Goal: Task Accomplishment & Management: Complete application form

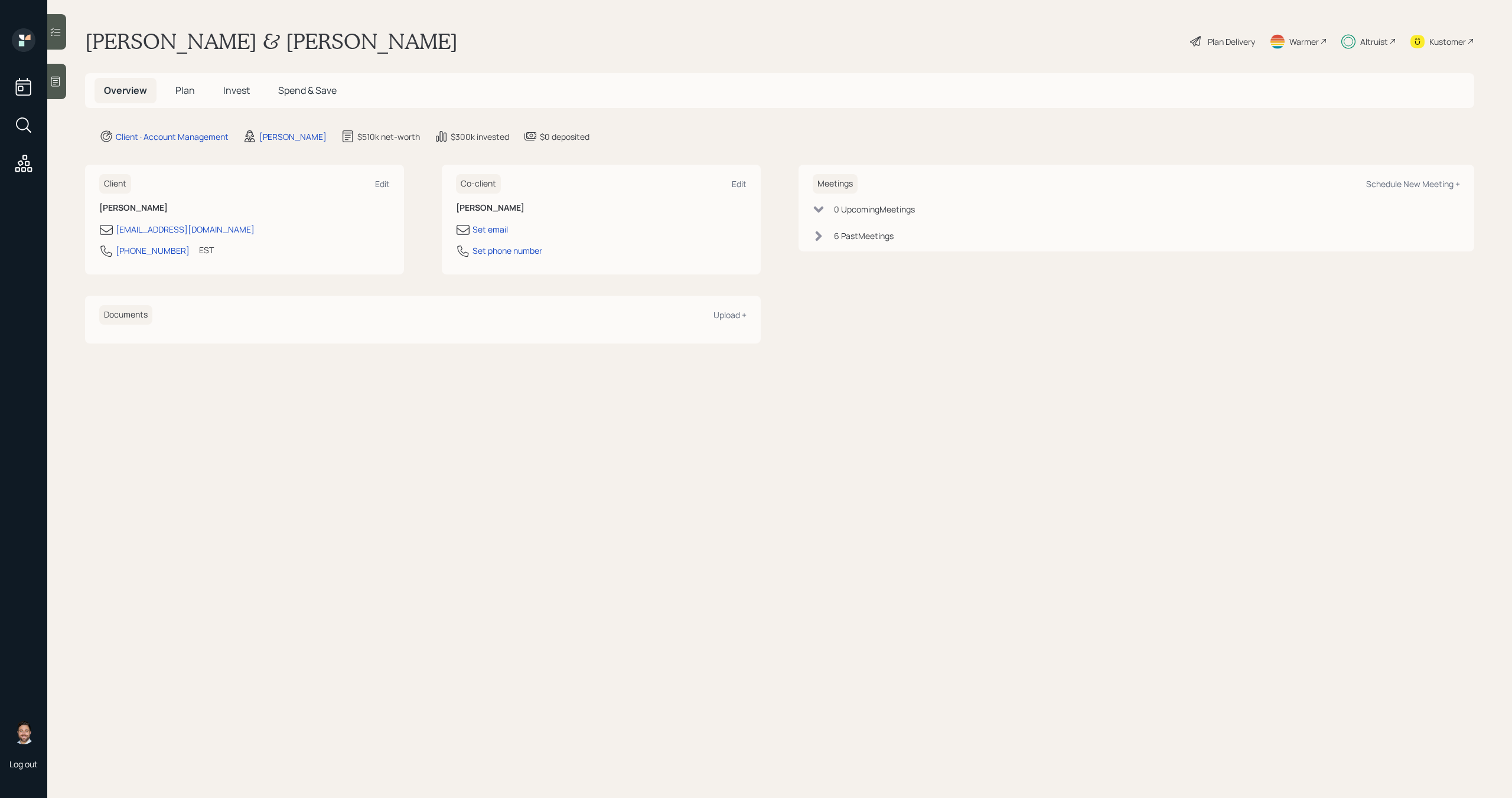
click at [241, 91] on span "Invest" at bounding box center [236, 91] width 27 height 13
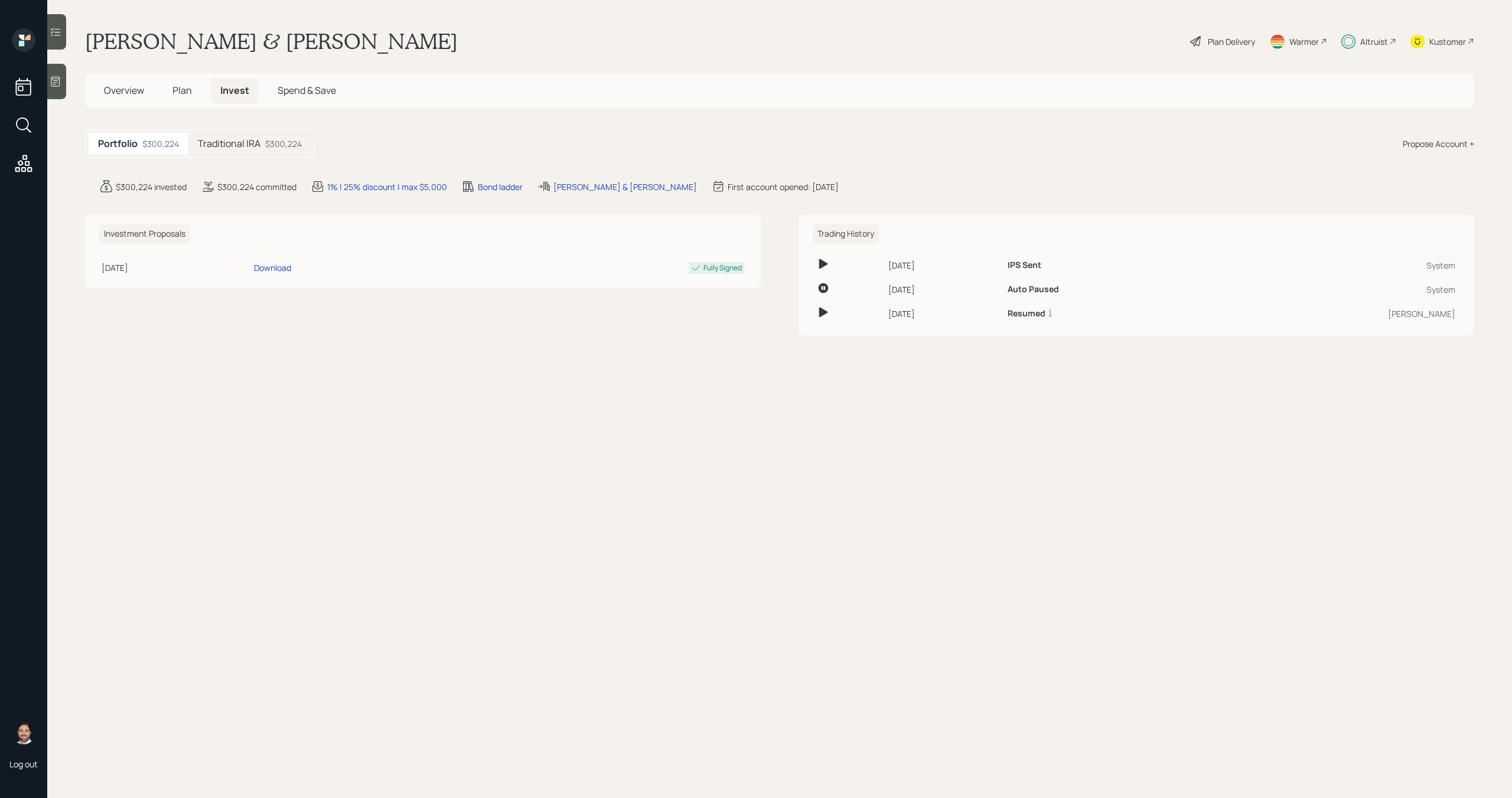
click at [1222, 43] on div "Plan Delivery" at bounding box center [1232, 41] width 47 height 12
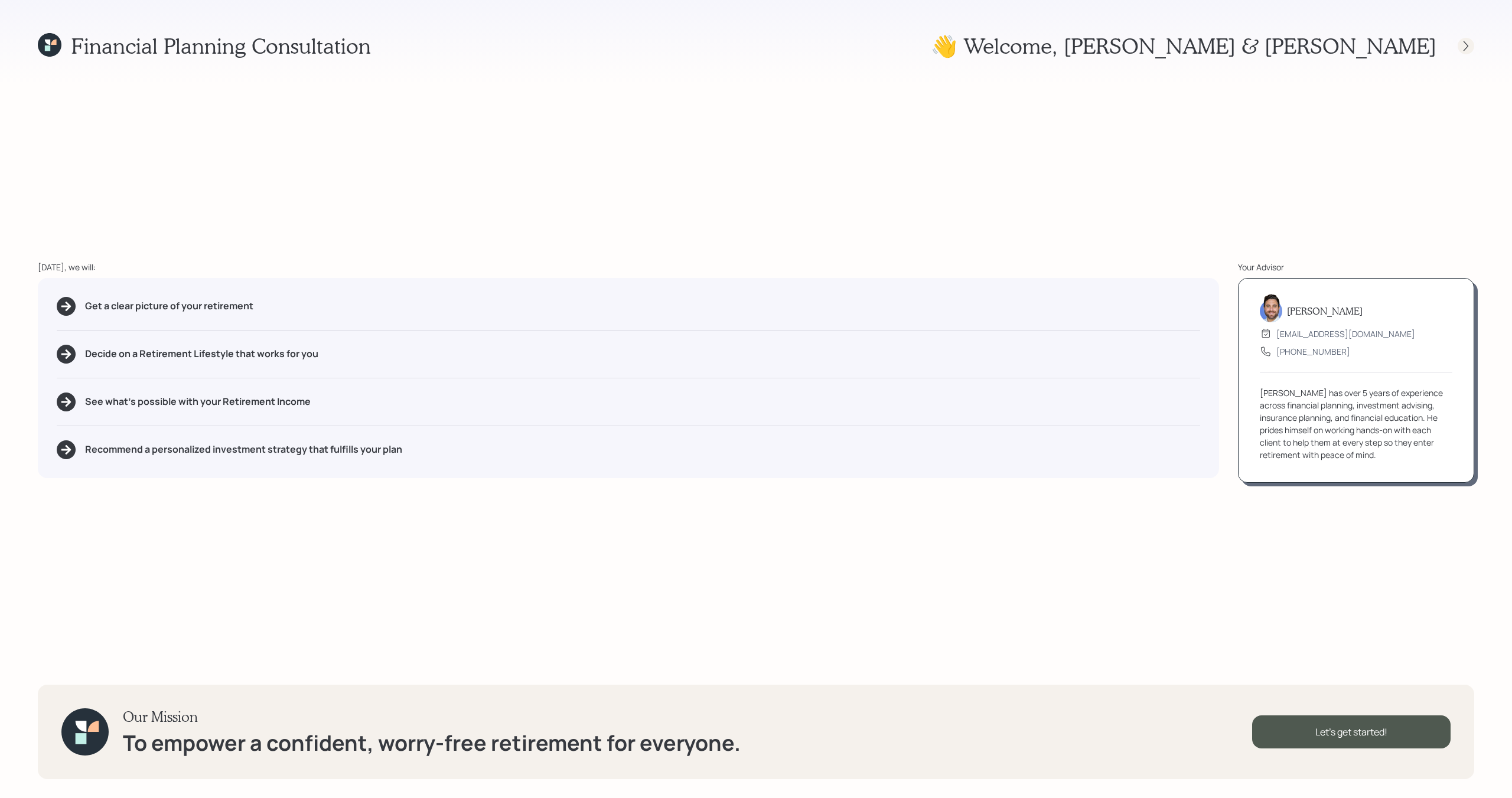
click at [1472, 47] on div at bounding box center [1465, 46] width 17 height 17
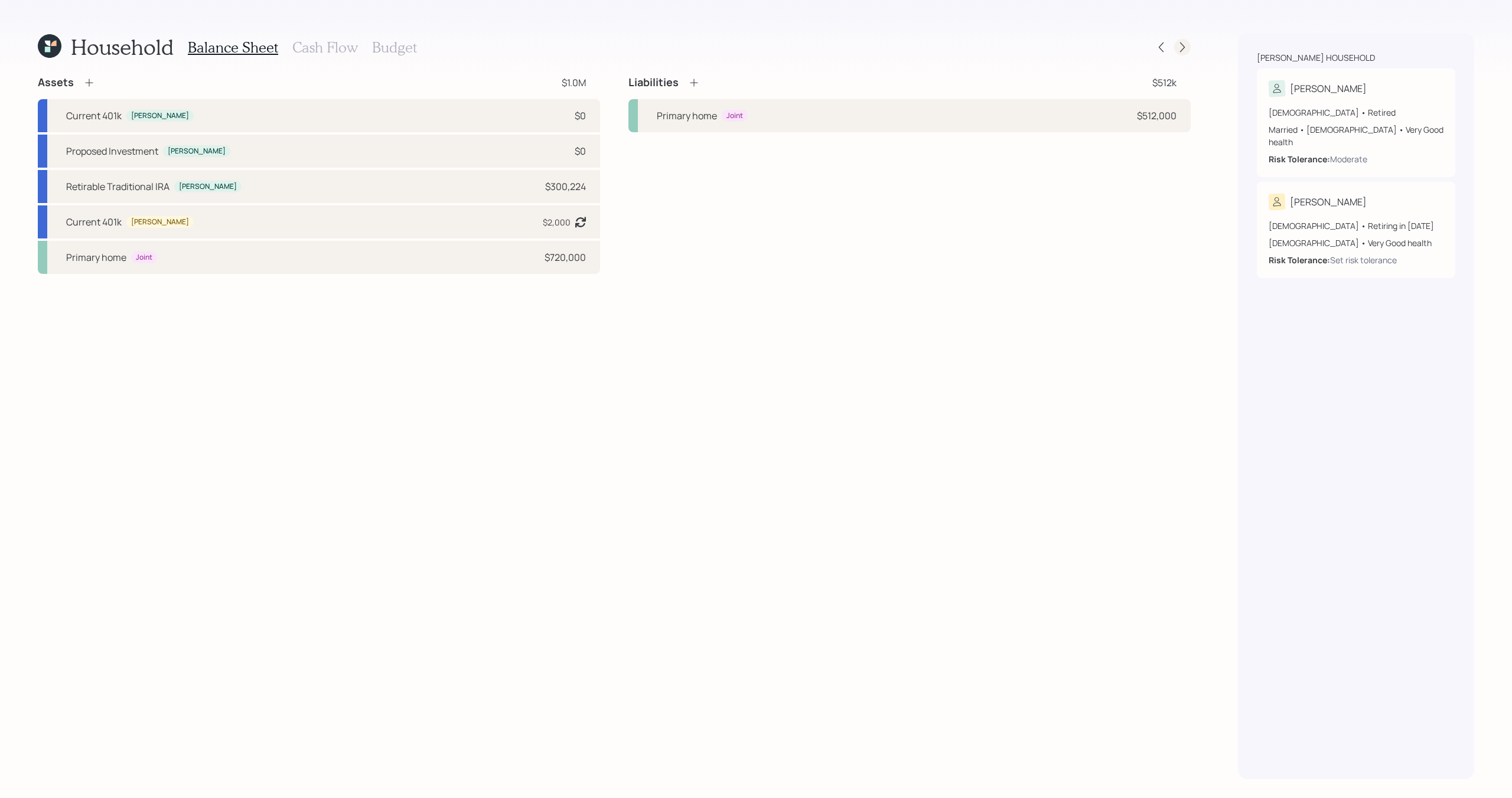
click at [1182, 51] on icon at bounding box center [1182, 47] width 11 height 11
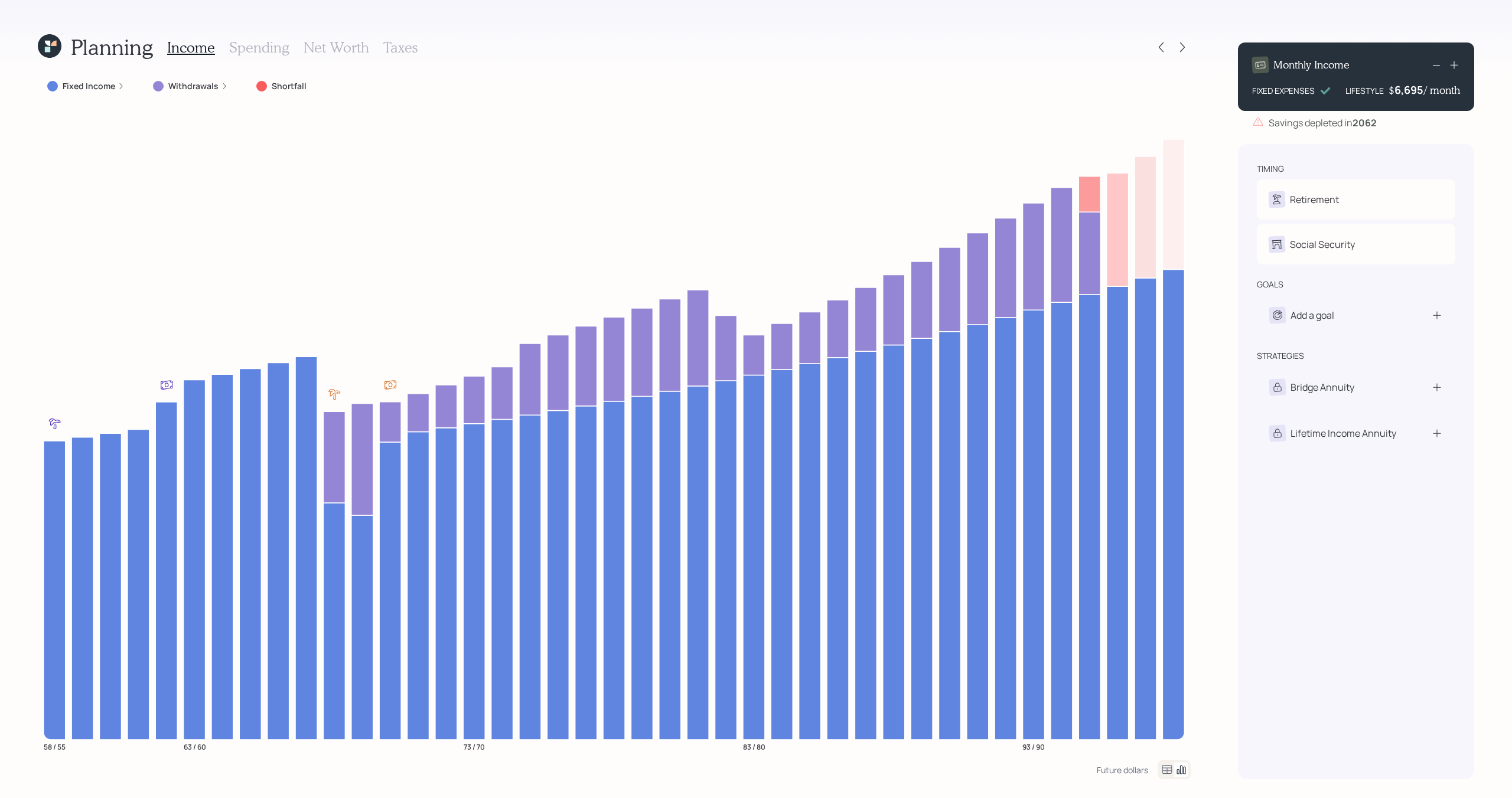
click at [1182, 51] on icon at bounding box center [1182, 47] width 11 height 11
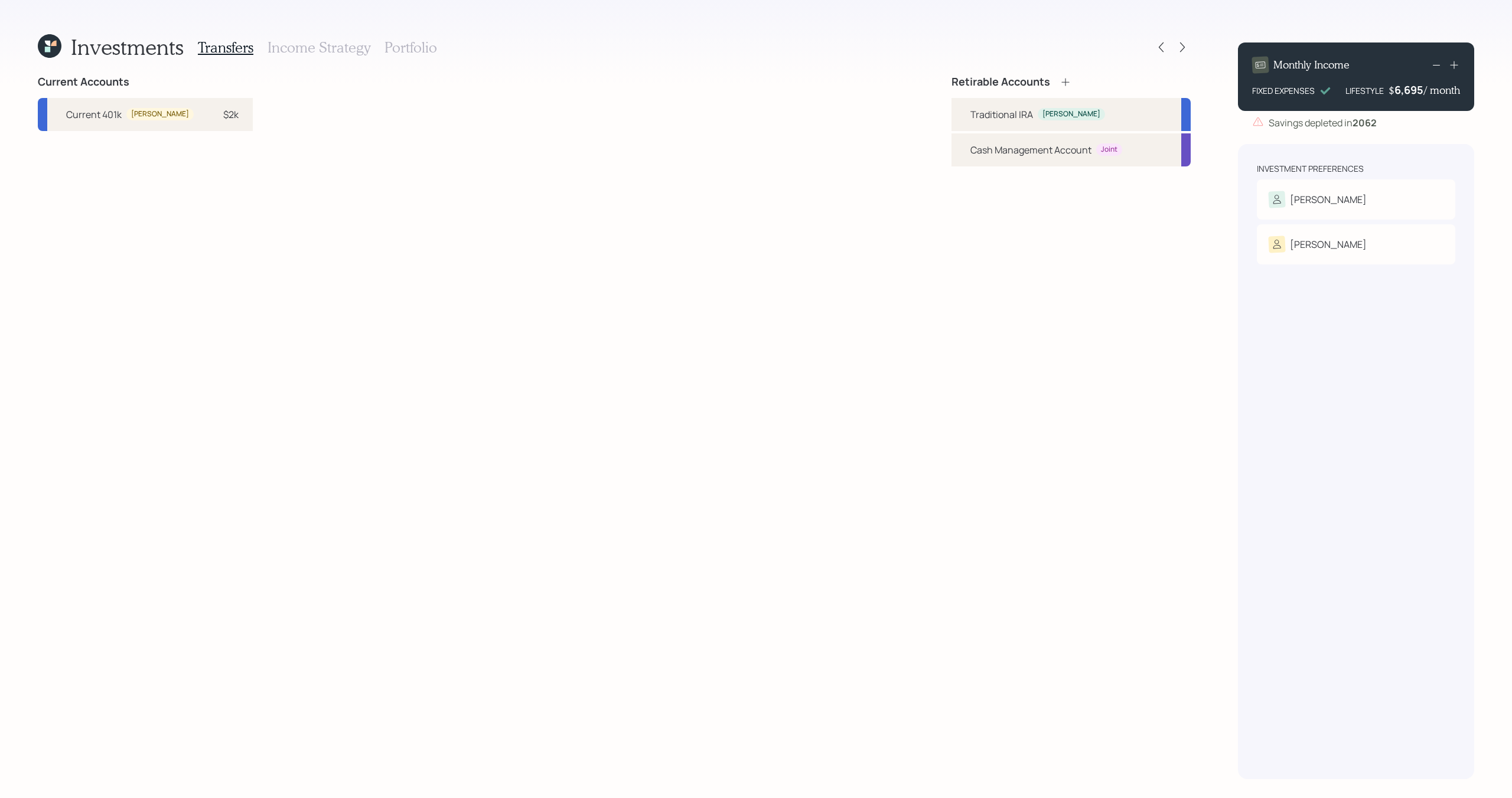
click at [1182, 51] on icon at bounding box center [1182, 47] width 11 height 11
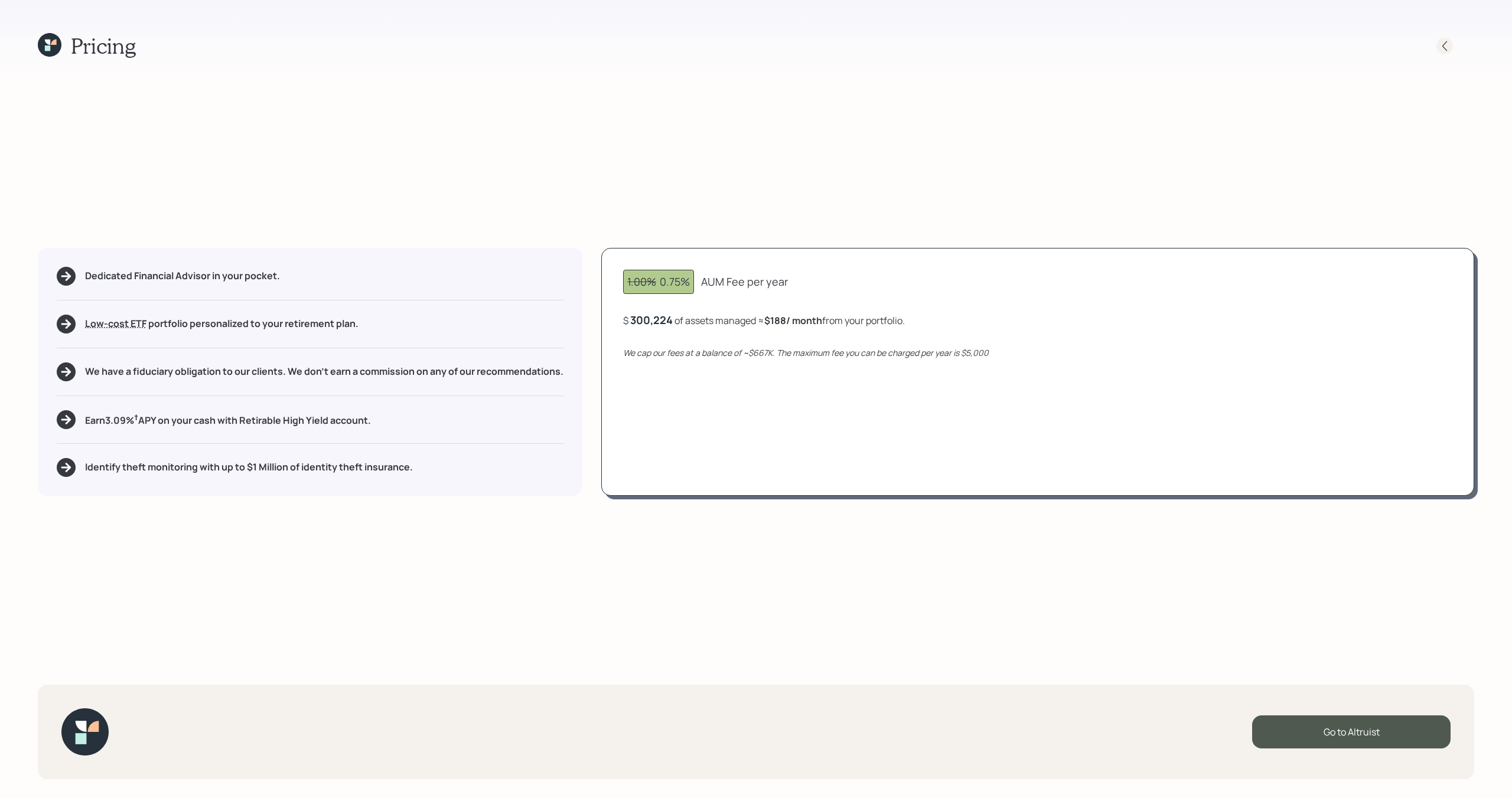
click at [1440, 47] on icon at bounding box center [1444, 46] width 11 height 11
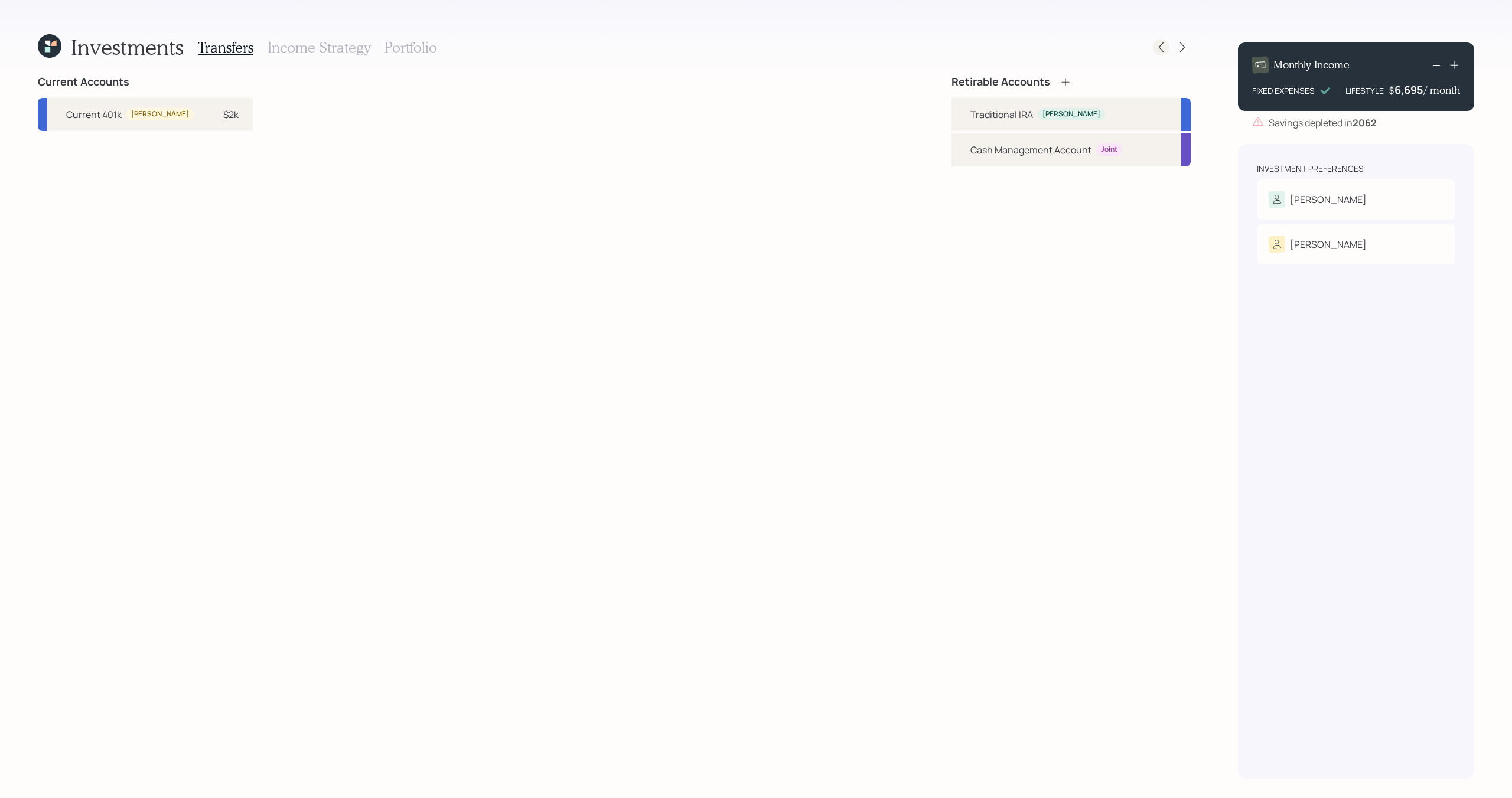
click at [1159, 47] on icon at bounding box center [1161, 47] width 5 height 10
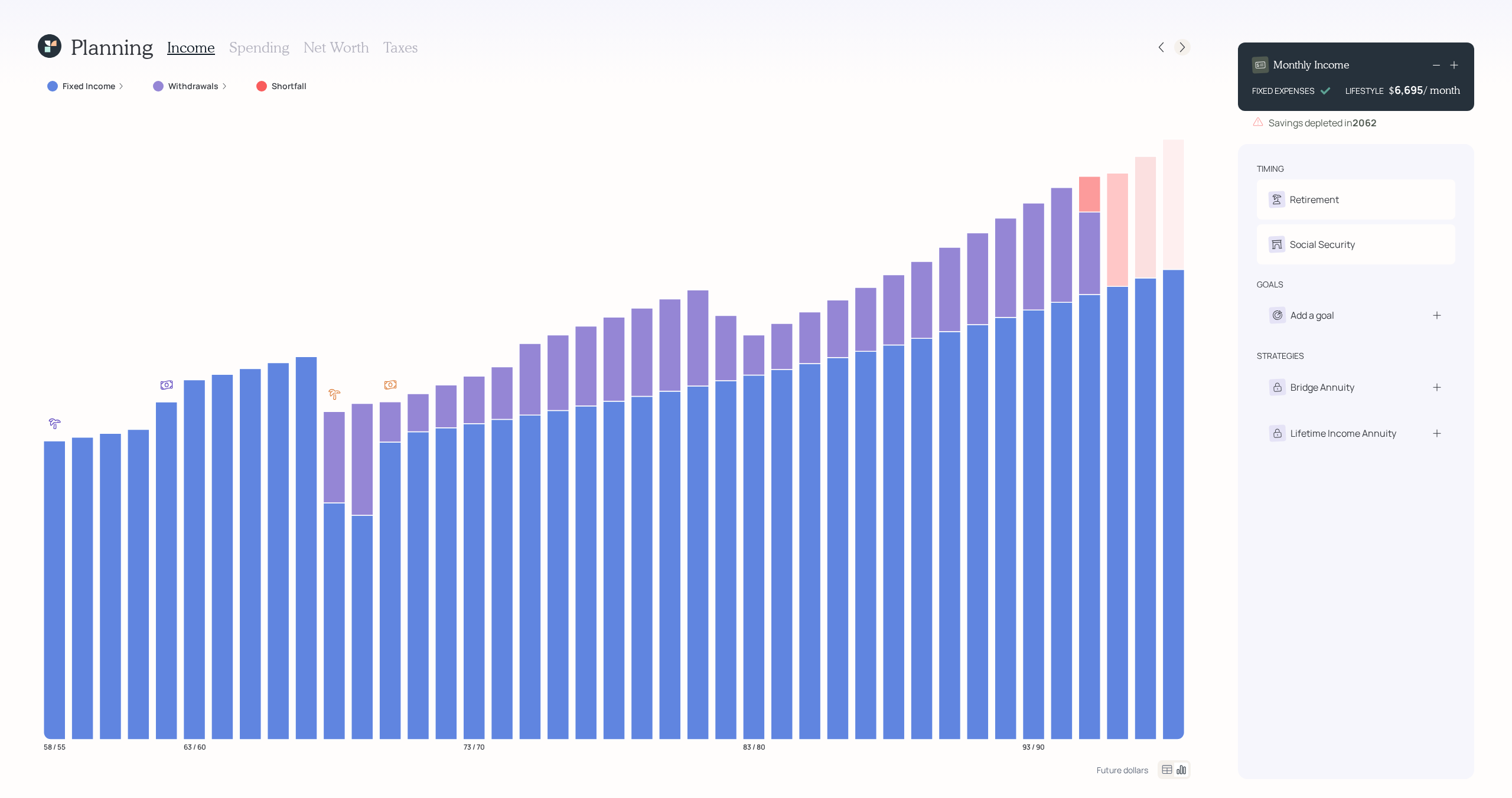
click at [1185, 47] on icon at bounding box center [1182, 47] width 11 height 11
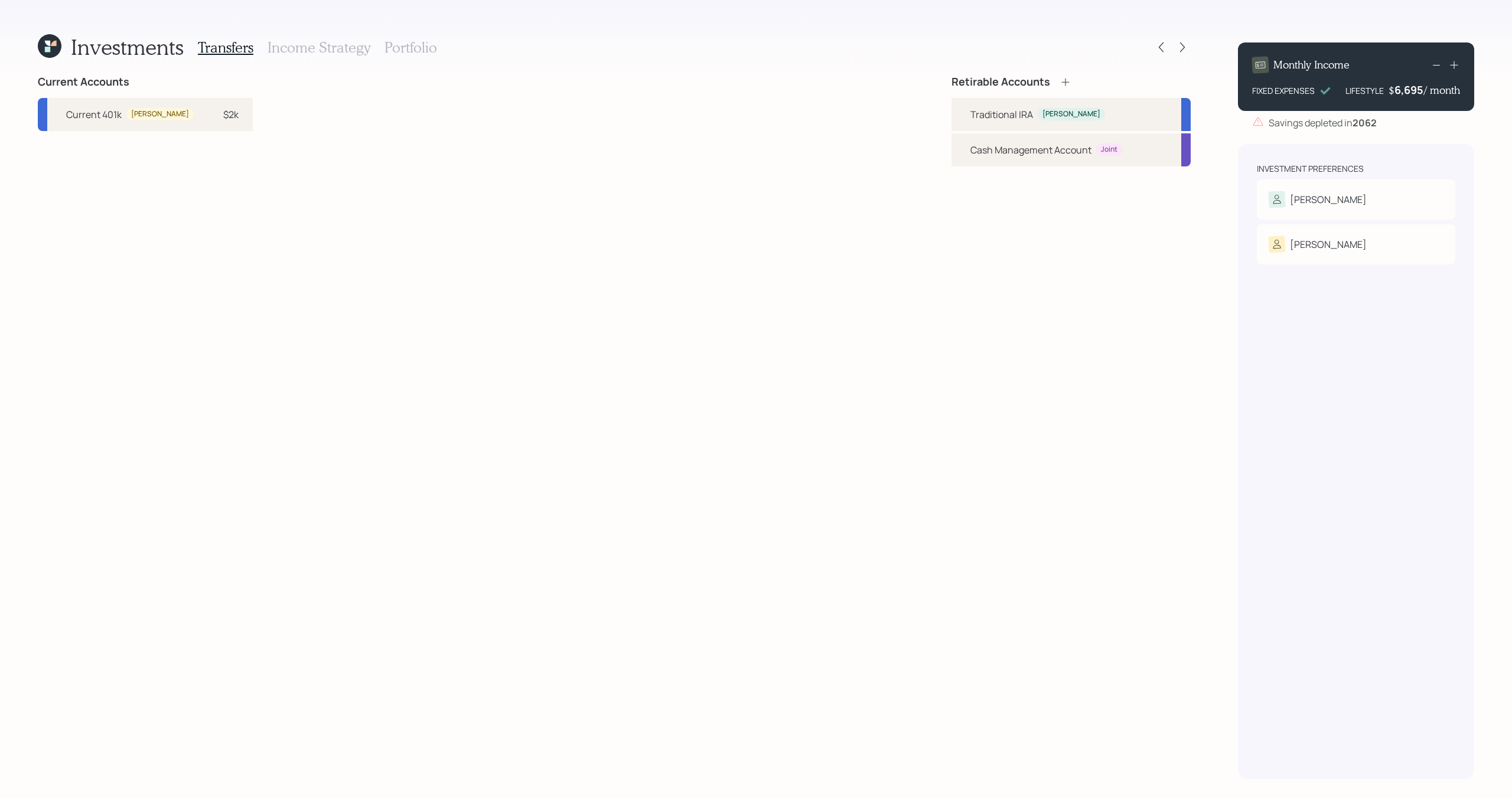
click at [326, 50] on h3 "Income Strategy" at bounding box center [318, 47] width 103 height 17
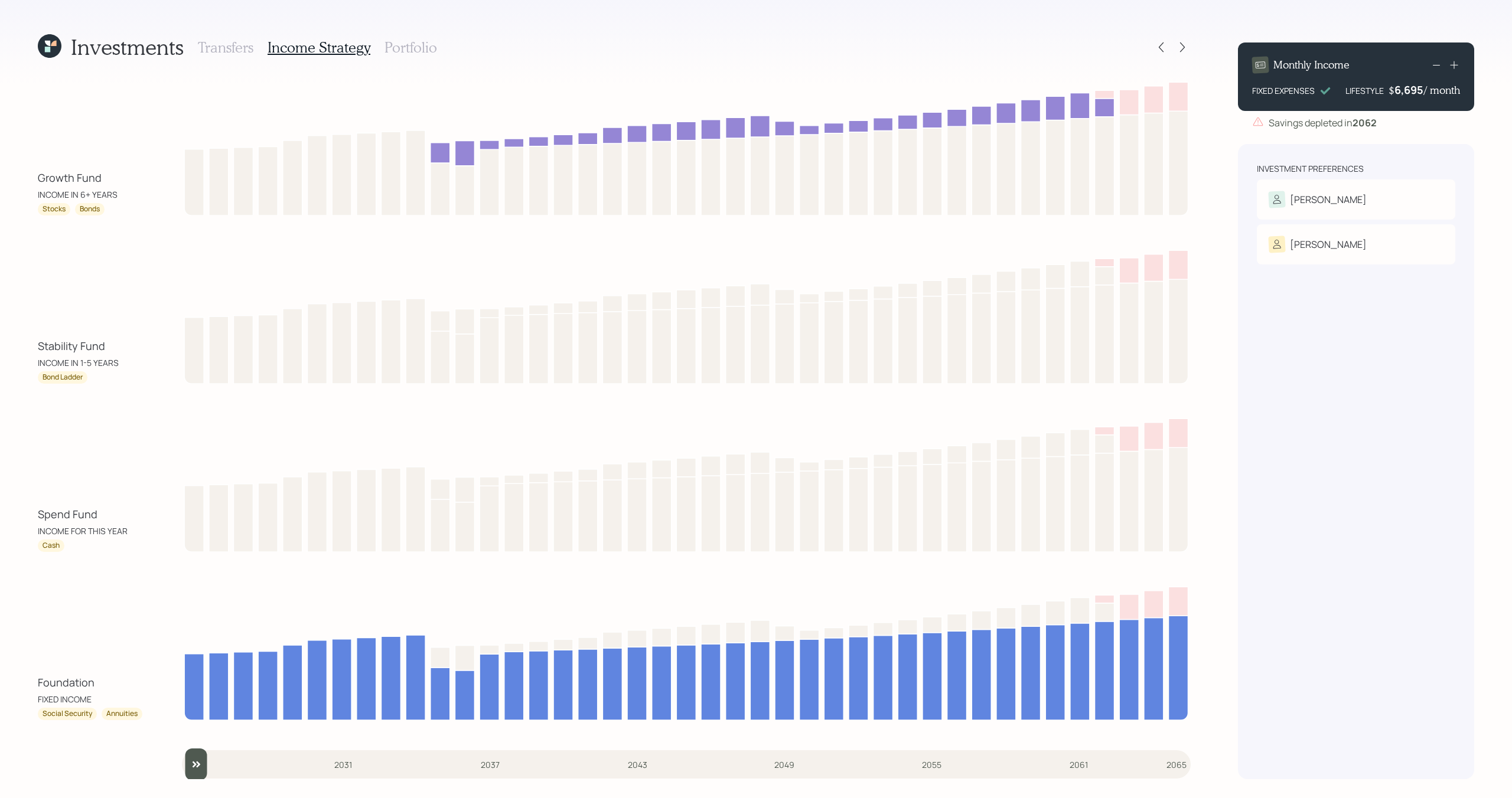
click at [416, 44] on h3 "Portfolio" at bounding box center [410, 47] width 52 height 17
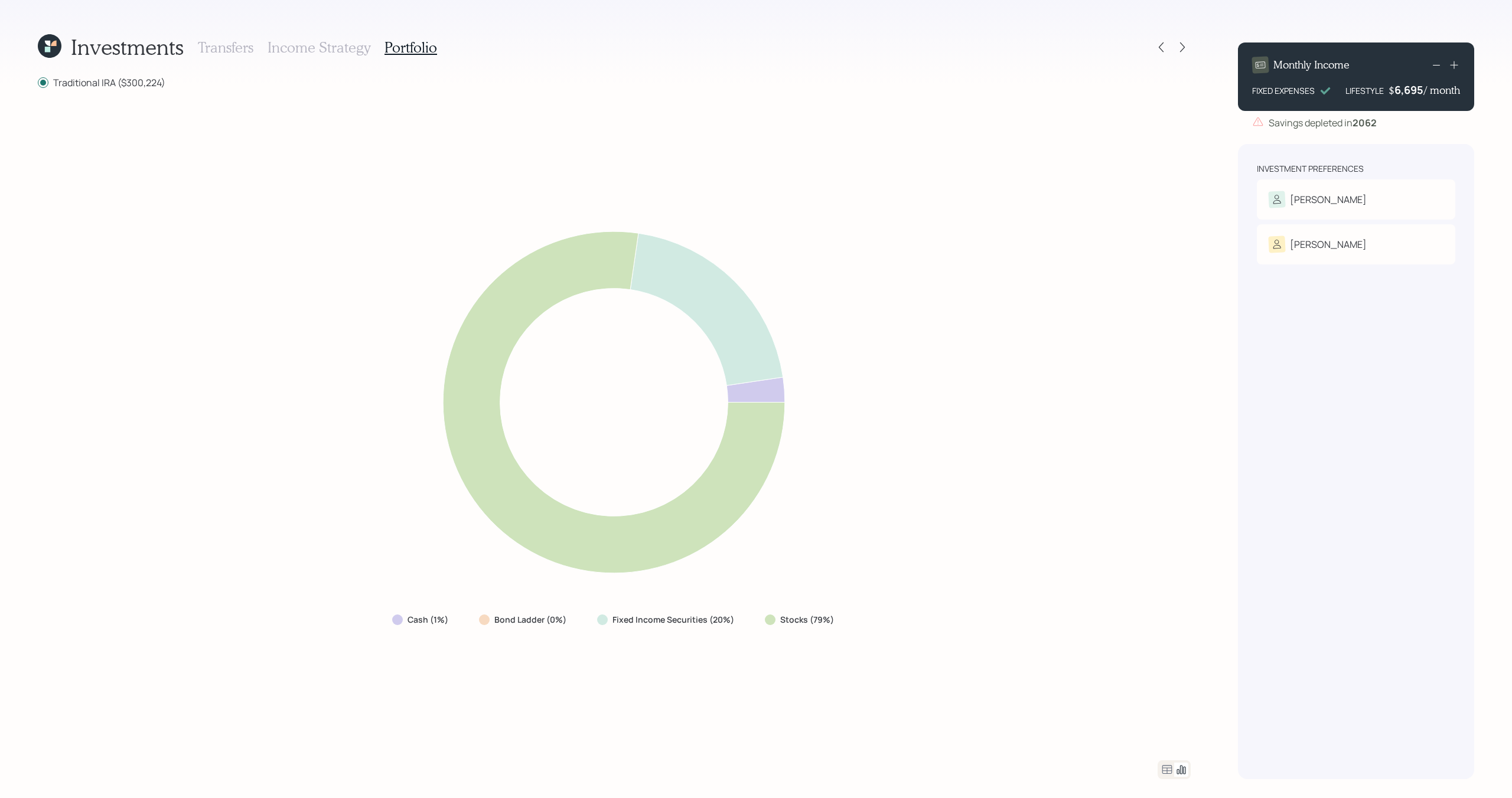
click at [326, 39] on h3 "Income Strategy" at bounding box center [318, 47] width 103 height 17
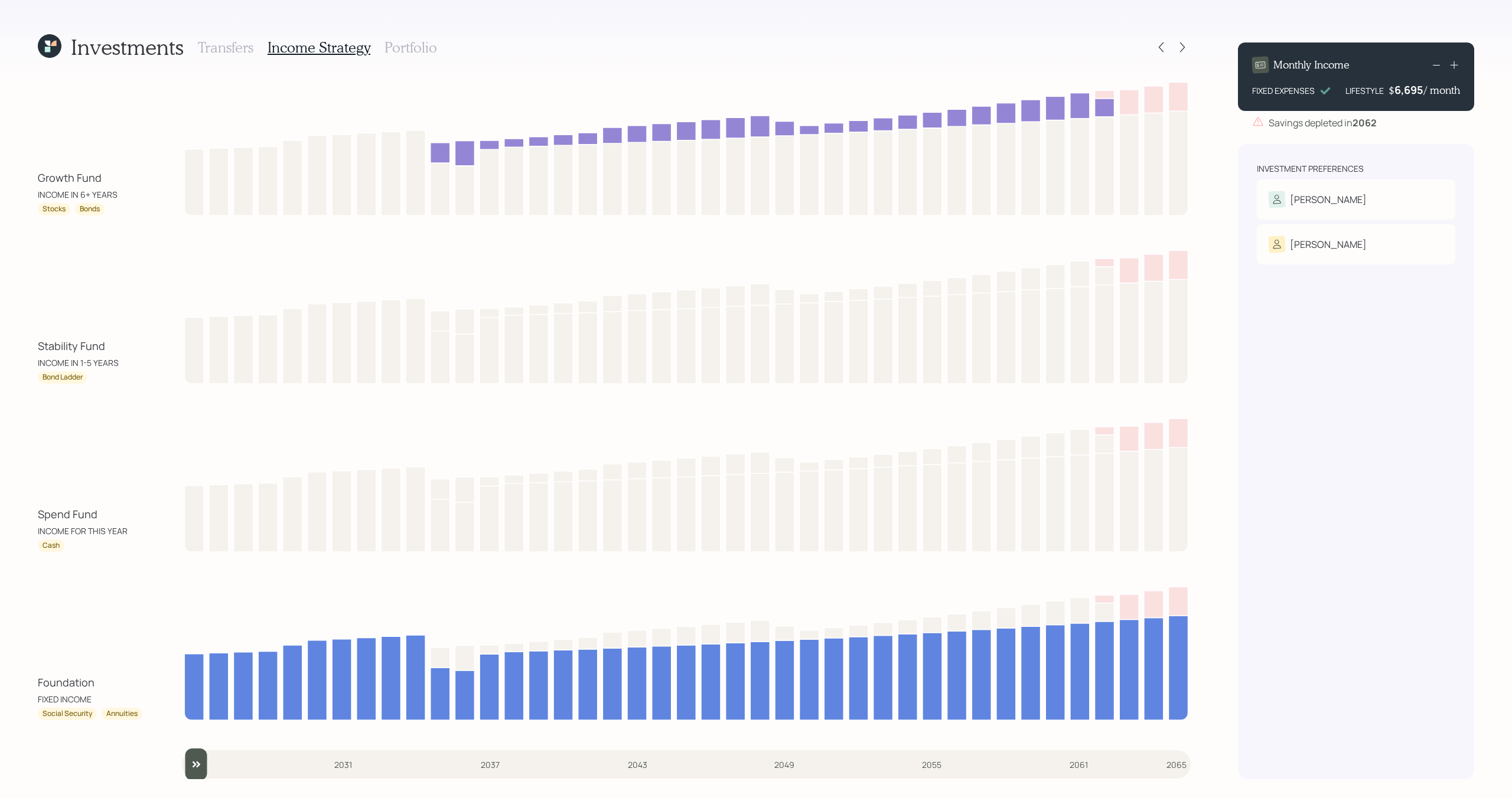
click at [44, 52] on icon at bounding box center [50, 46] width 24 height 24
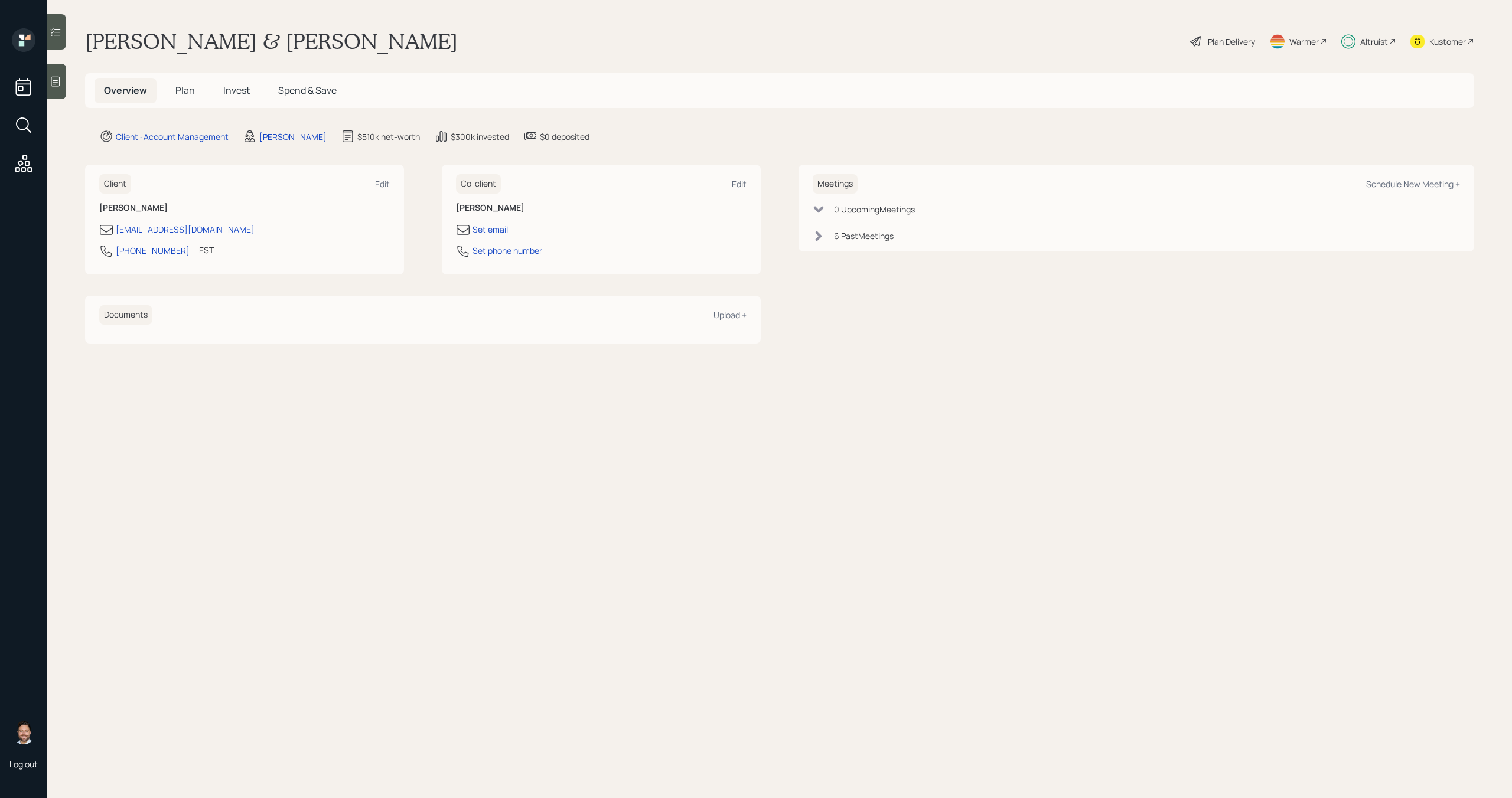
click at [176, 91] on span "Plan" at bounding box center [185, 91] width 19 height 13
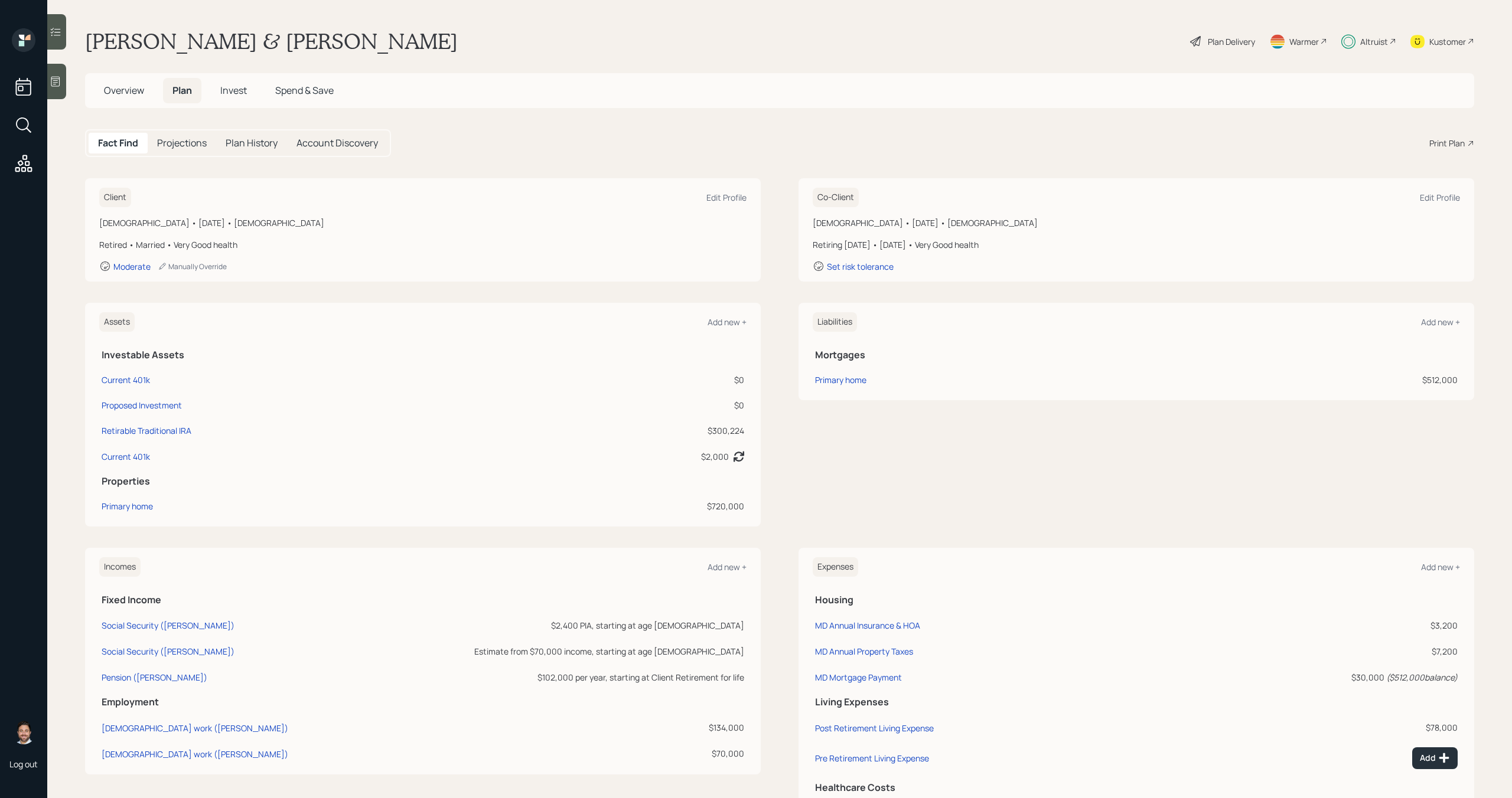
click at [231, 90] on span "Invest" at bounding box center [234, 91] width 27 height 13
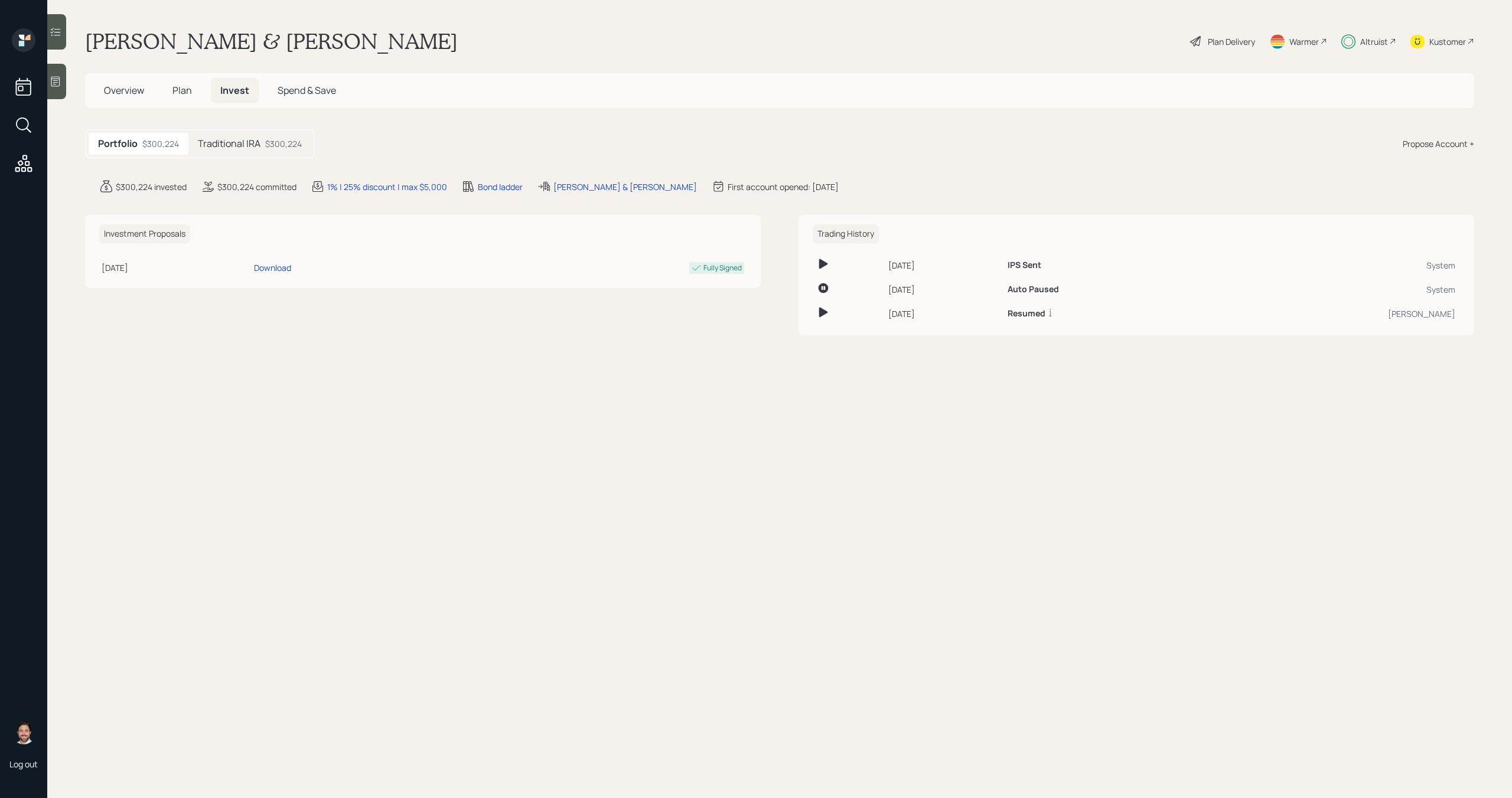
click at [172, 87] on span "Plan" at bounding box center [182, 91] width 19 height 13
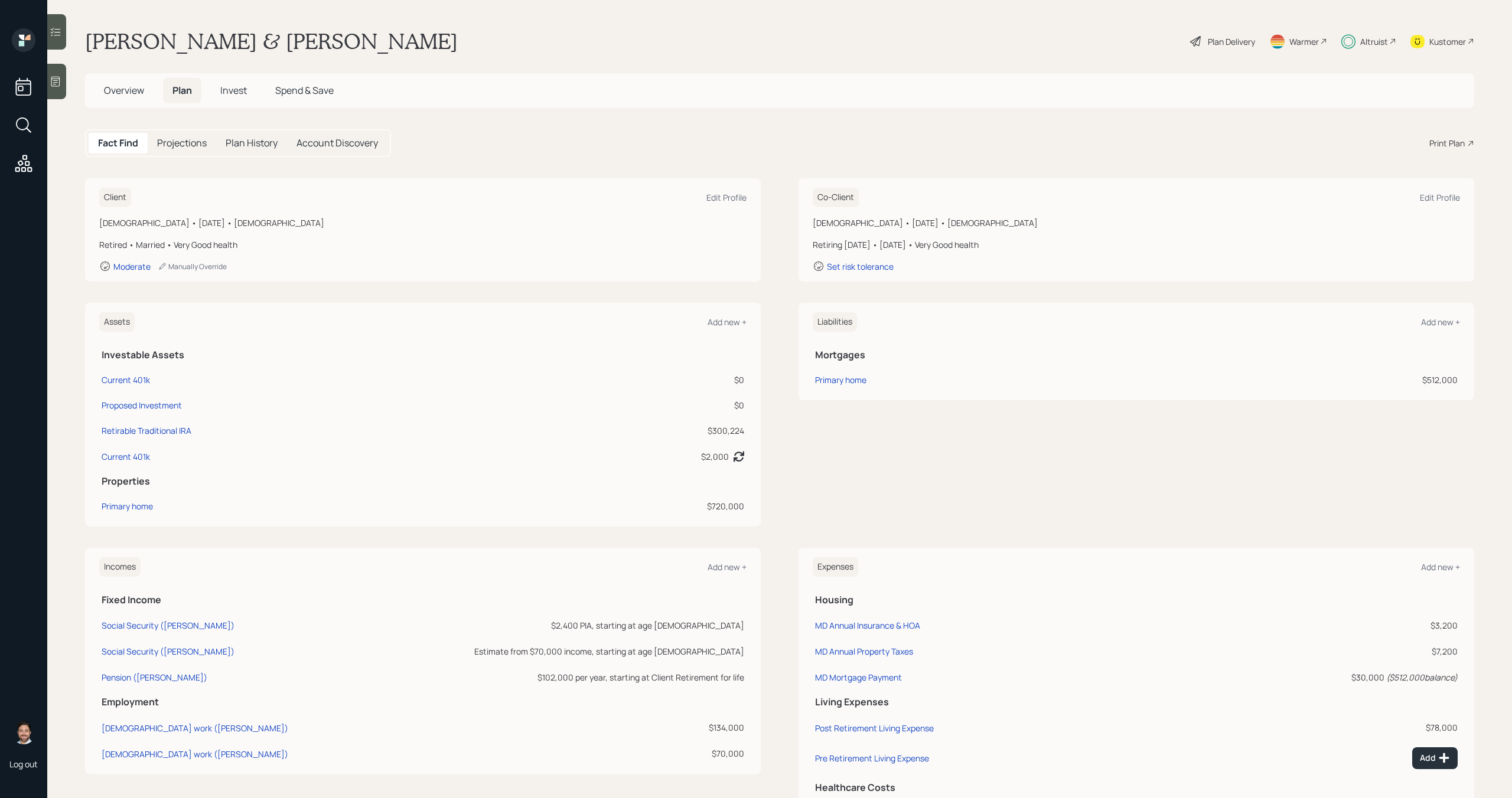
scroll to position [90, 0]
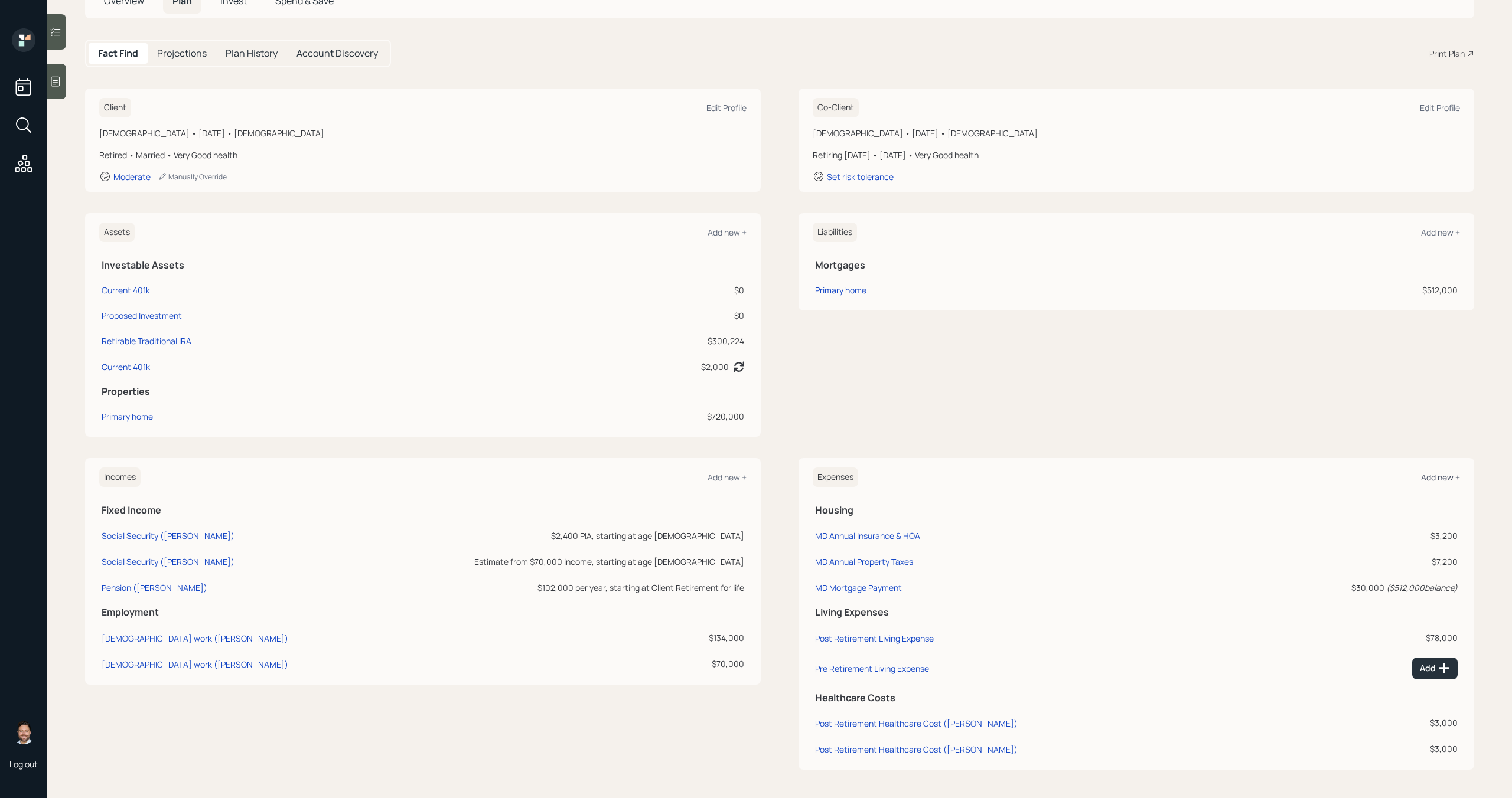
click at [1449, 478] on div "Add new +" at bounding box center [1440, 478] width 39 height 11
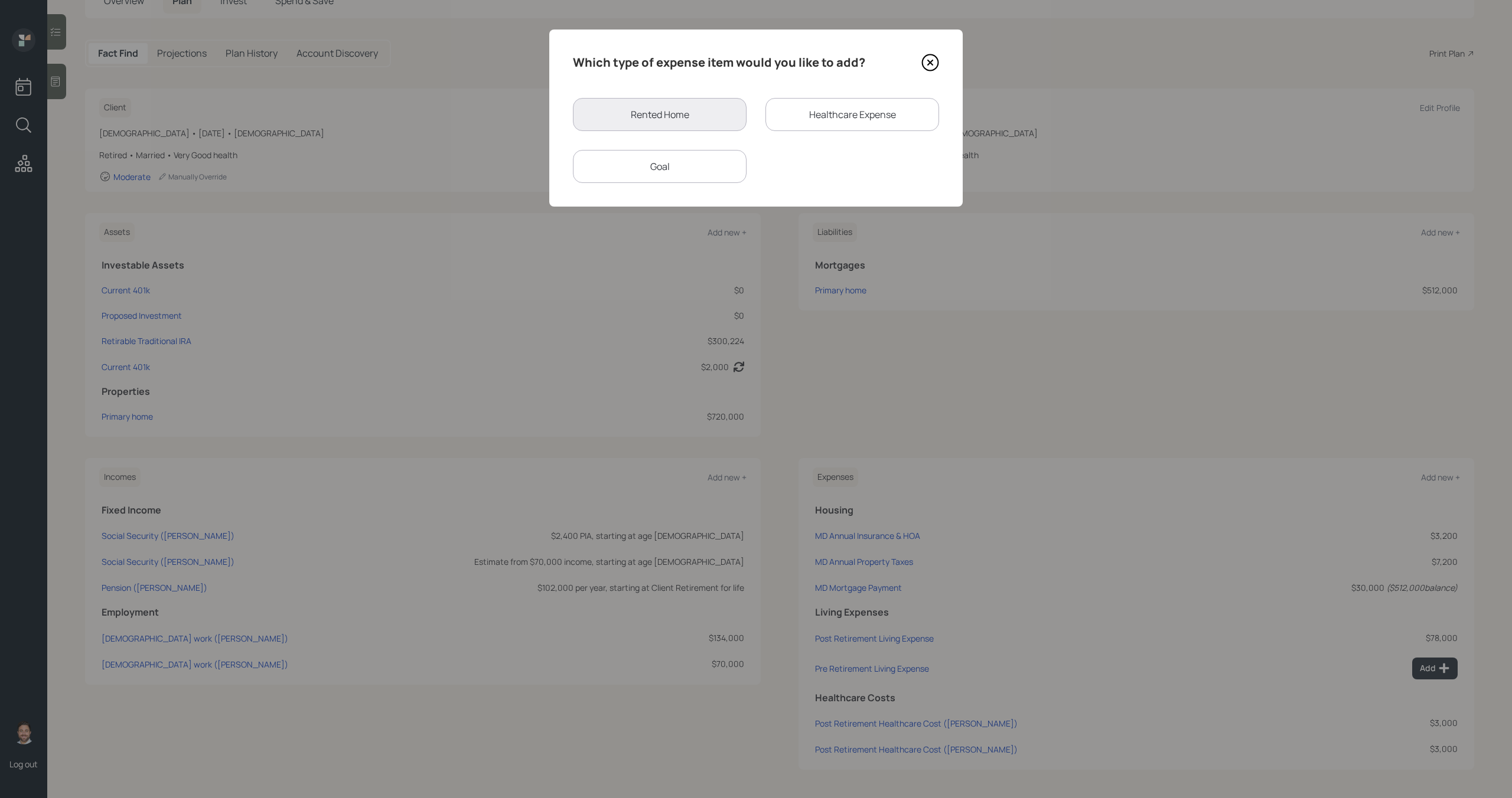
click at [714, 171] on div "Goal" at bounding box center [660, 167] width 174 height 33
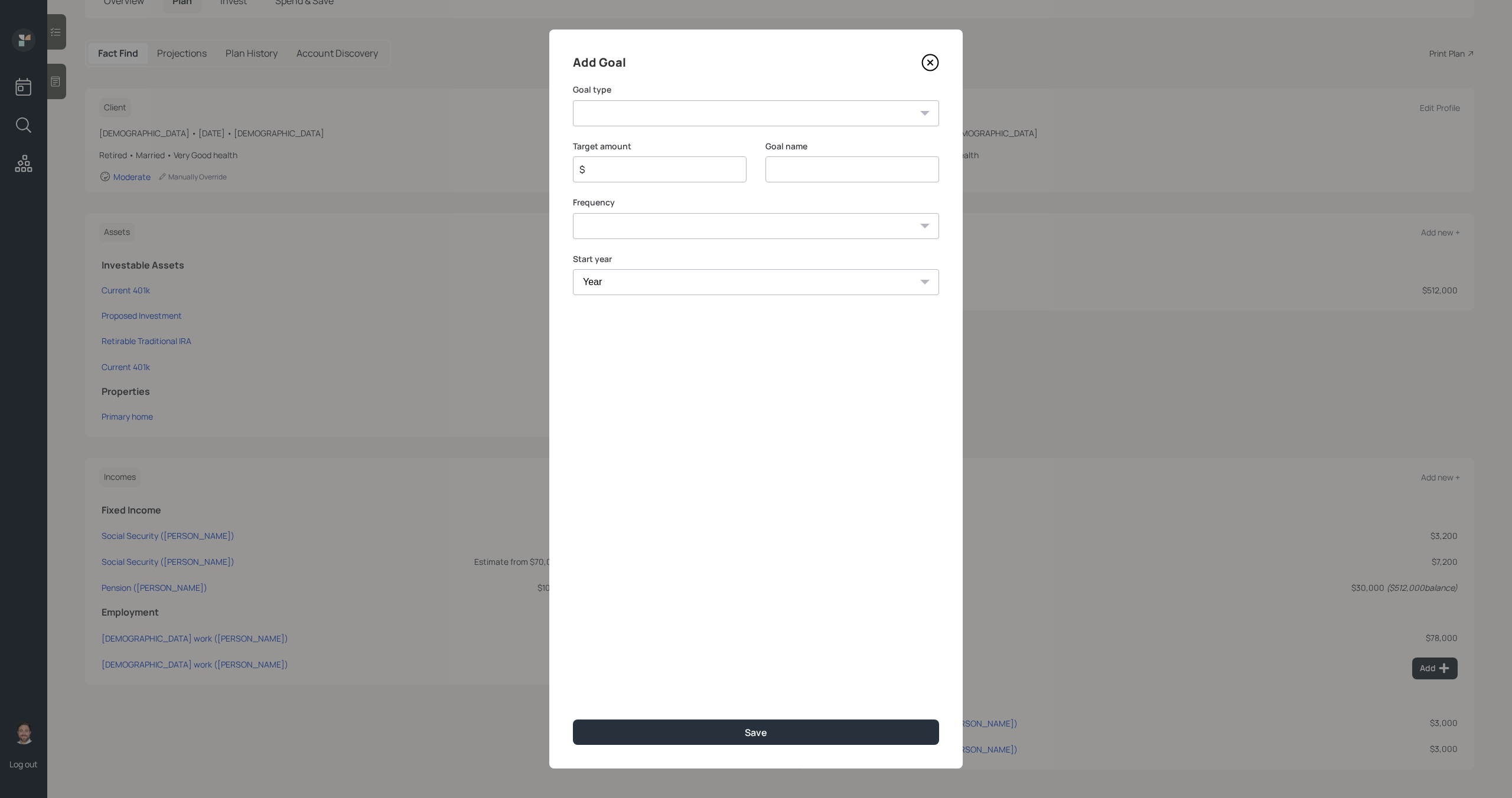
click at [693, 119] on select "Create an emergency fund Donate to charity Purchase a home Make a purchase Supp…" at bounding box center [756, 113] width 367 height 26
select select "other"
click at [573, 101] on select "Create an emergency fund Donate to charity Purchase a home Make a purchase Supp…" at bounding box center [756, 113] width 367 height 26
click at [824, 173] on input "Other" at bounding box center [852, 170] width 174 height 26
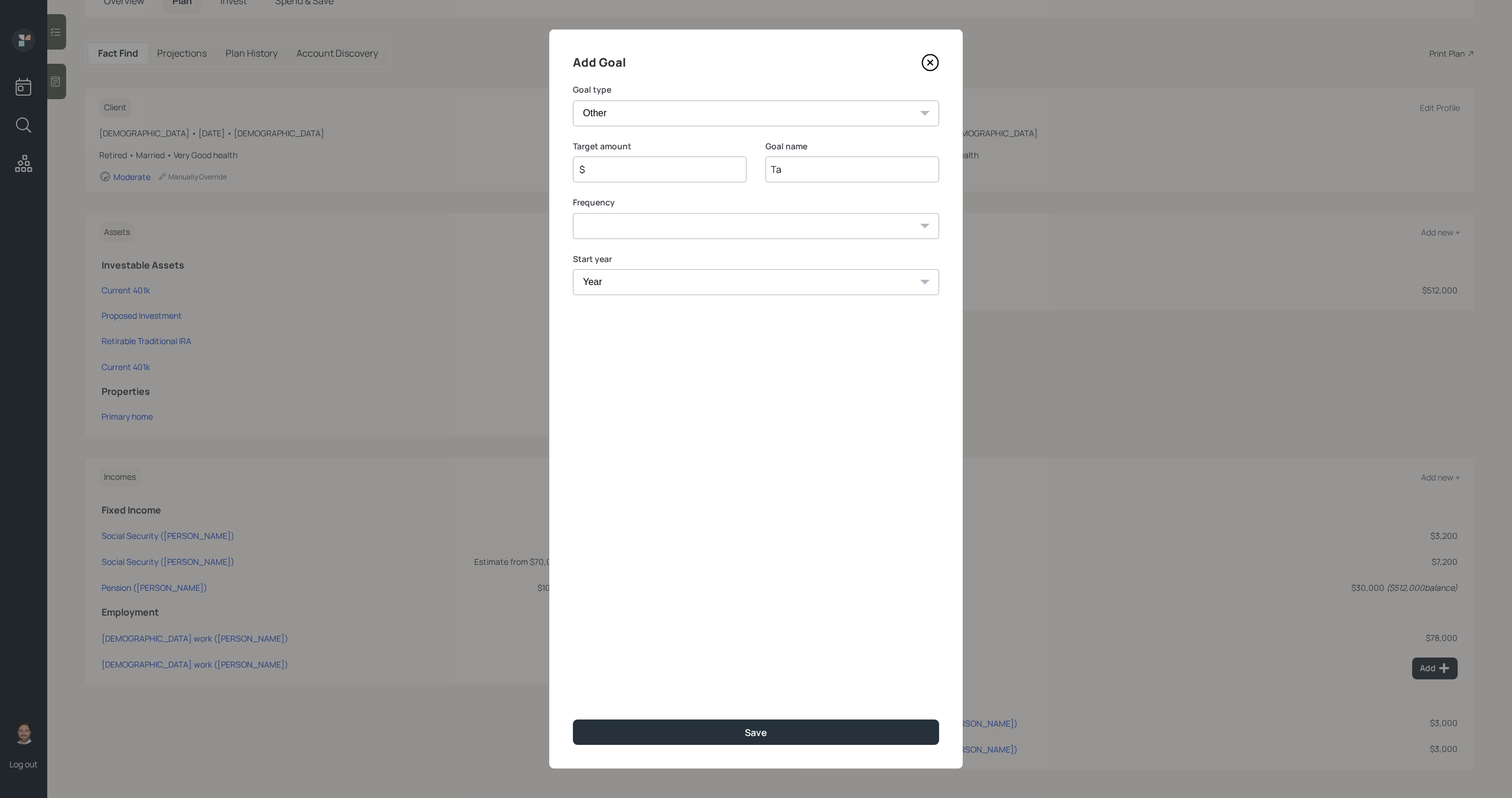
type input "T"
drag, startPoint x: 895, startPoint y: 171, endPoint x: 810, endPoint y: 172, distance: 85.0
click at [809, 172] on input "2025 Tax Liability Payment" at bounding box center [852, 170] width 174 height 26
type input "2025 Taxes owed"
click at [663, 224] on select "One time Every 1 year Every 2 years Every 3 years Every 4 years Every 5 years E…" at bounding box center [756, 226] width 367 height 26
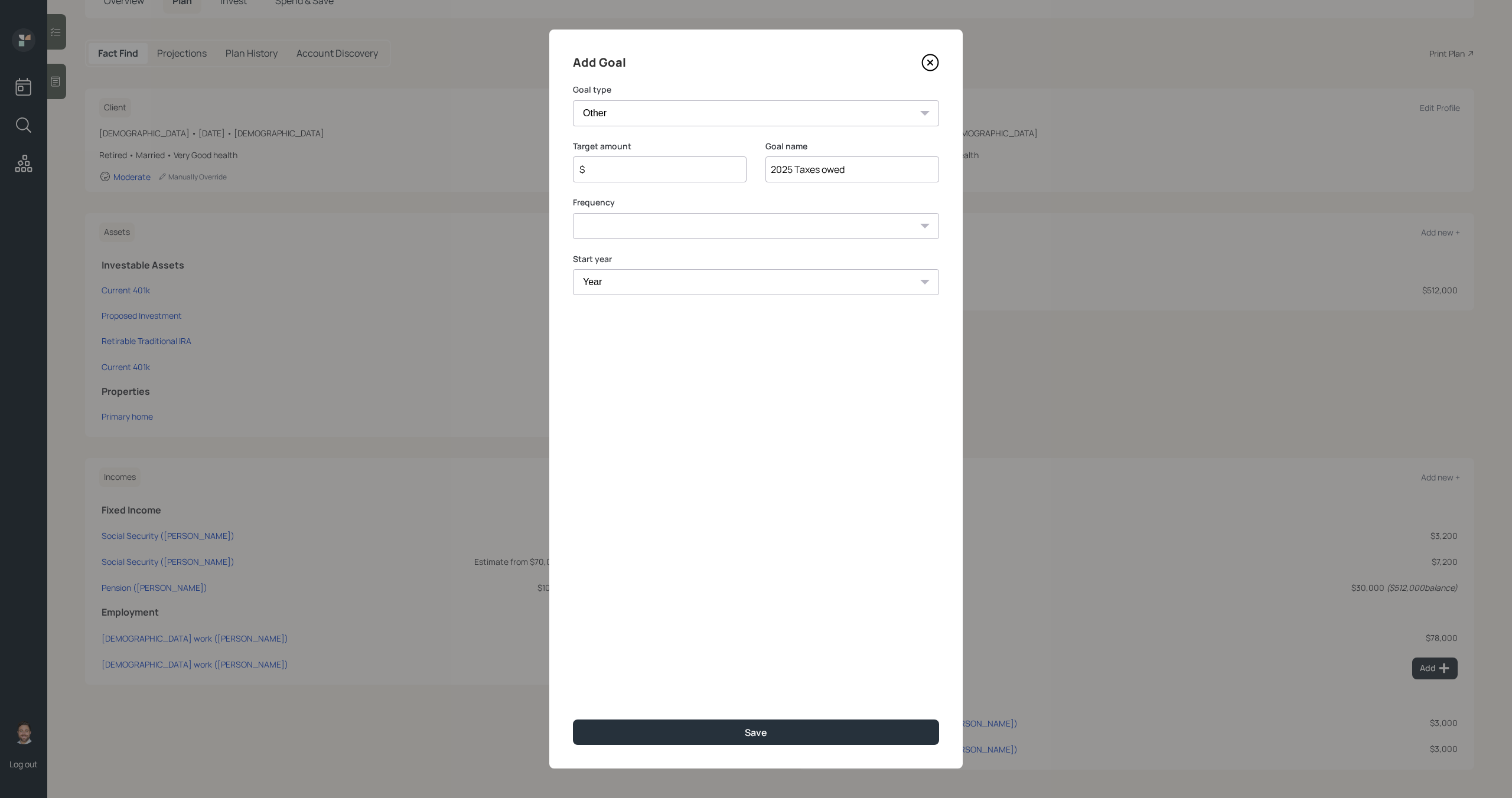
select select "0"
click at [573, 213] on select "One time Every 1 year Every 2 years Every 3 years Every 4 years Every 5 years E…" at bounding box center [756, 226] width 367 height 26
click at [646, 280] on select "Year 2025 2026 2027 2028 2029 2030 2031 2032 2033 2034 2035 2036 2037 2038 2039…" at bounding box center [756, 282] width 367 height 26
select select "2026"
click at [573, 269] on select "Year 2025 2026 2027 2028 2029 2030 2031 2032 2033 2034 2035 2036 2037 2038 2039…" at bounding box center [756, 282] width 367 height 26
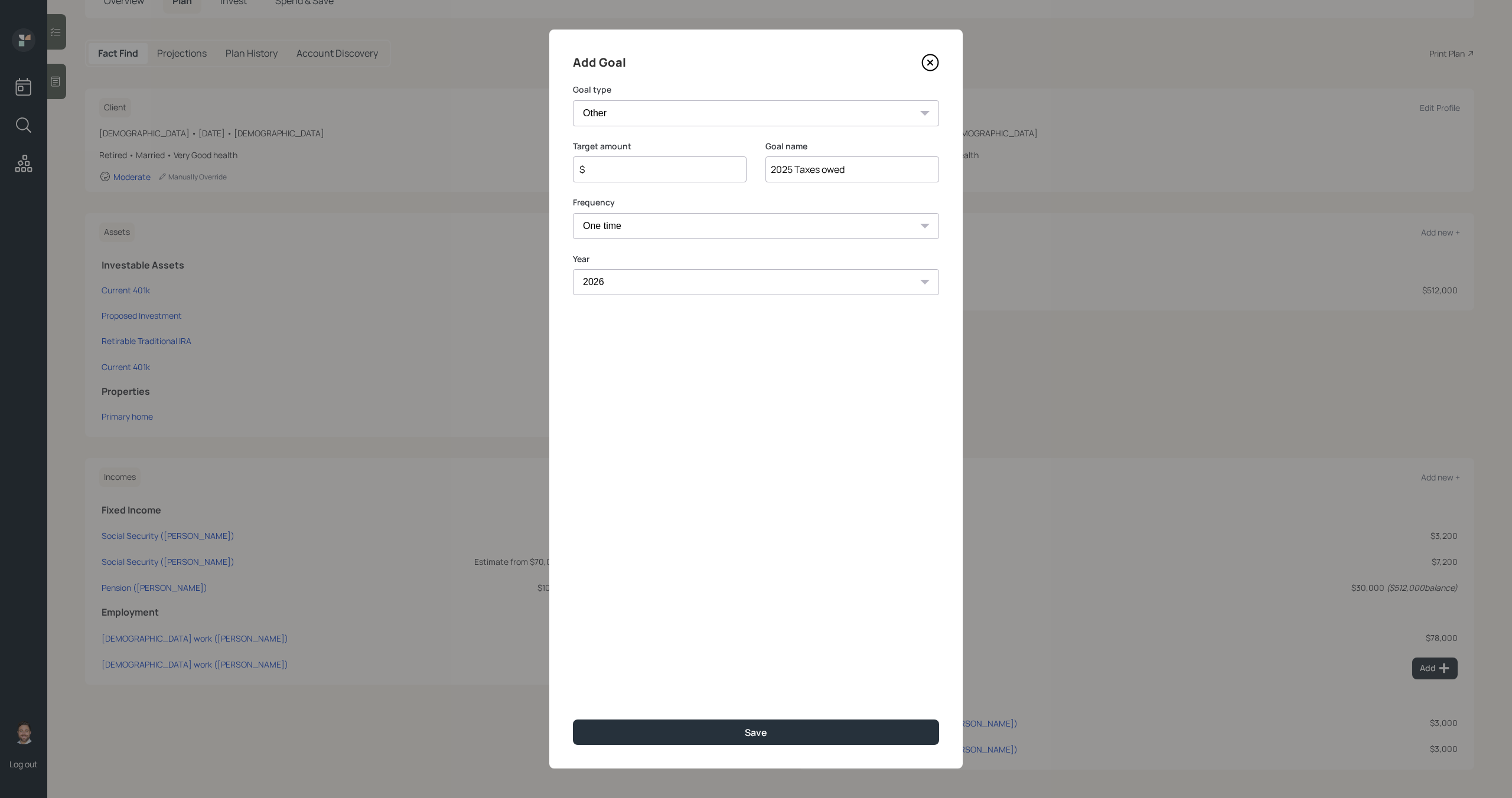
click at [652, 158] on div "$" at bounding box center [660, 170] width 174 height 26
click at [652, 167] on input "$" at bounding box center [655, 170] width 154 height 14
click at [730, 735] on button "Save" at bounding box center [756, 732] width 367 height 25
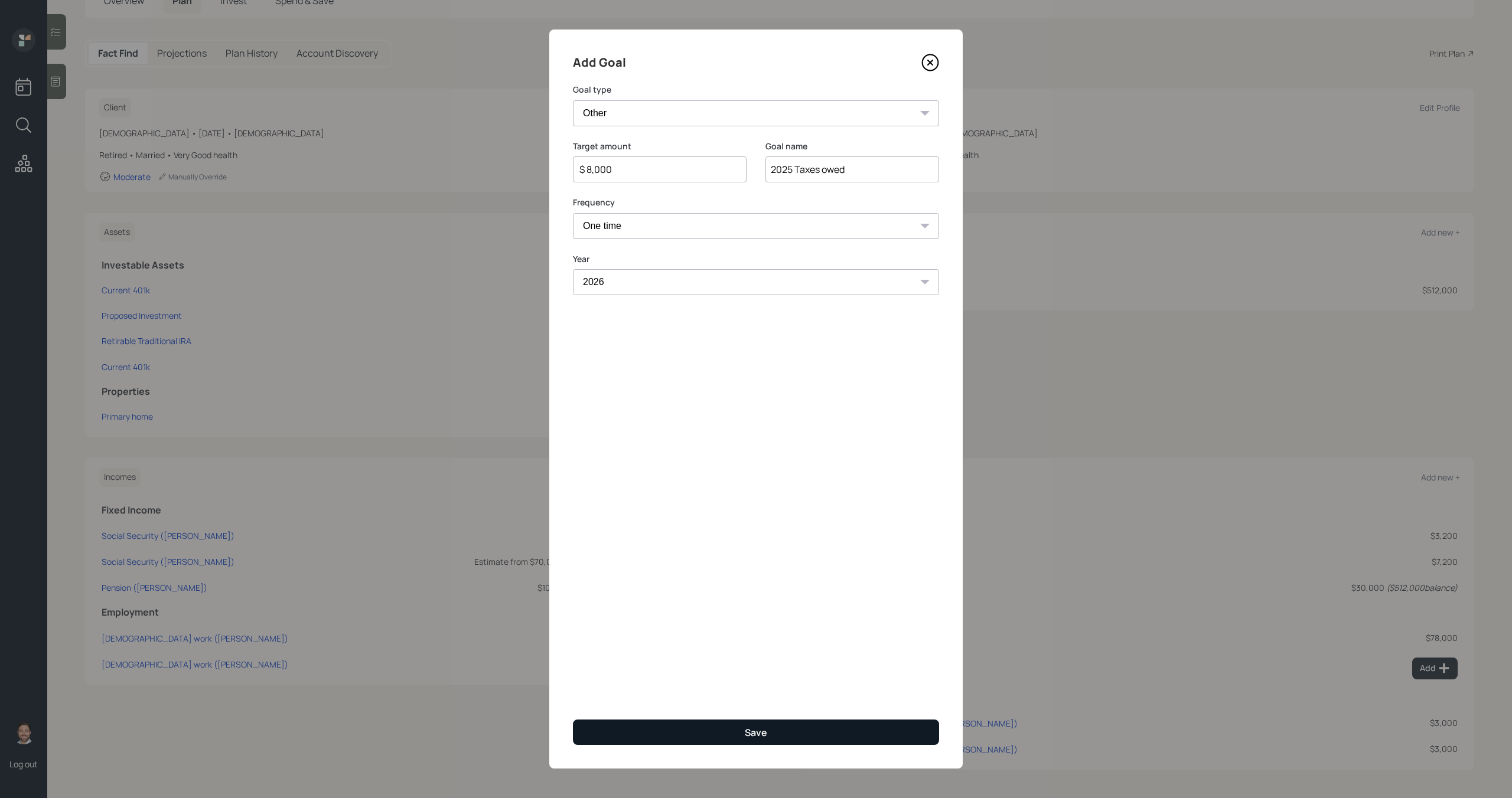
type input "$"
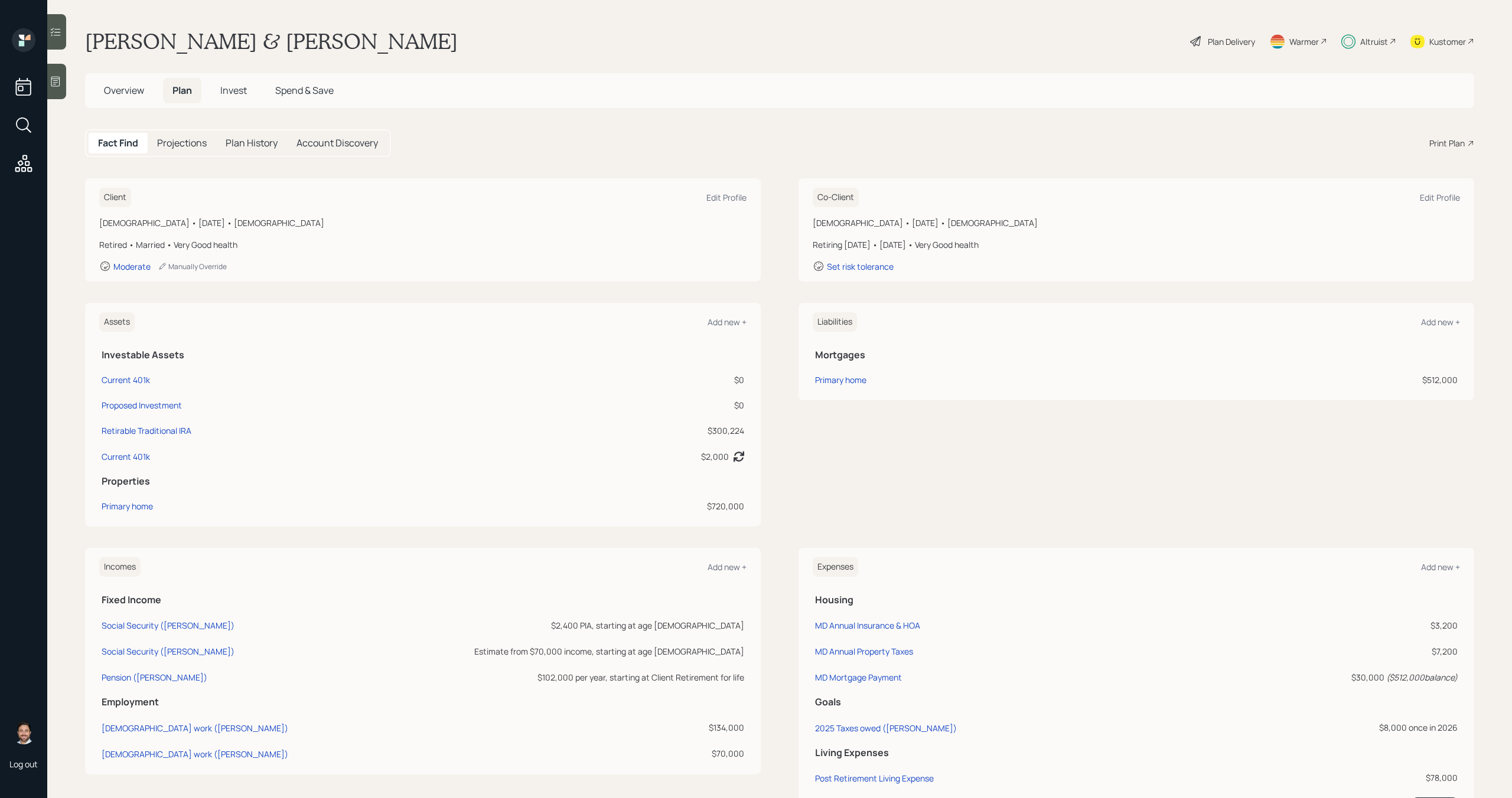
click at [227, 98] on h5 "Invest" at bounding box center [233, 90] width 45 height 25
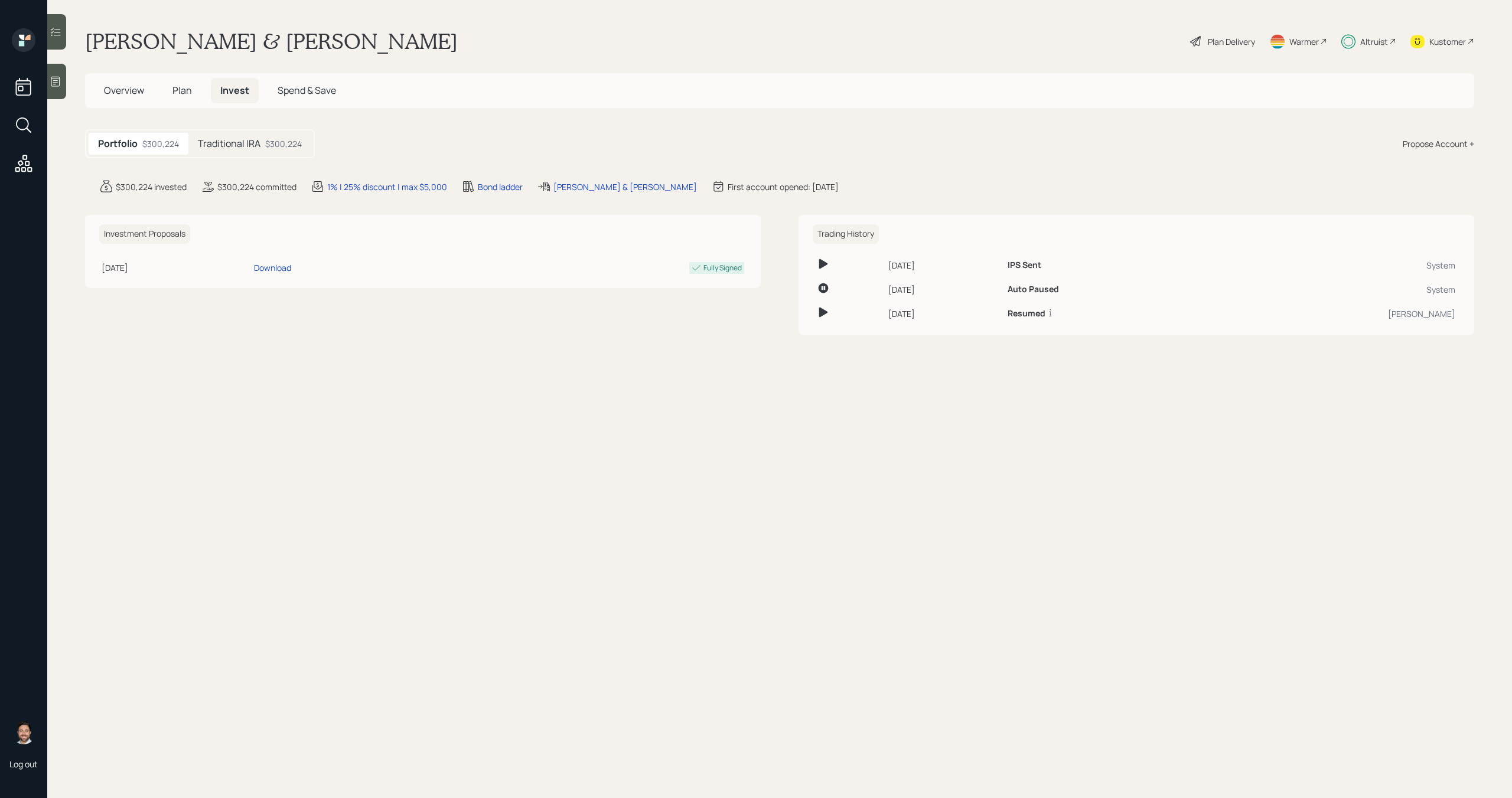
click at [280, 144] on div "$300,224" at bounding box center [283, 143] width 37 height 12
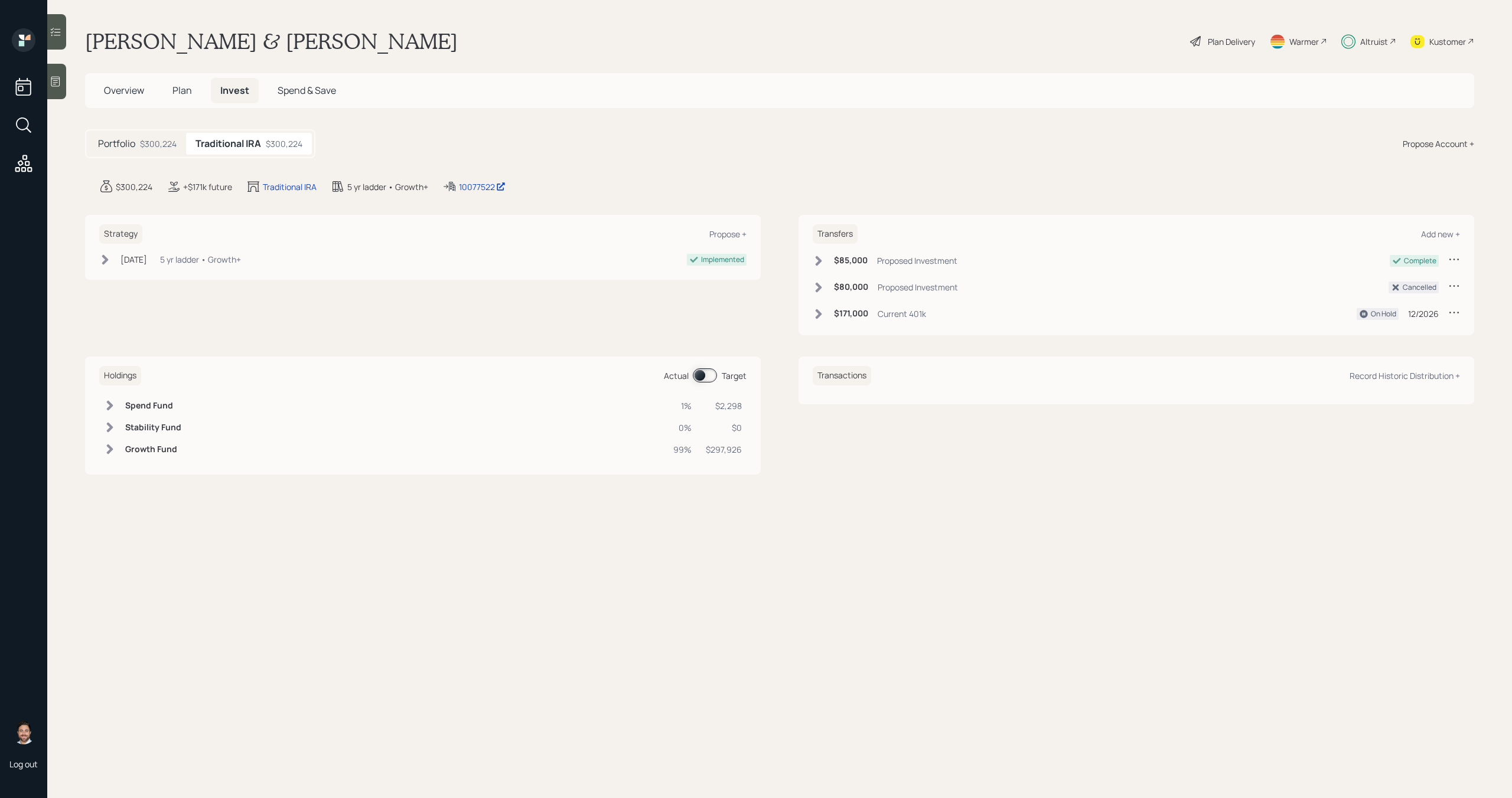
click at [708, 374] on span at bounding box center [705, 376] width 24 height 14
click at [174, 92] on span "Plan" at bounding box center [182, 91] width 19 height 13
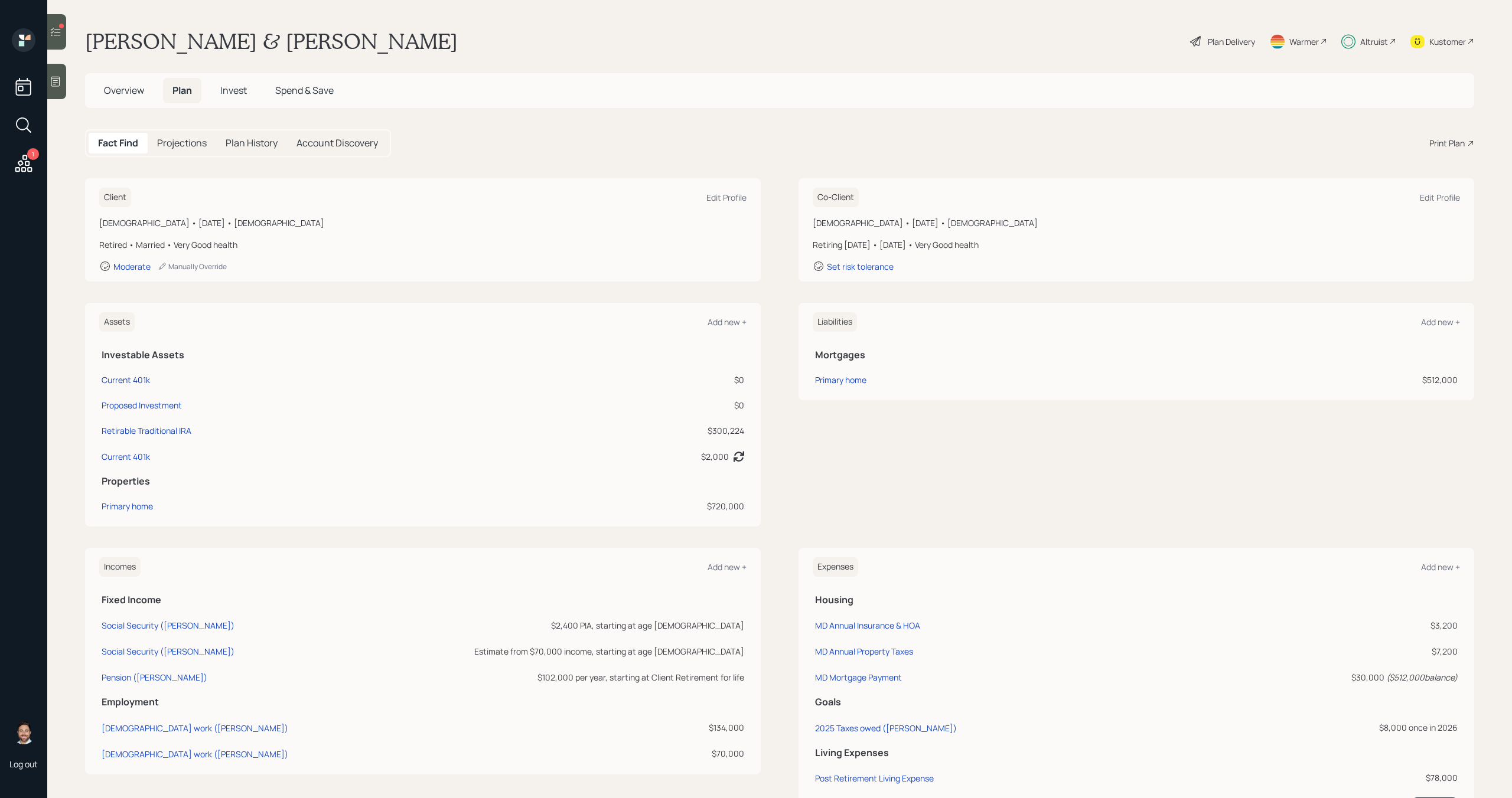
click at [128, 378] on div "Current 401k" at bounding box center [125, 379] width 48 height 12
select select "company_sponsored"
select select "balanced"
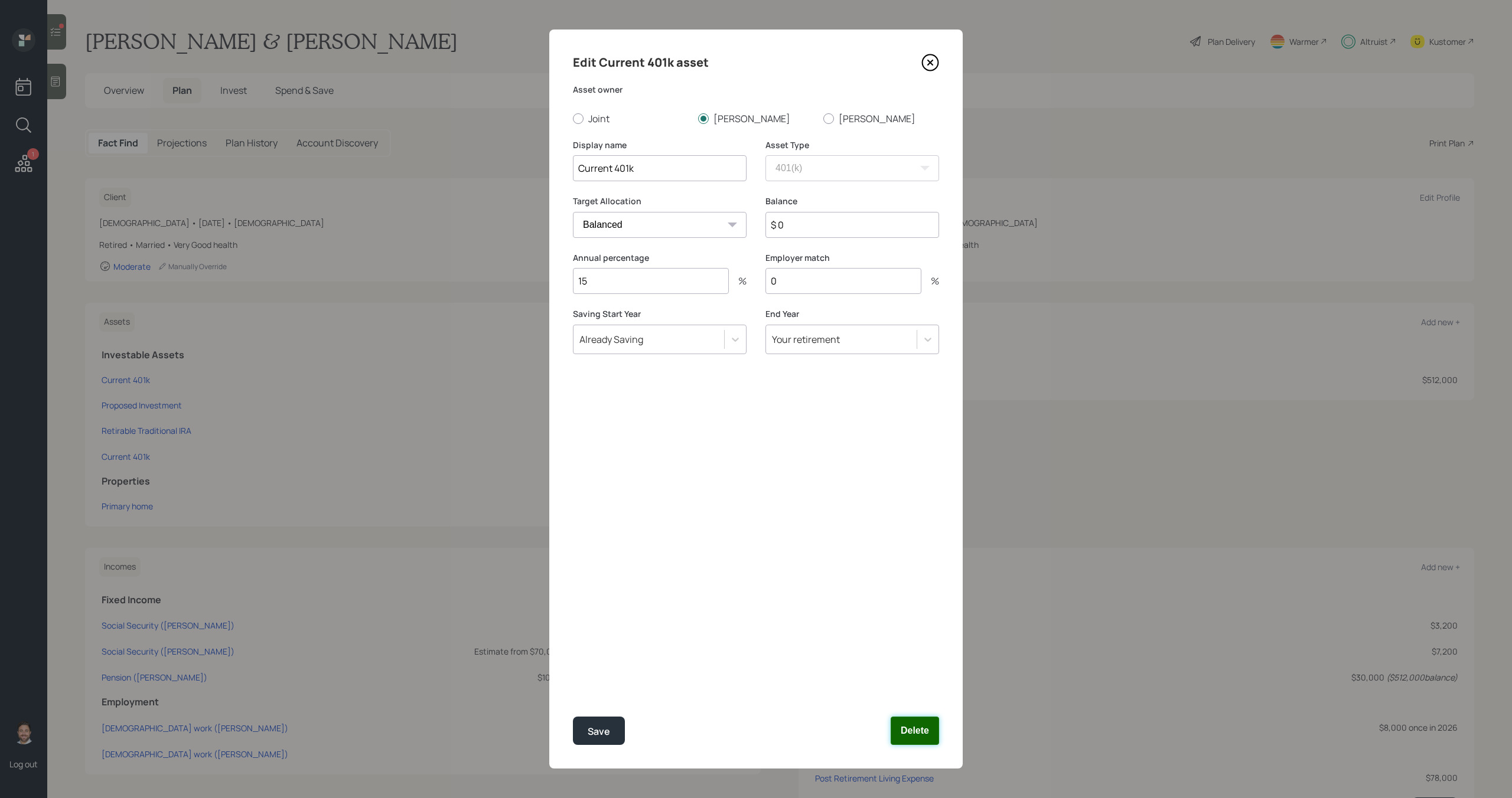
click at [927, 733] on button "Delete" at bounding box center [914, 730] width 48 height 28
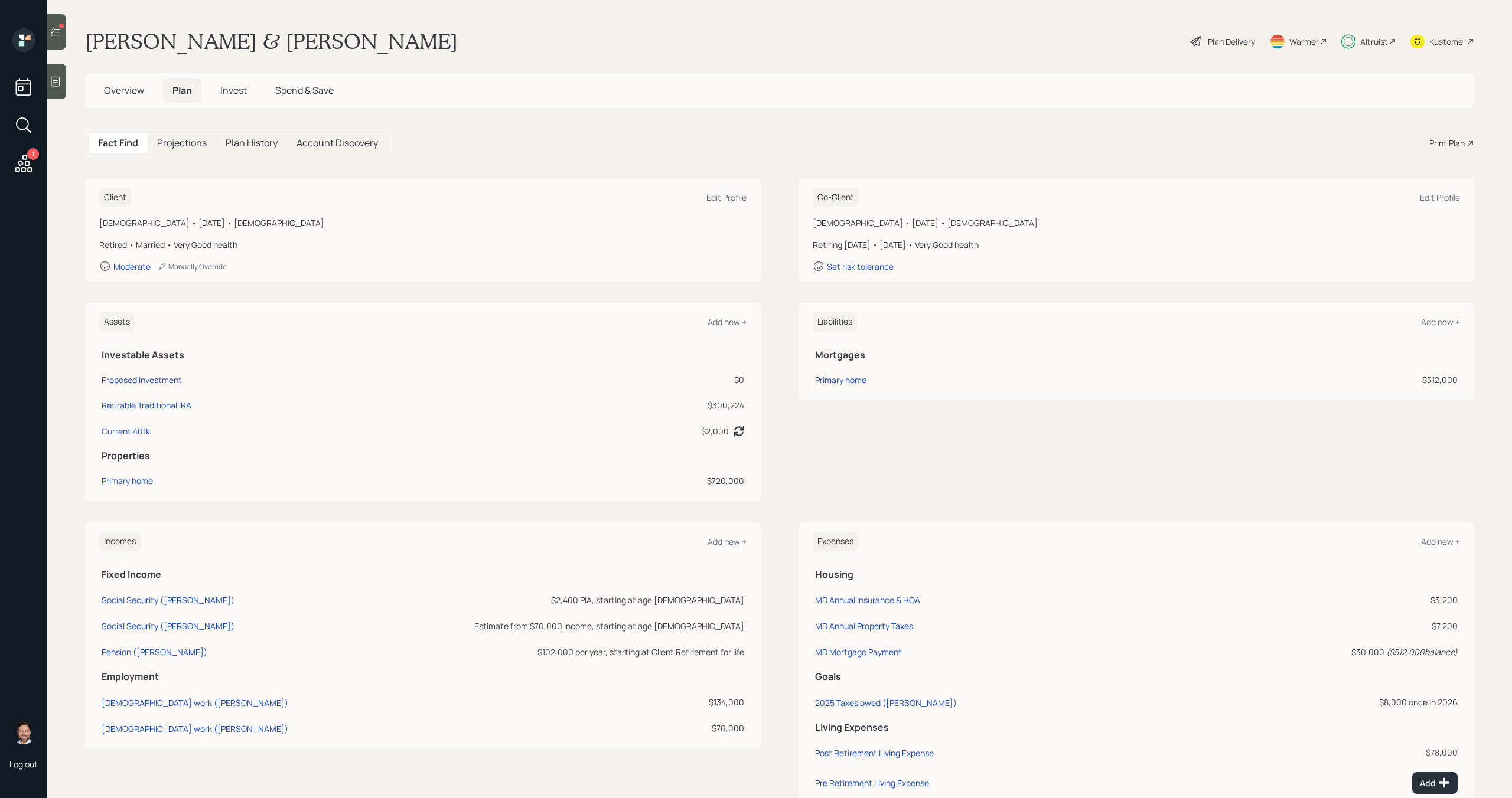
click at [177, 376] on div "Proposed Investment" at bounding box center [142, 379] width 80 height 12
select select "ira"
select select "balanced"
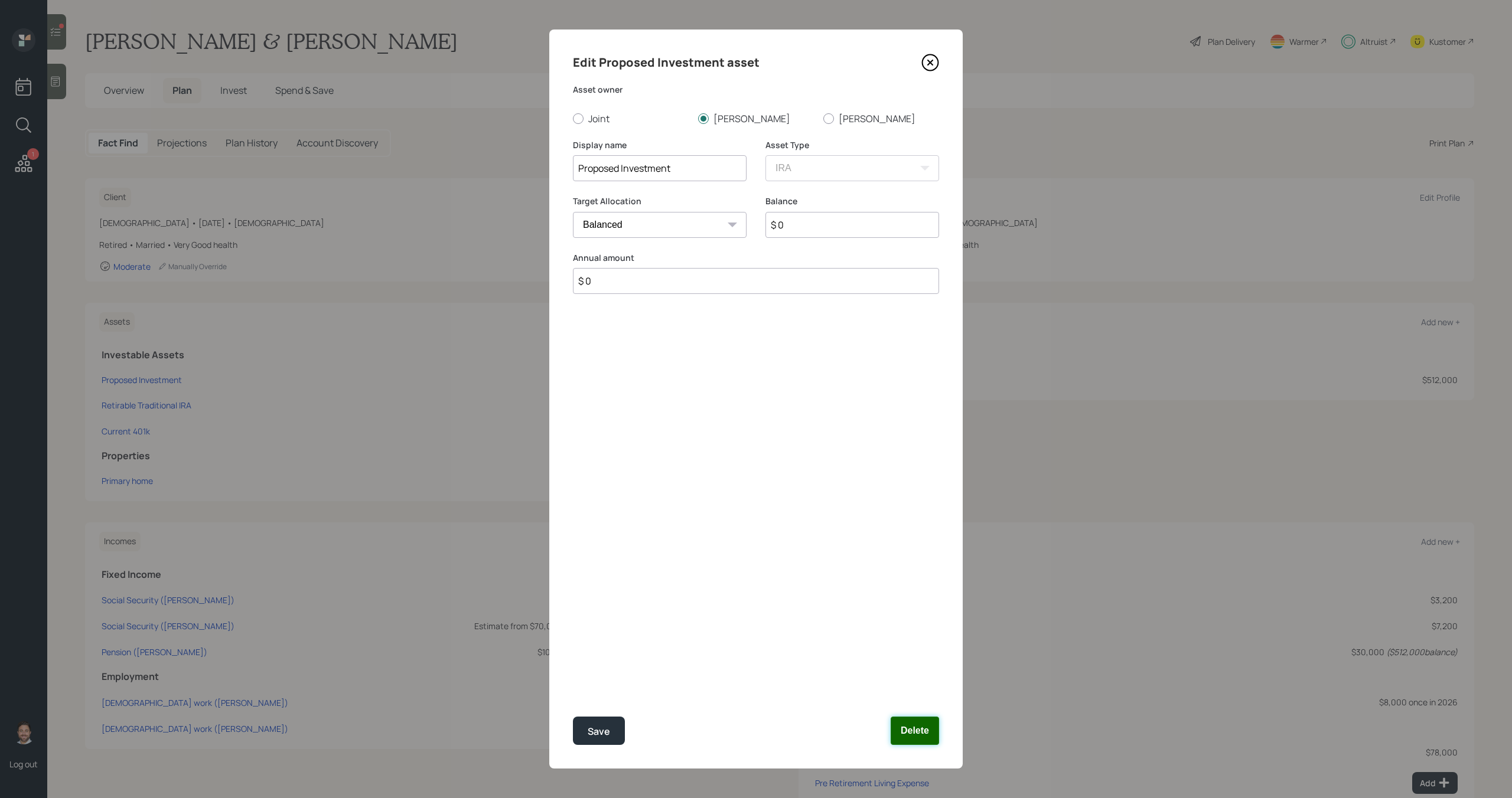
click at [898, 729] on button "Delete" at bounding box center [914, 730] width 48 height 28
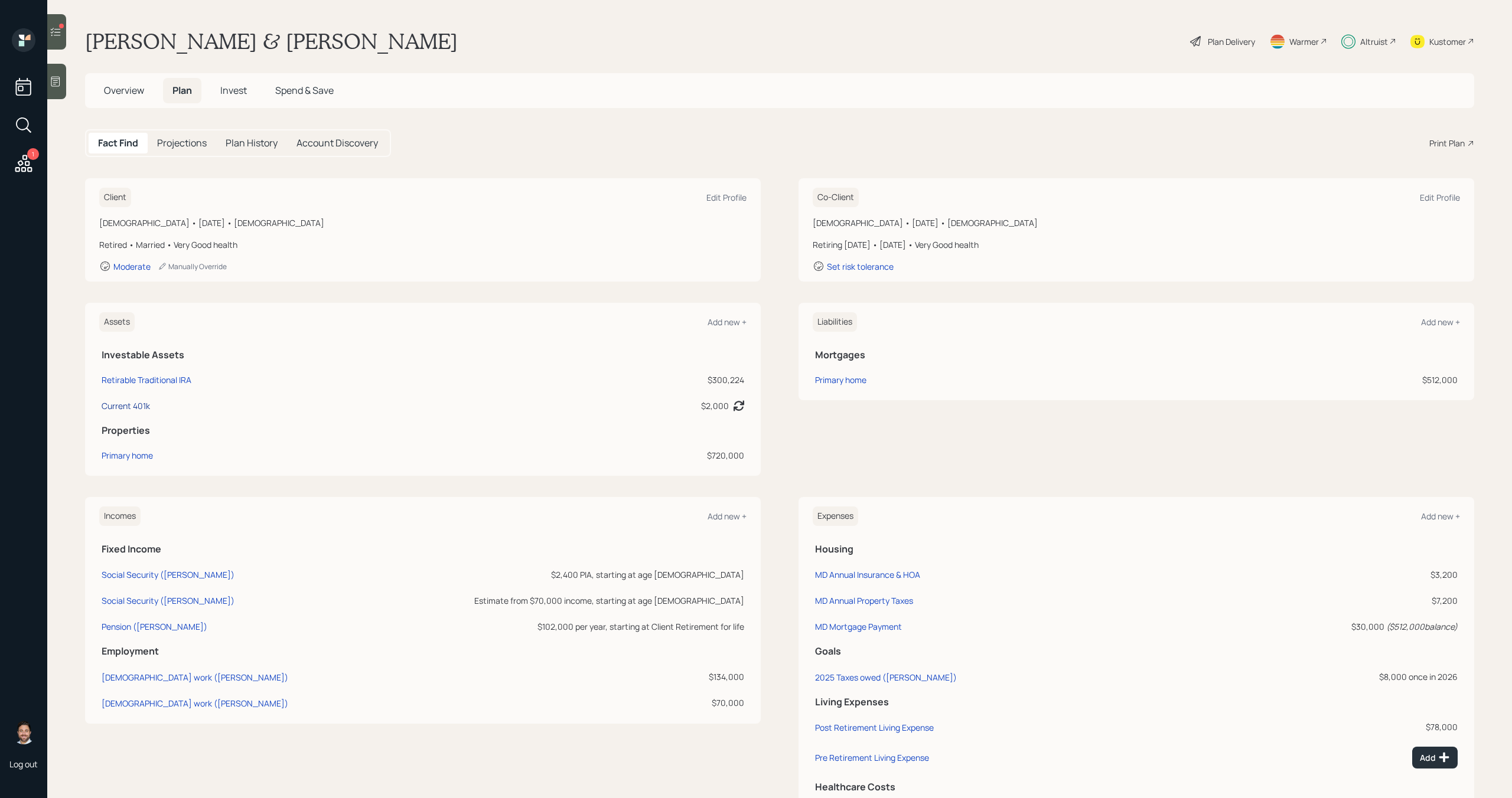
click at [139, 405] on div "Current 401k" at bounding box center [125, 405] width 48 height 12
select select "company_sponsored"
select select "balanced"
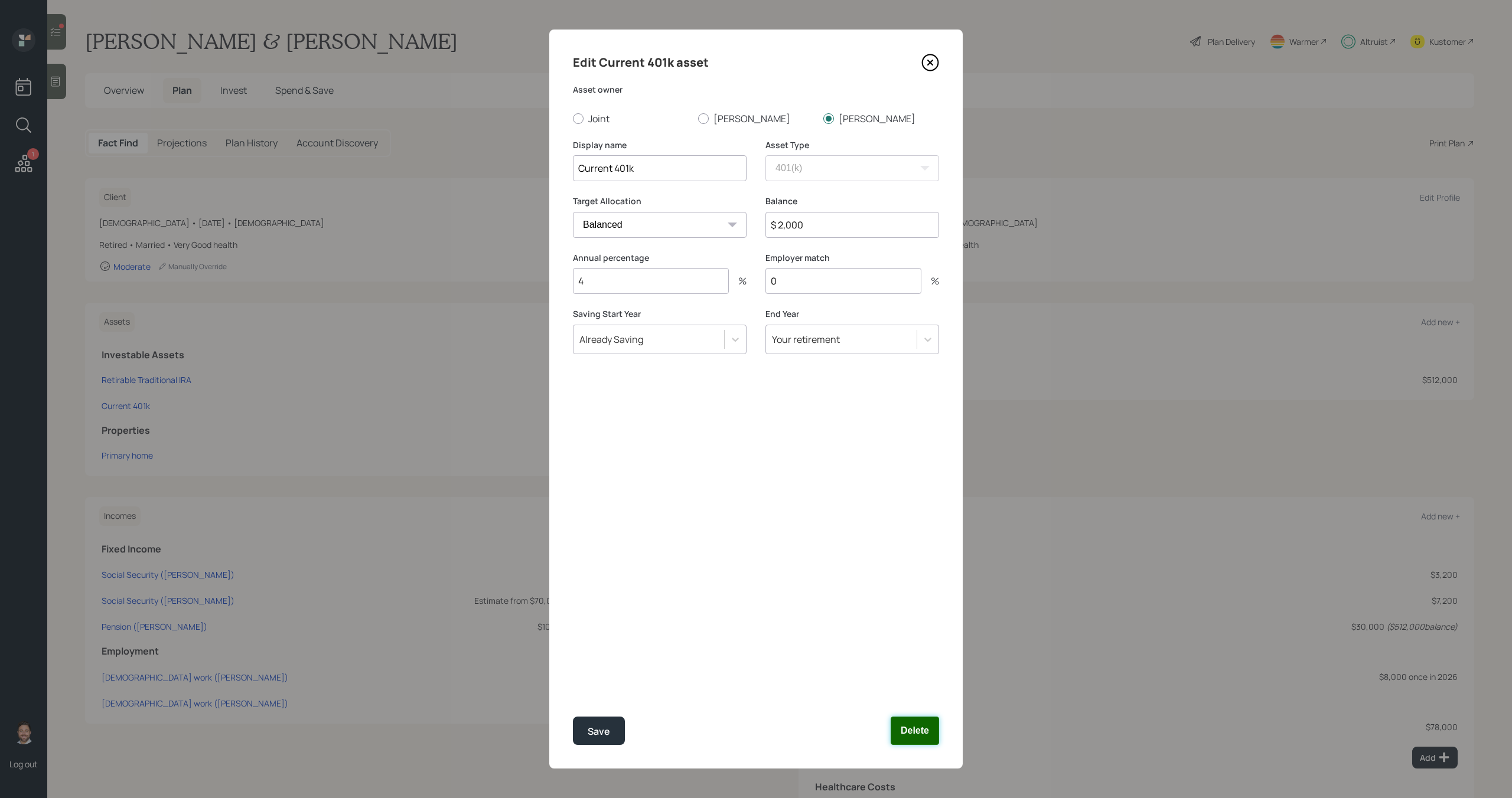
click at [916, 737] on button "Delete" at bounding box center [914, 730] width 48 height 28
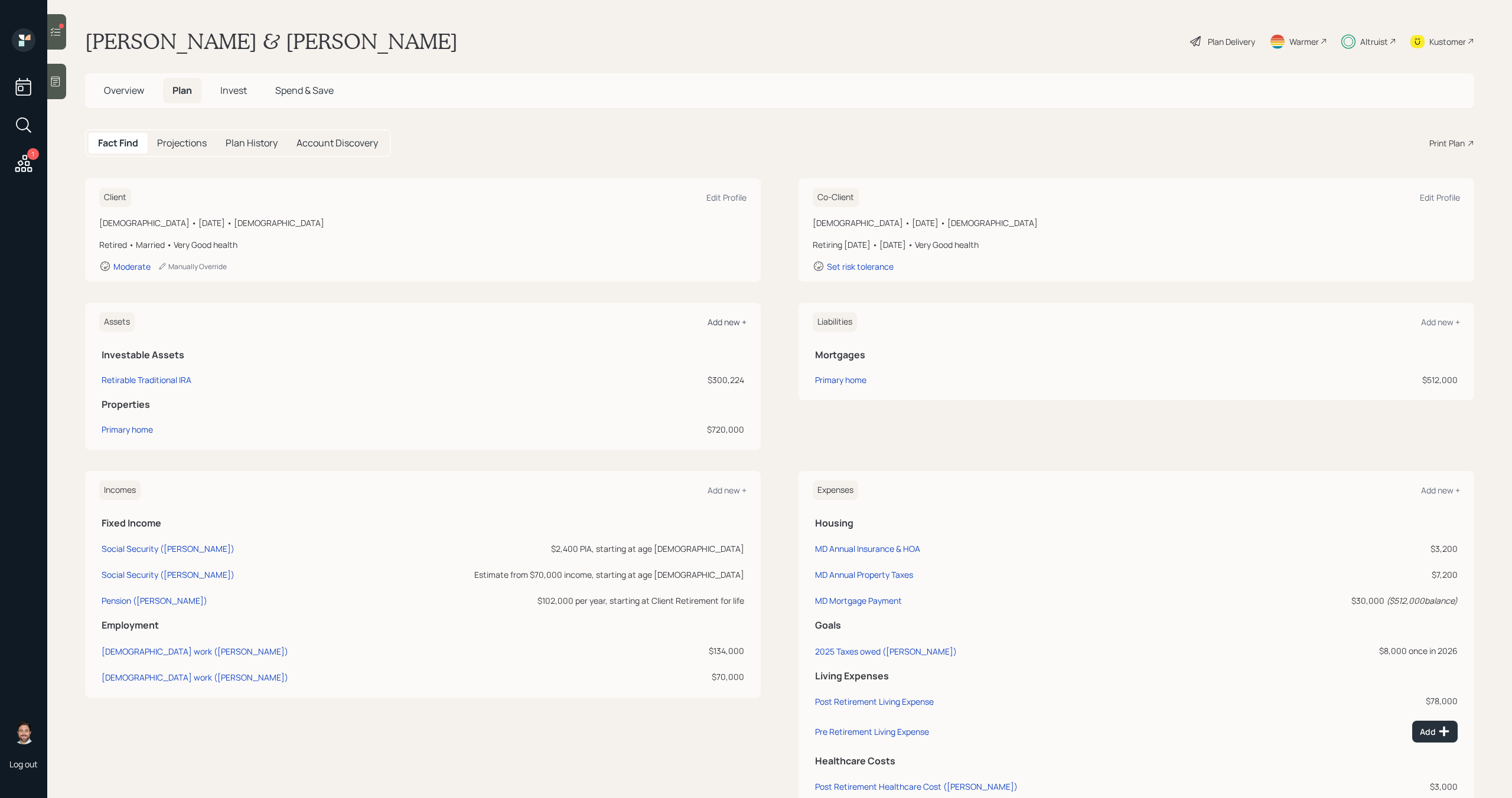
click at [732, 321] on div "Add new +" at bounding box center [727, 323] width 39 height 11
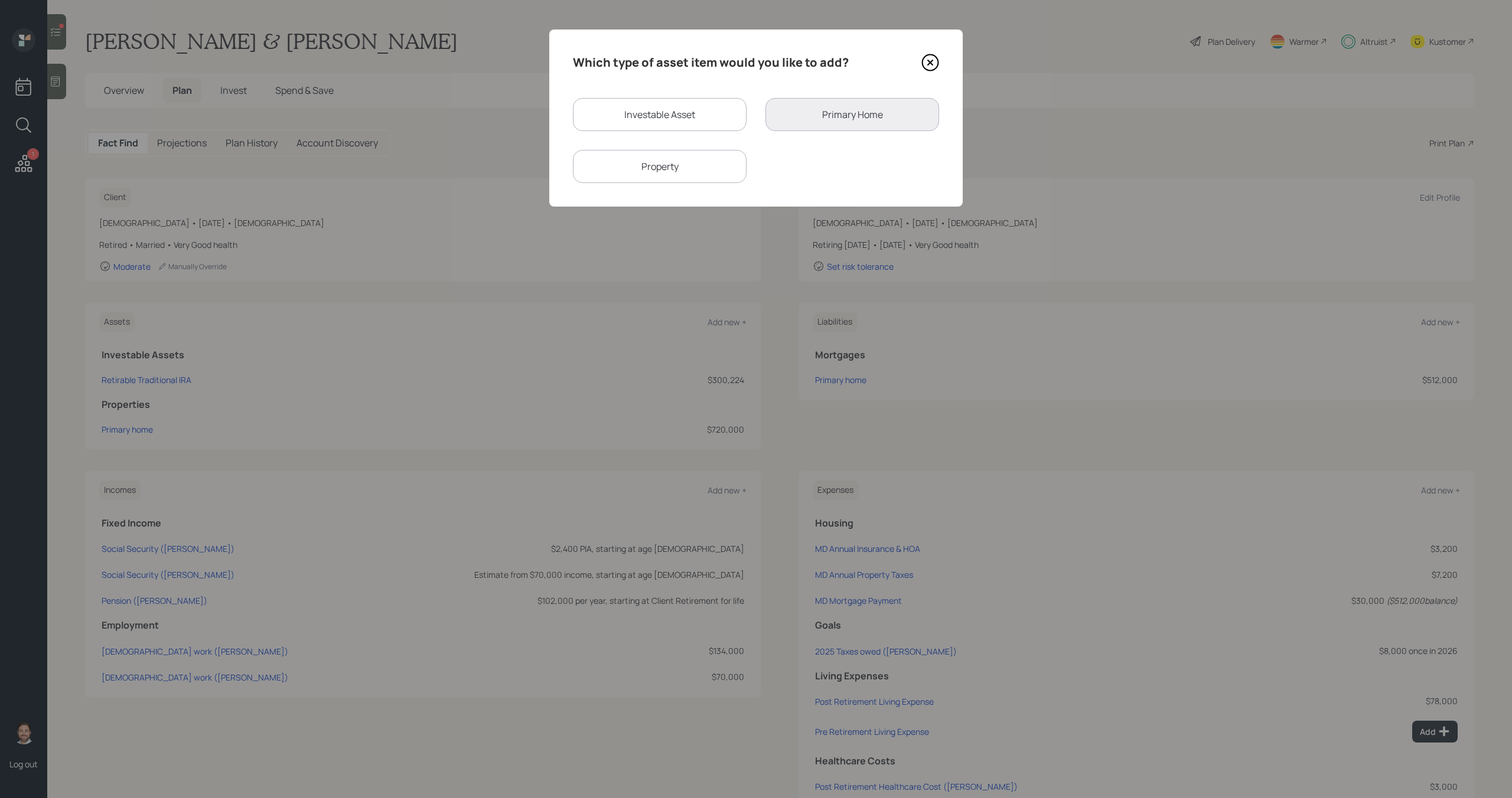
click at [674, 108] on div "Investable Asset" at bounding box center [660, 114] width 174 height 33
select select "taxable"
select select "balanced"
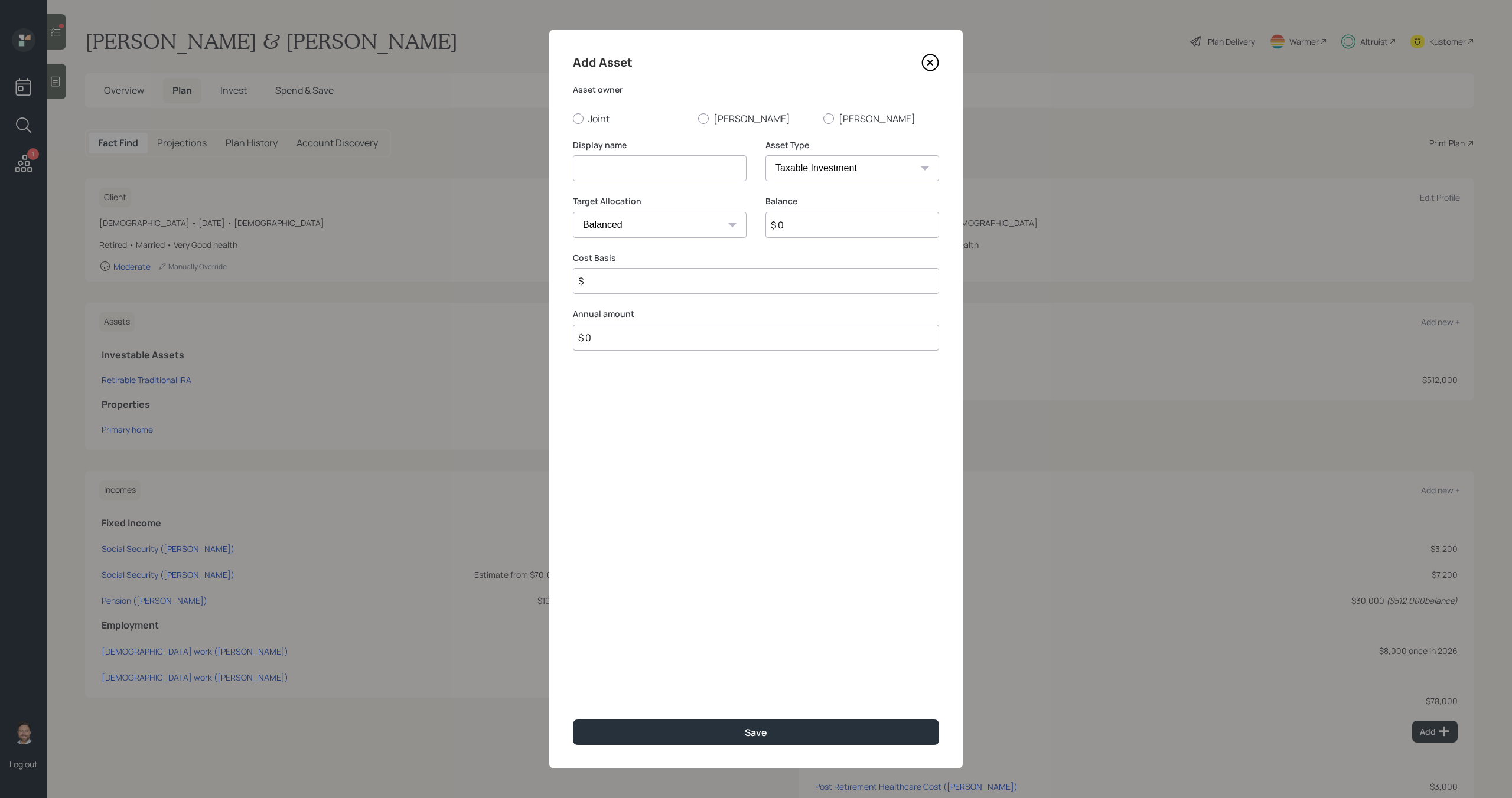
click at [834, 174] on select "SEP IRA IRA Roth IRA 401(k) Roth 401(k) 403(b) Roth 403(b) 457(b) Roth 457(b) H…" at bounding box center [852, 168] width 174 height 26
select select "emergency_fund"
click at [765, 155] on select "SEP IRA IRA Roth IRA 401(k) Roth 401(k) 403(b) Roth 403(b) 457(b) Roth 457(b) H…" at bounding box center [852, 168] width 174 height 26
click at [706, 119] on div at bounding box center [703, 119] width 11 height 11
click at [698, 119] on input "[PERSON_NAME]" at bounding box center [698, 118] width 1 height 1
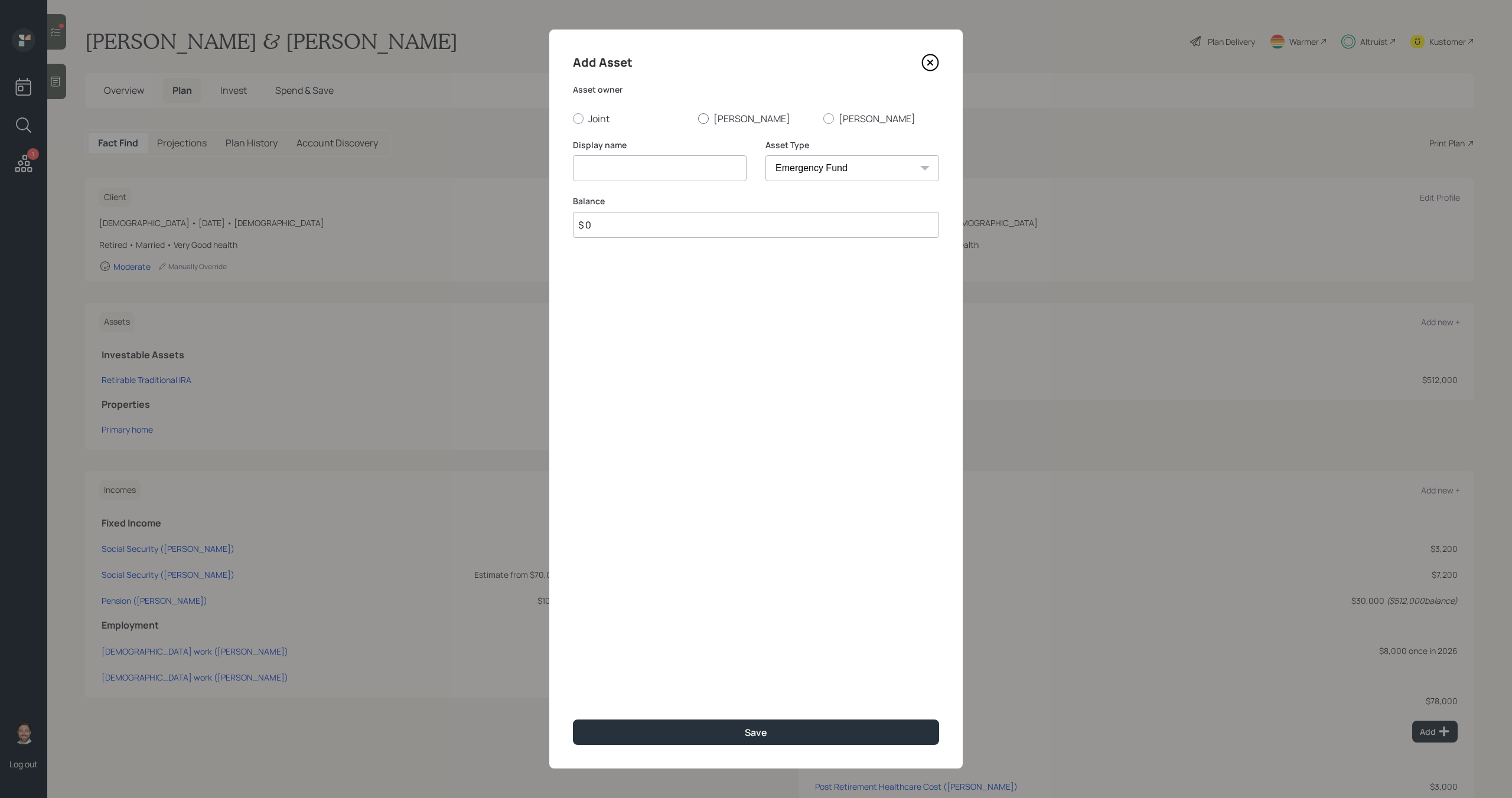
radio input "true"
click at [685, 164] on input at bounding box center [660, 168] width 174 height 26
click at [934, 64] on icon at bounding box center [930, 62] width 18 height 18
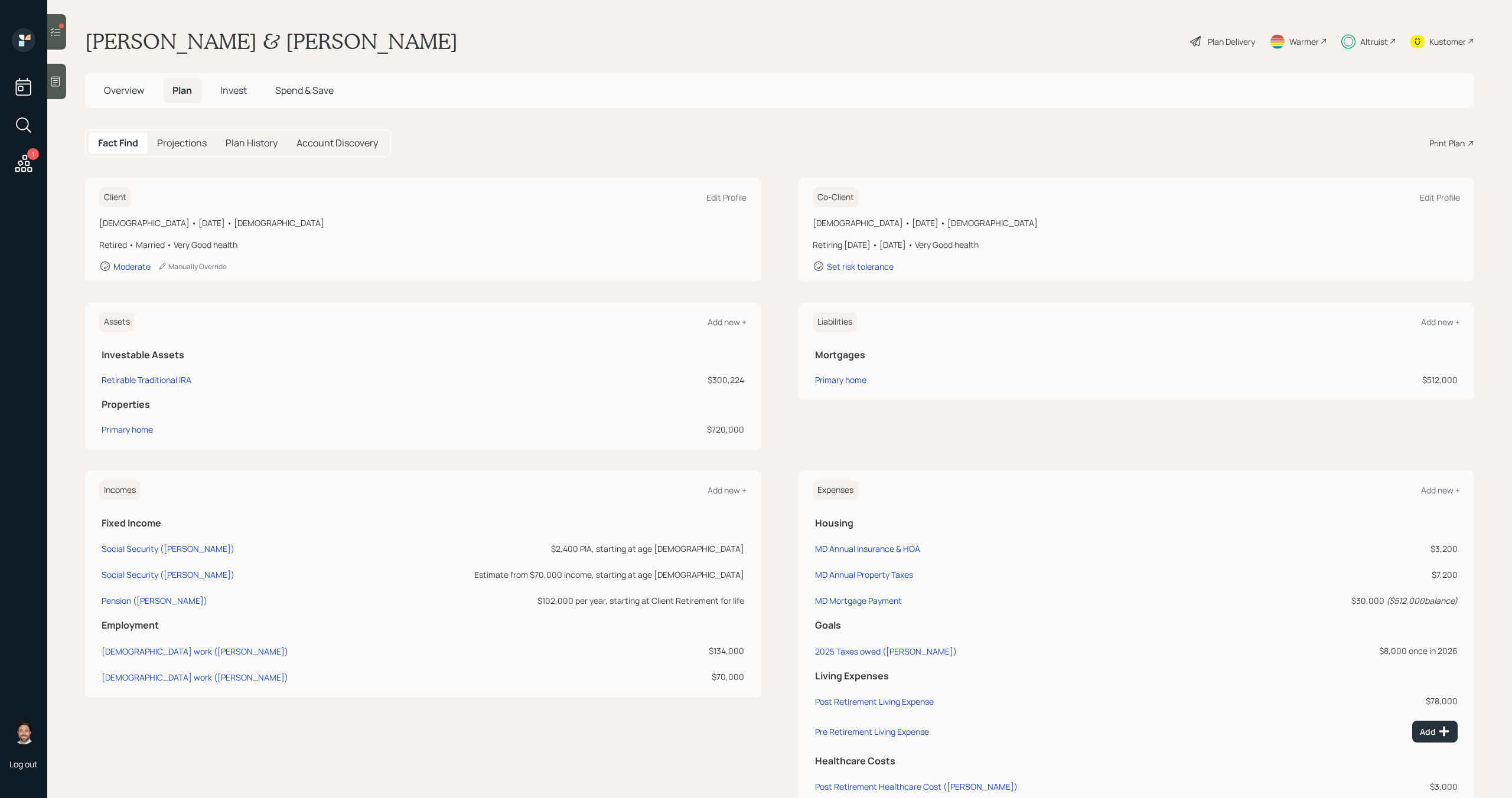
click at [233, 93] on span "Invest" at bounding box center [234, 91] width 27 height 13
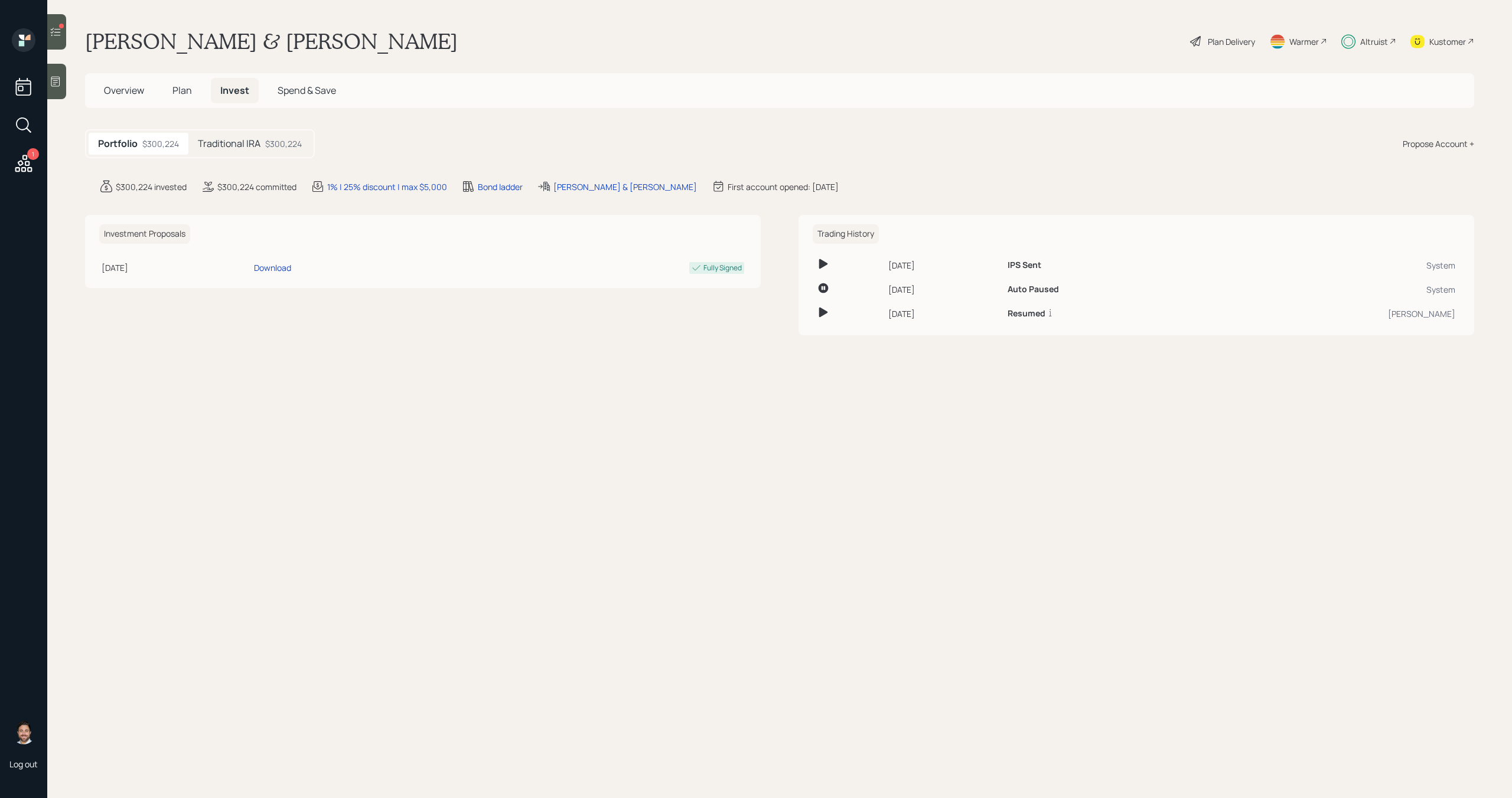
click at [260, 141] on div "Traditional IRA $300,224" at bounding box center [249, 144] width 123 height 22
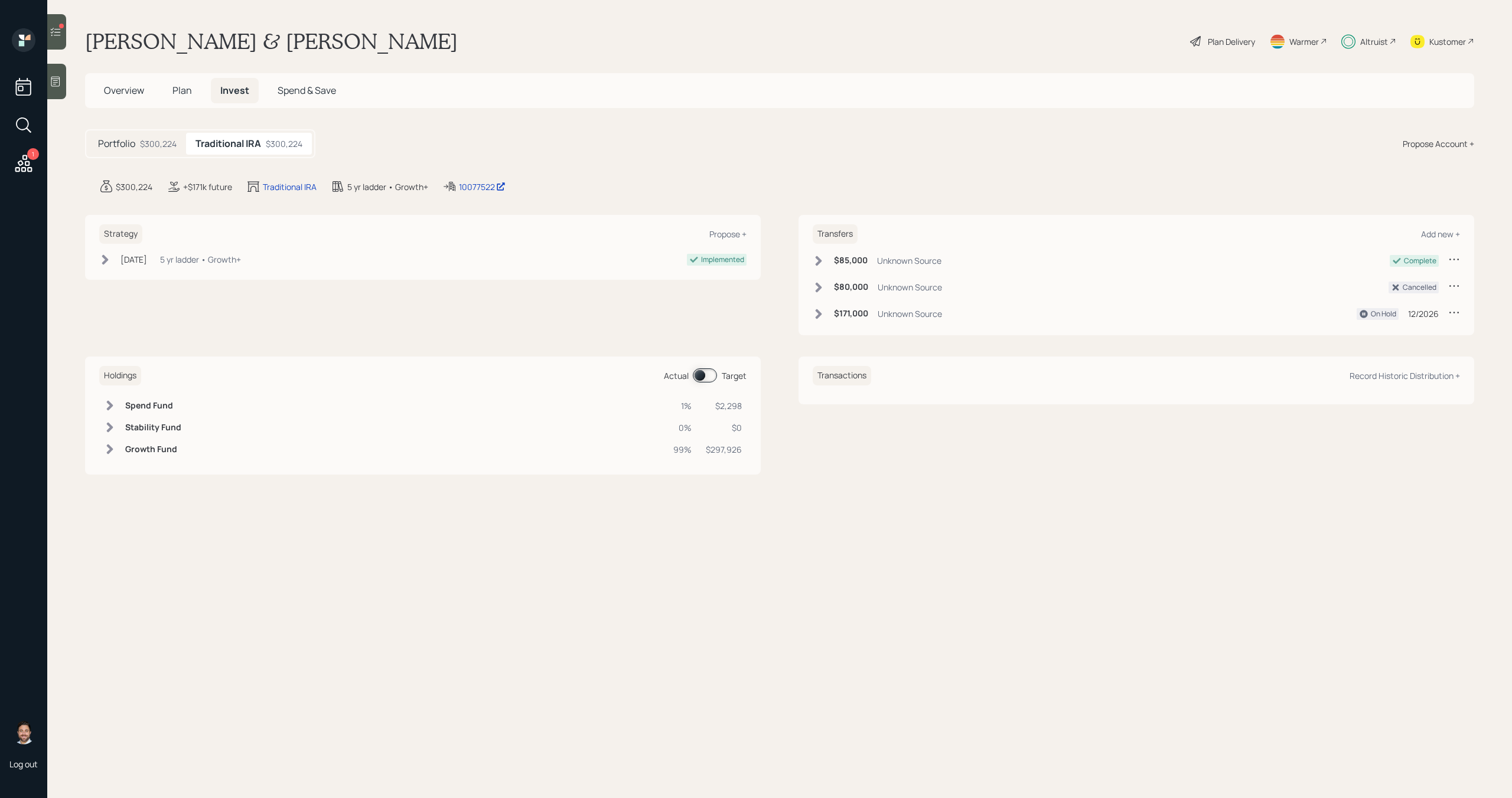
click at [706, 380] on span at bounding box center [705, 376] width 24 height 14
click at [160, 141] on div "$300,224" at bounding box center [158, 143] width 37 height 12
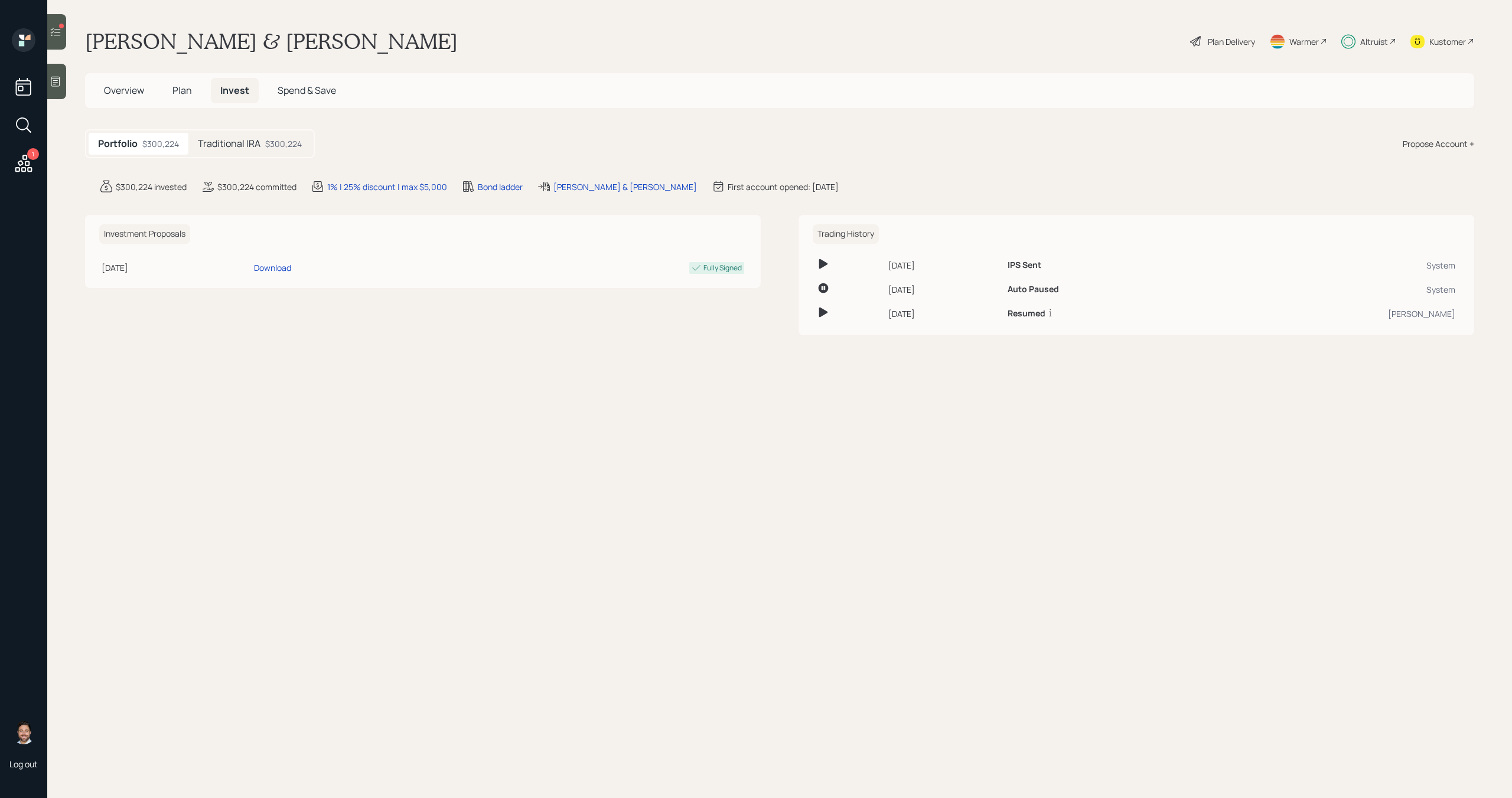
click at [182, 92] on span "Plan" at bounding box center [182, 91] width 19 height 13
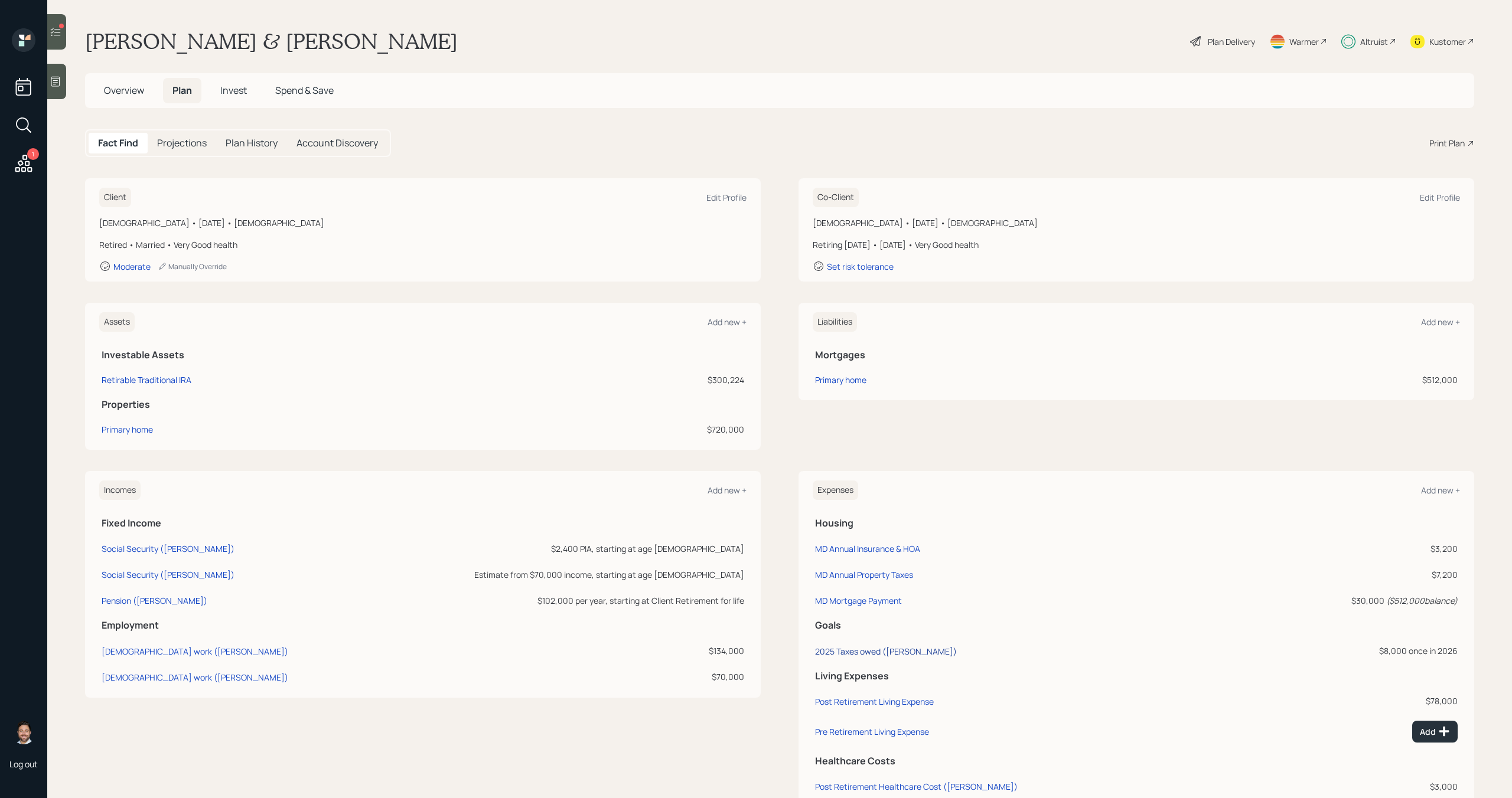
click at [840, 651] on div "2025 Taxes owed (Angela)" at bounding box center [885, 651] width 142 height 11
select select "0"
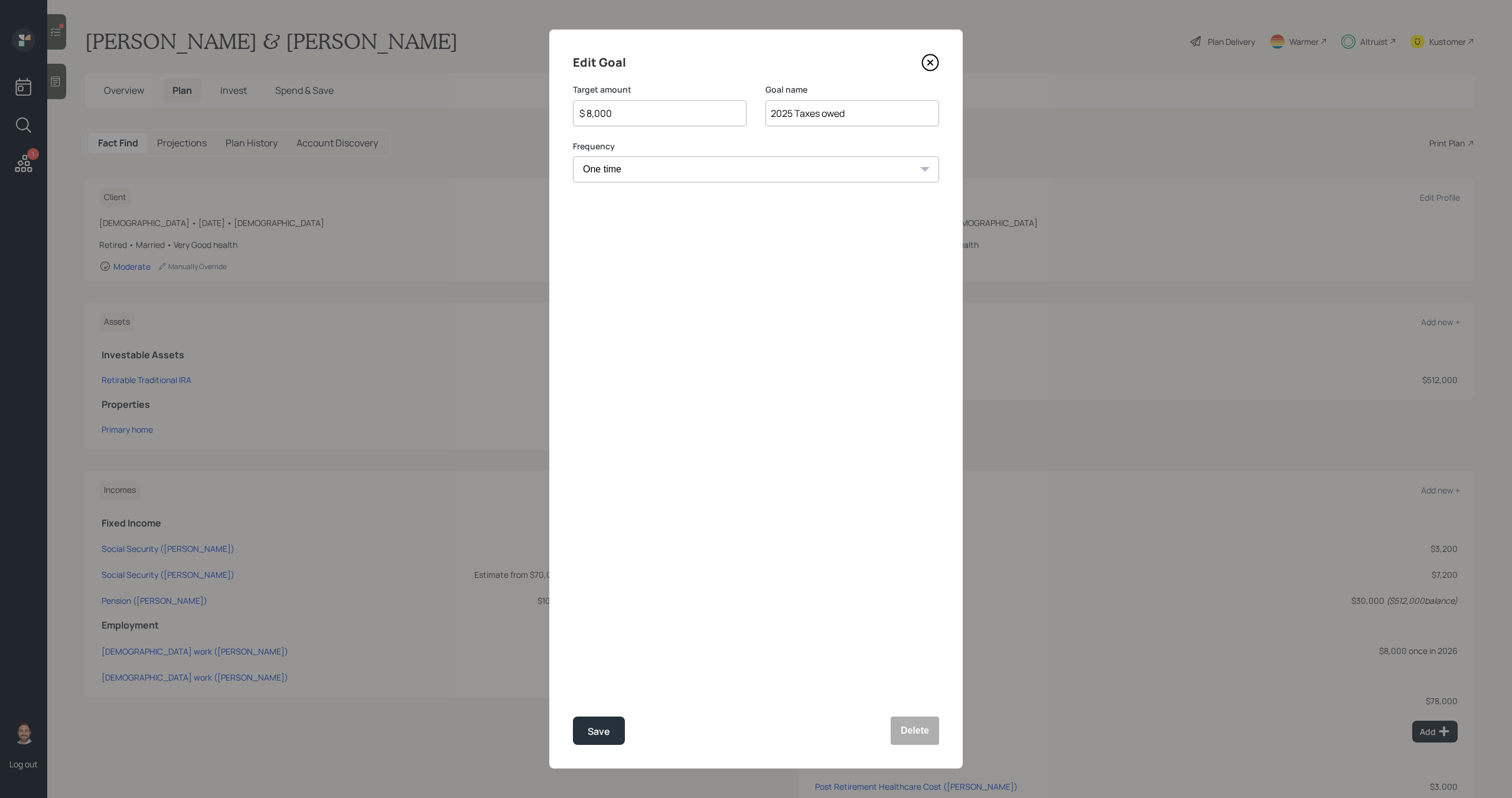
select select "2026"
click at [661, 109] on input "$ 8,000" at bounding box center [655, 113] width 154 height 14
click at [607, 741] on button "Save" at bounding box center [599, 730] width 52 height 28
type input "$ 8,000"
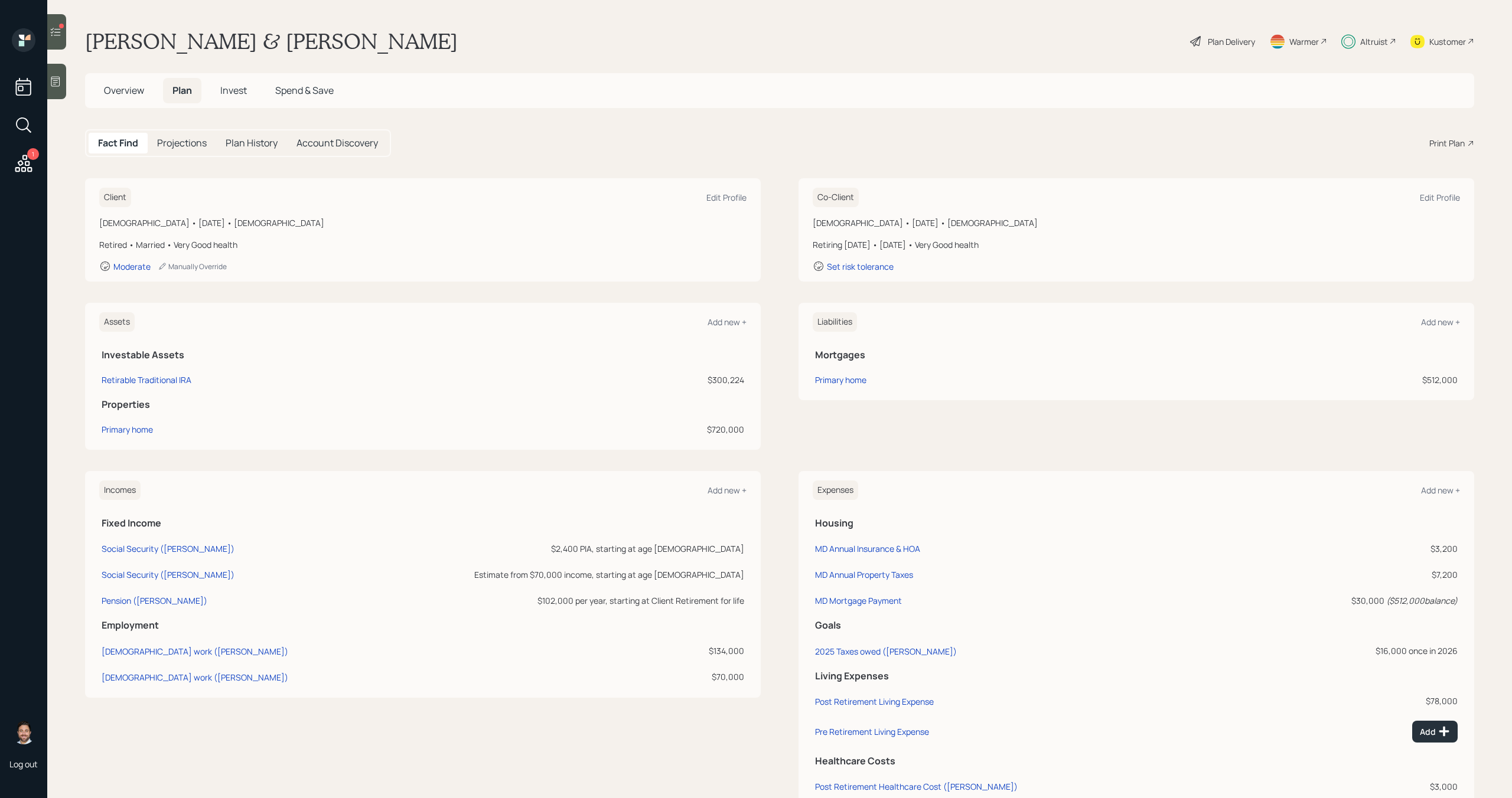
click at [244, 96] on span "Invest" at bounding box center [234, 91] width 27 height 13
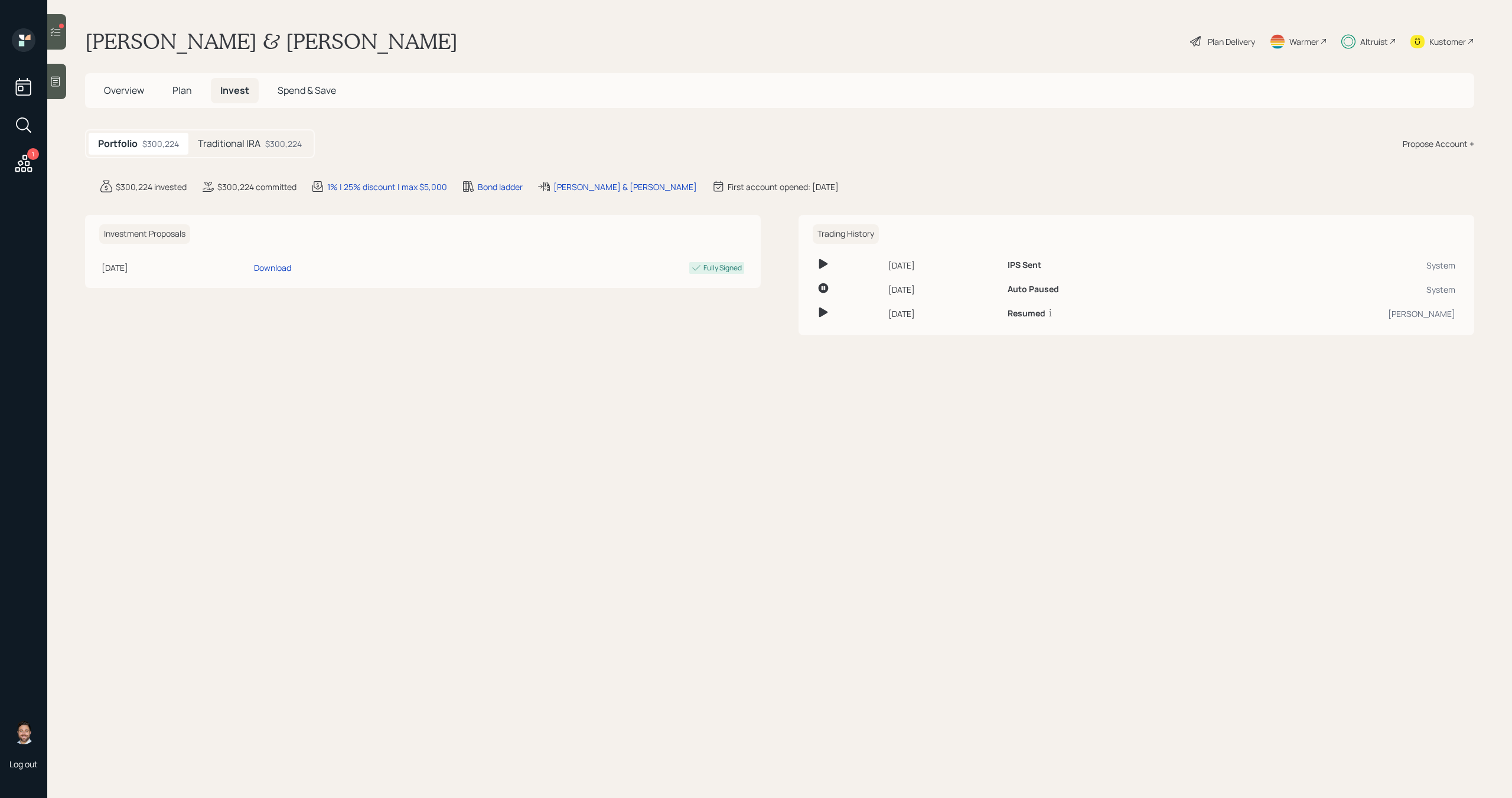
click at [270, 148] on div "$300,224" at bounding box center [283, 143] width 37 height 12
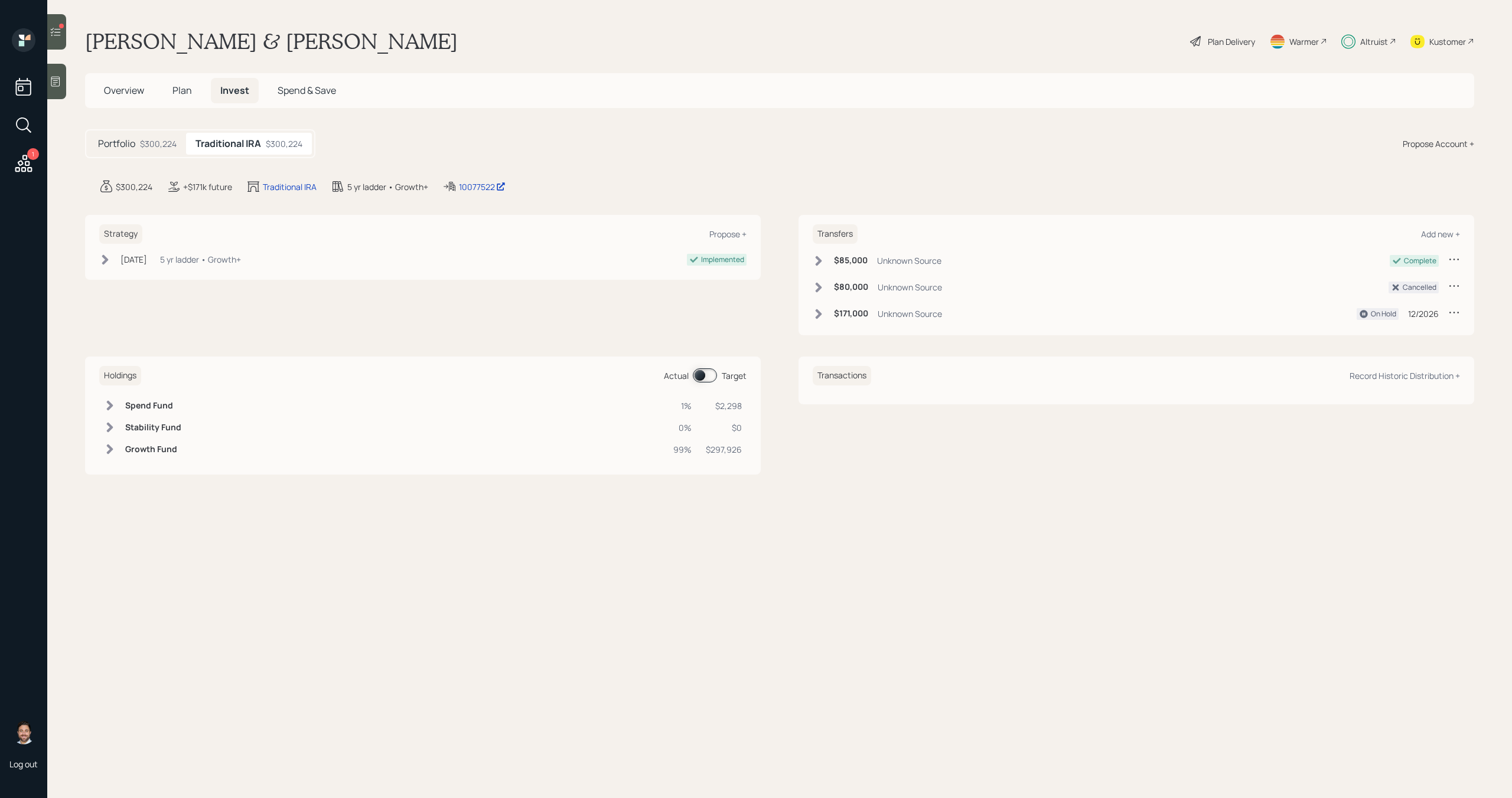
click at [706, 379] on span at bounding box center [705, 376] width 24 height 14
click at [178, 88] on span "Plan" at bounding box center [182, 91] width 19 height 13
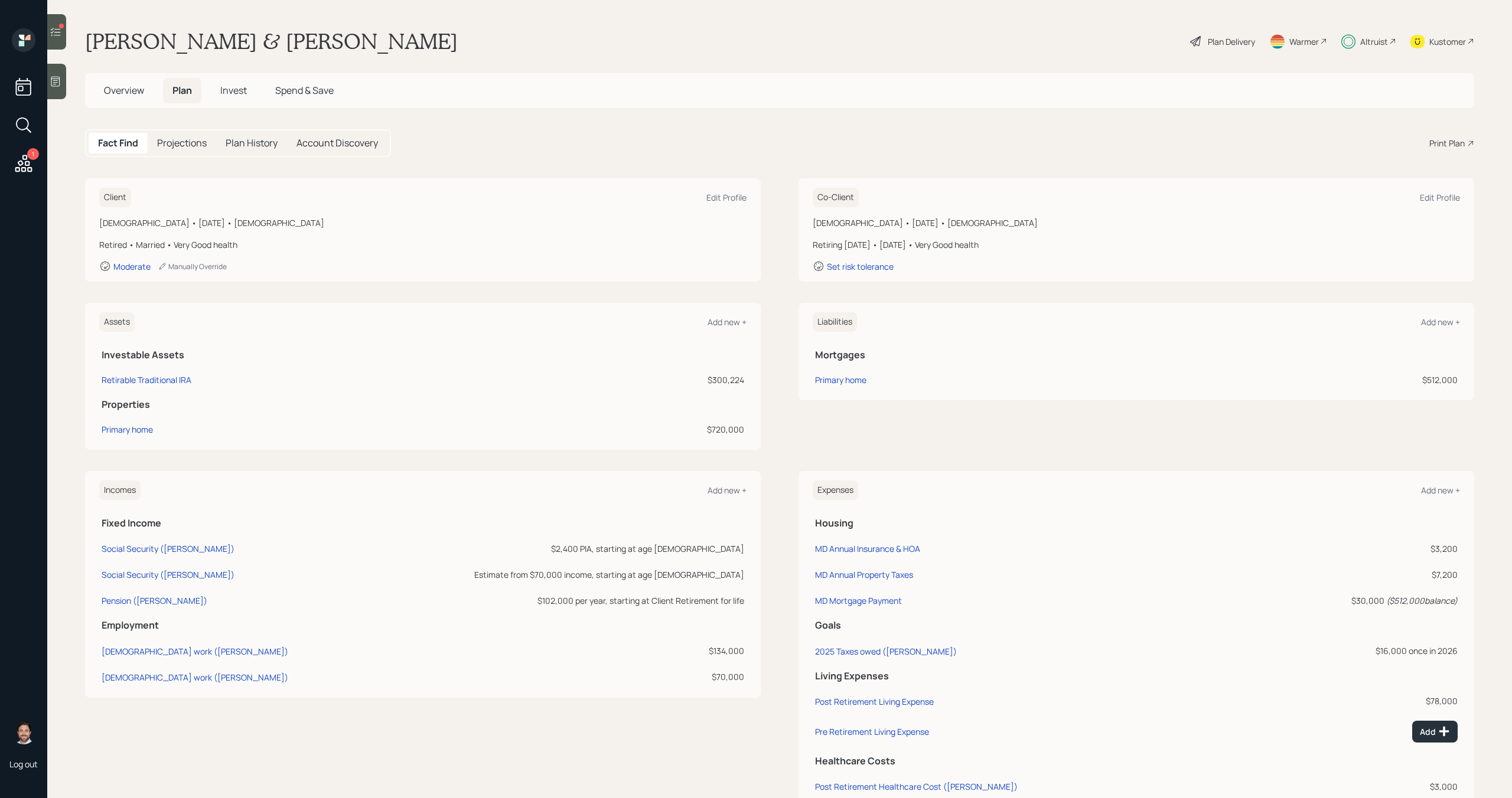
scroll to position [45, 0]
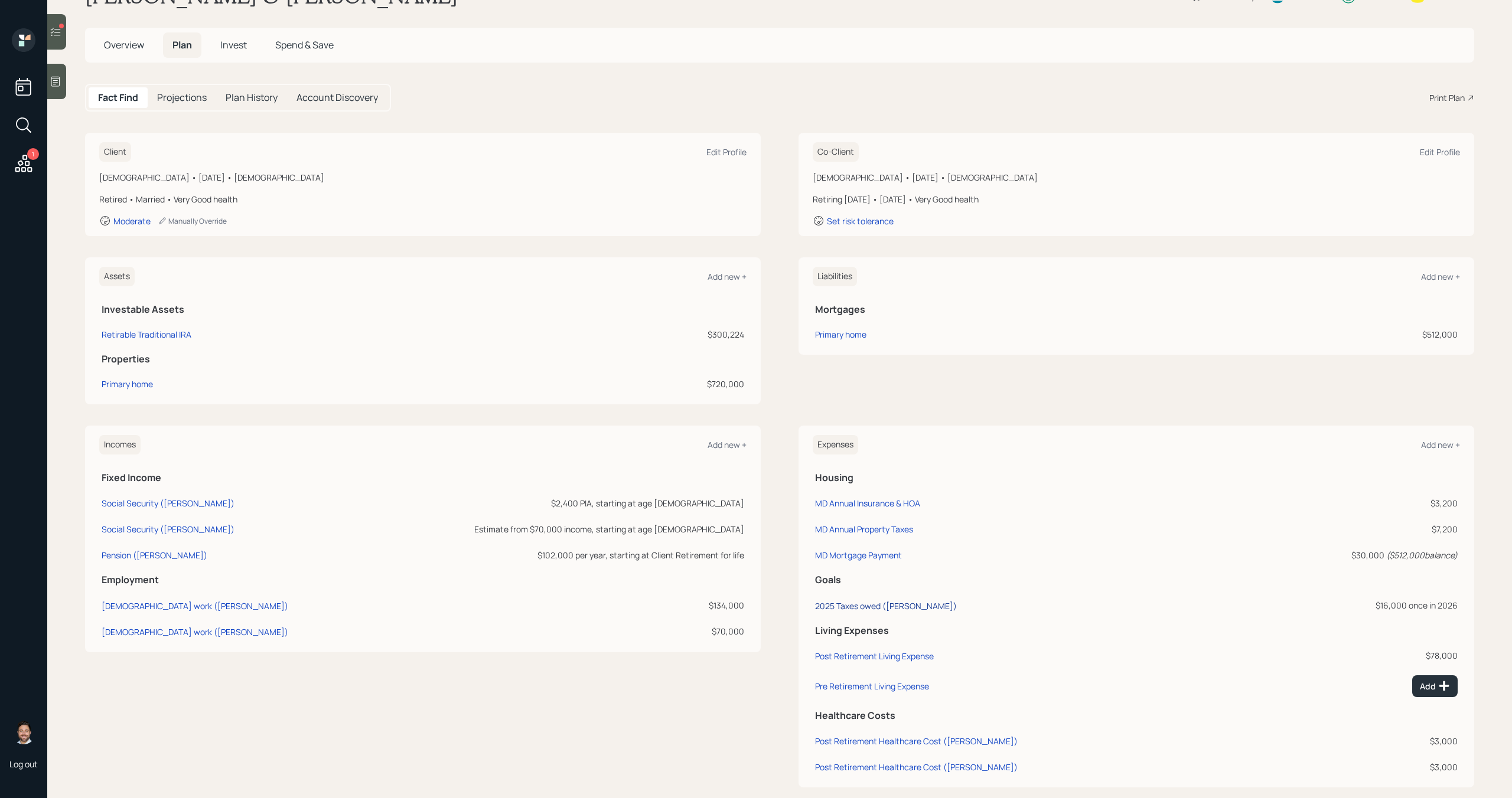
click at [895, 608] on div "2025 Taxes owed ([PERSON_NAME])" at bounding box center [885, 606] width 142 height 11
select select "0"
select select "2026"
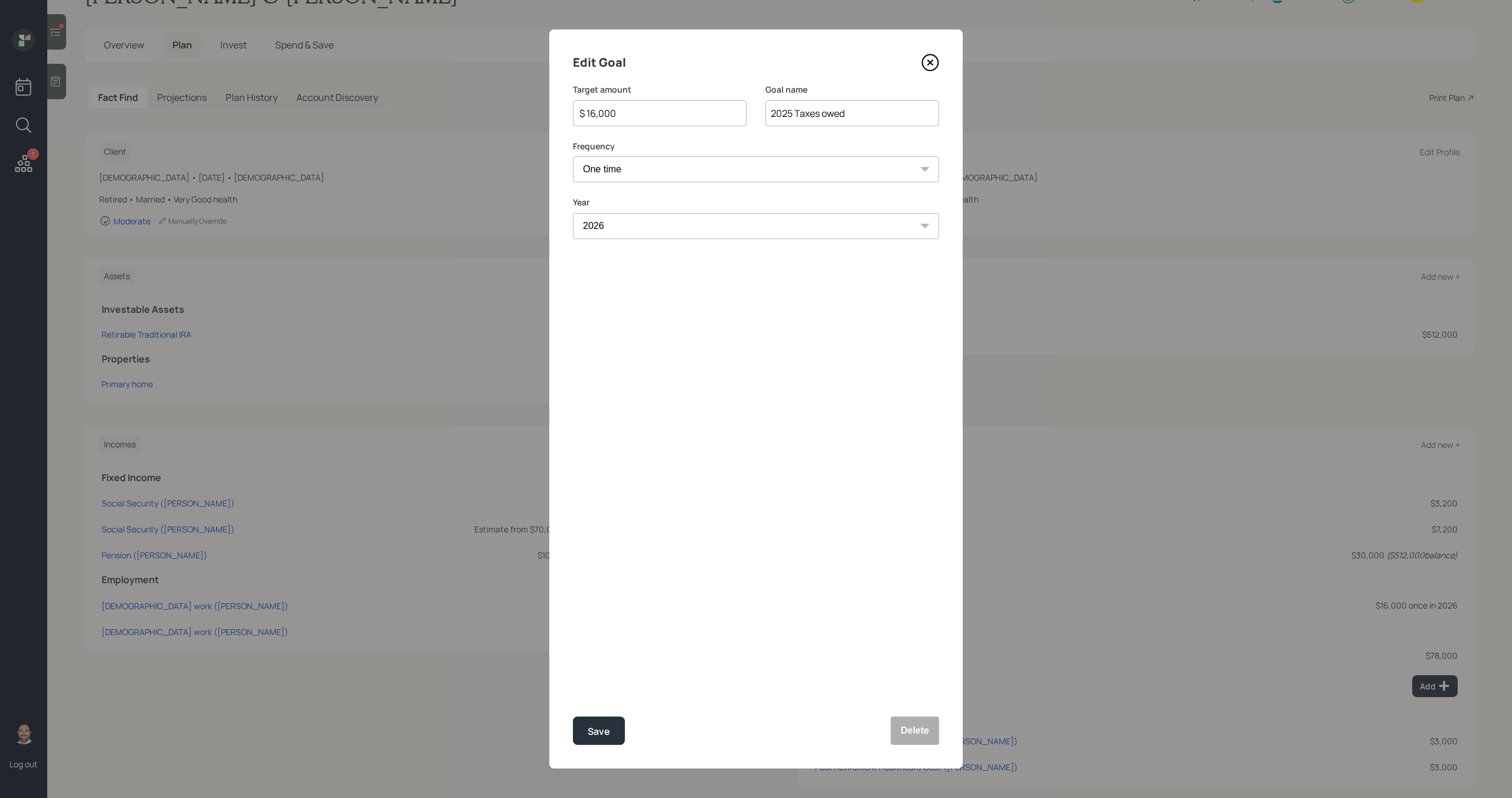
click at [651, 110] on input "$ 16,000" at bounding box center [655, 113] width 154 height 14
click at [620, 725] on button "Save" at bounding box center [599, 730] width 52 height 28
type input "$ 16,000"
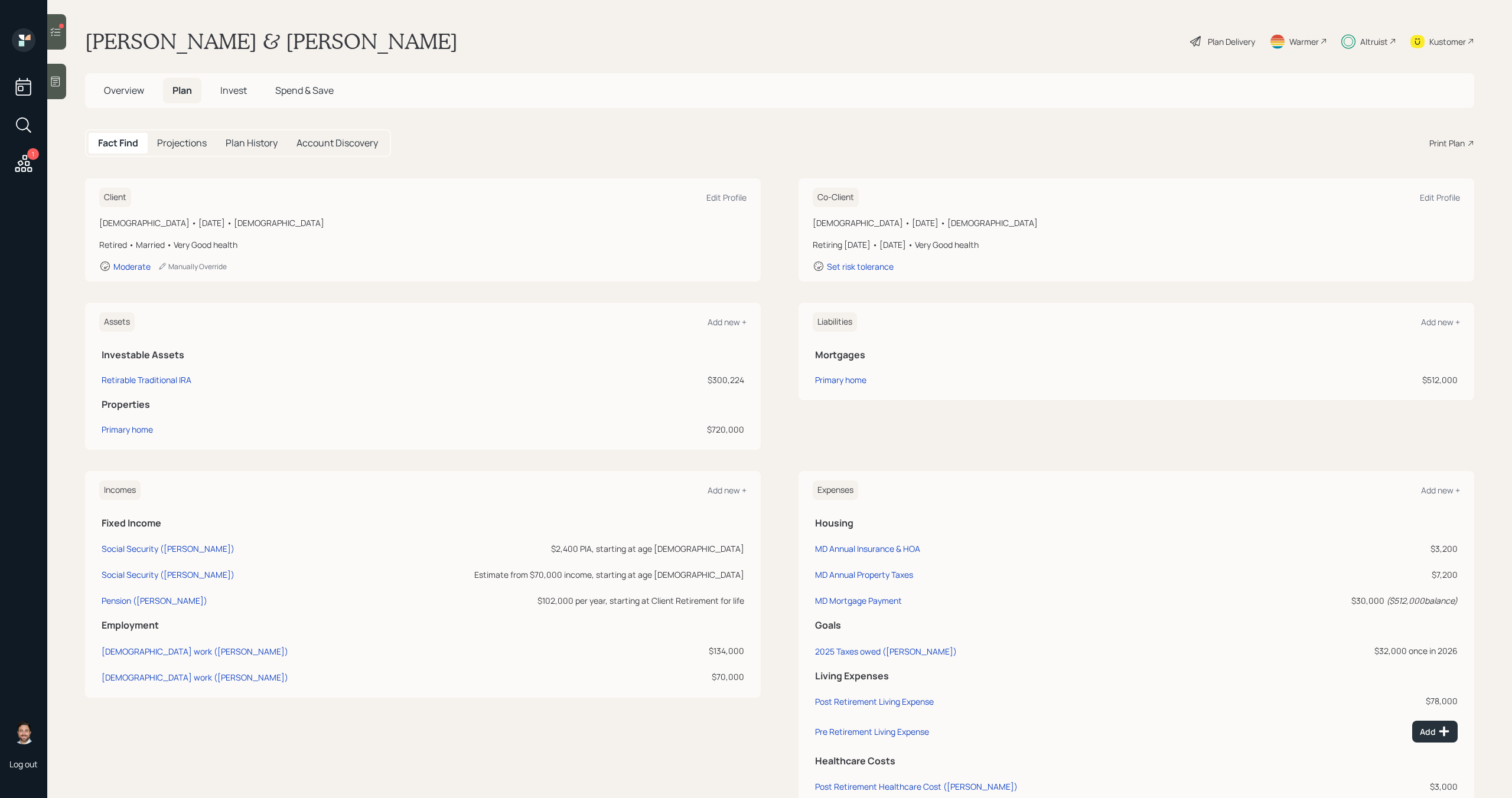
click at [246, 92] on span "Invest" at bounding box center [234, 91] width 27 height 13
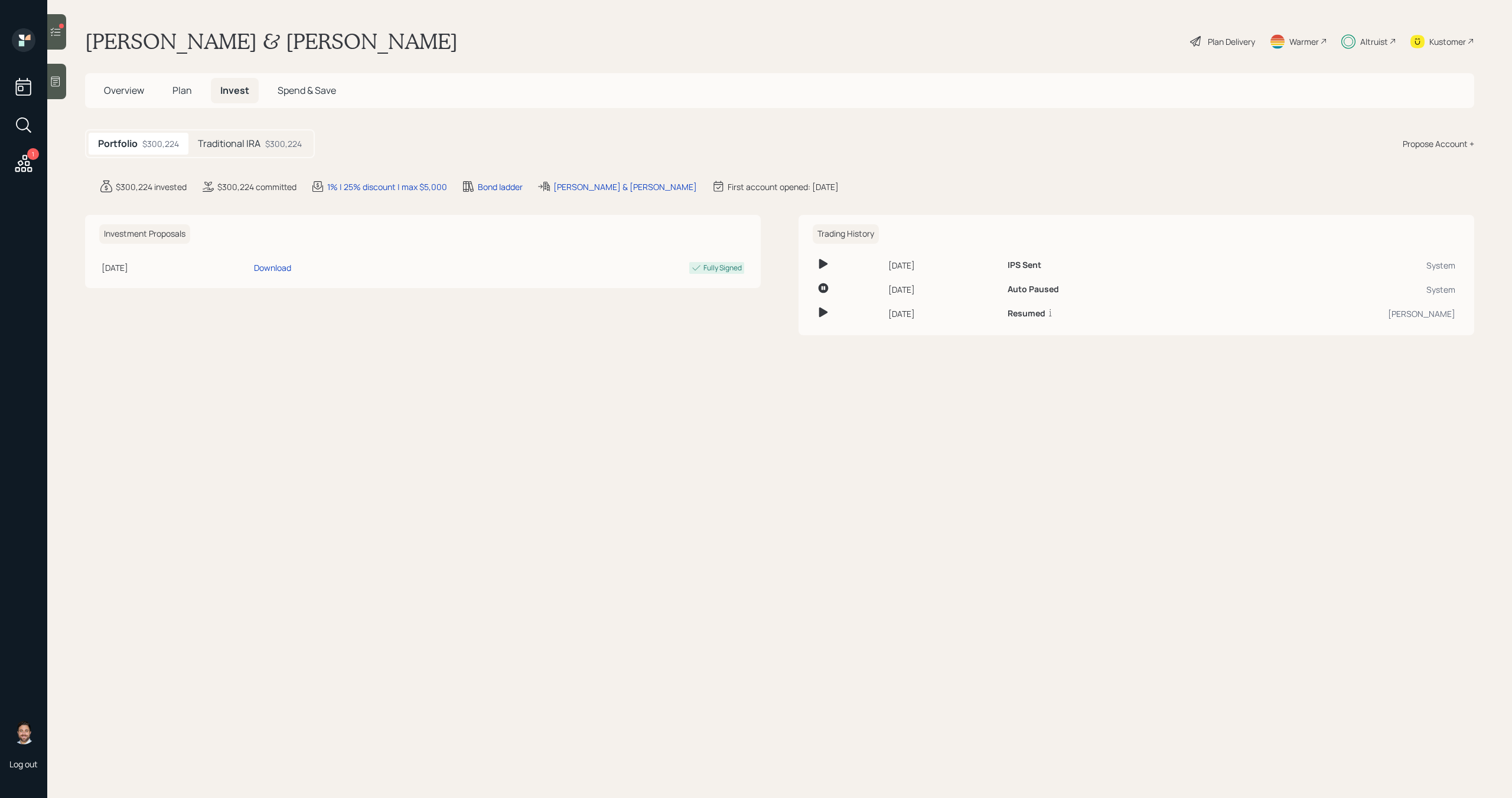
click at [235, 152] on div "Traditional IRA $300,224" at bounding box center [249, 144] width 123 height 22
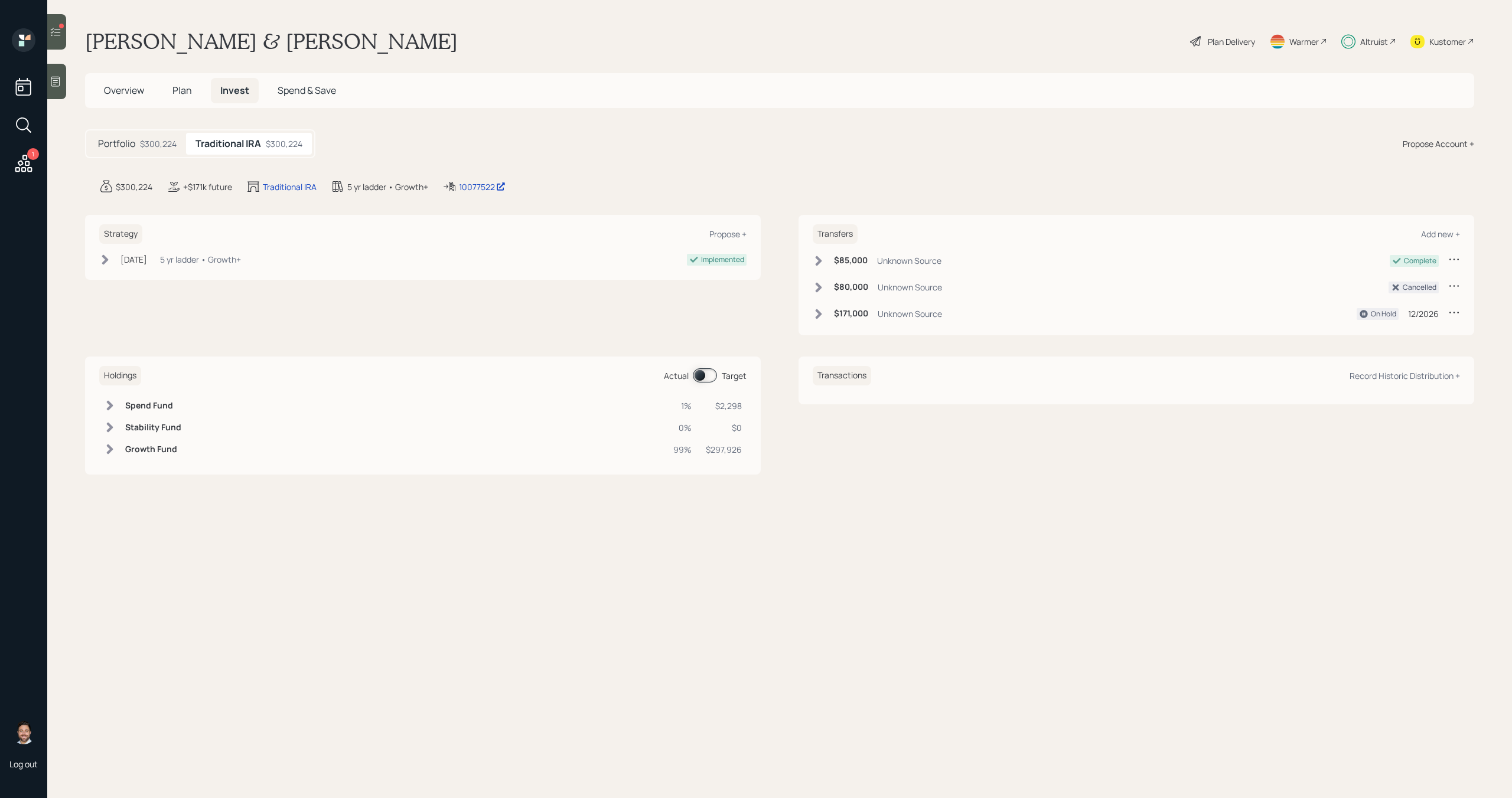
click at [707, 376] on span at bounding box center [705, 376] width 24 height 14
click at [157, 151] on div "Portfolio $300,224" at bounding box center [137, 144] width 98 height 22
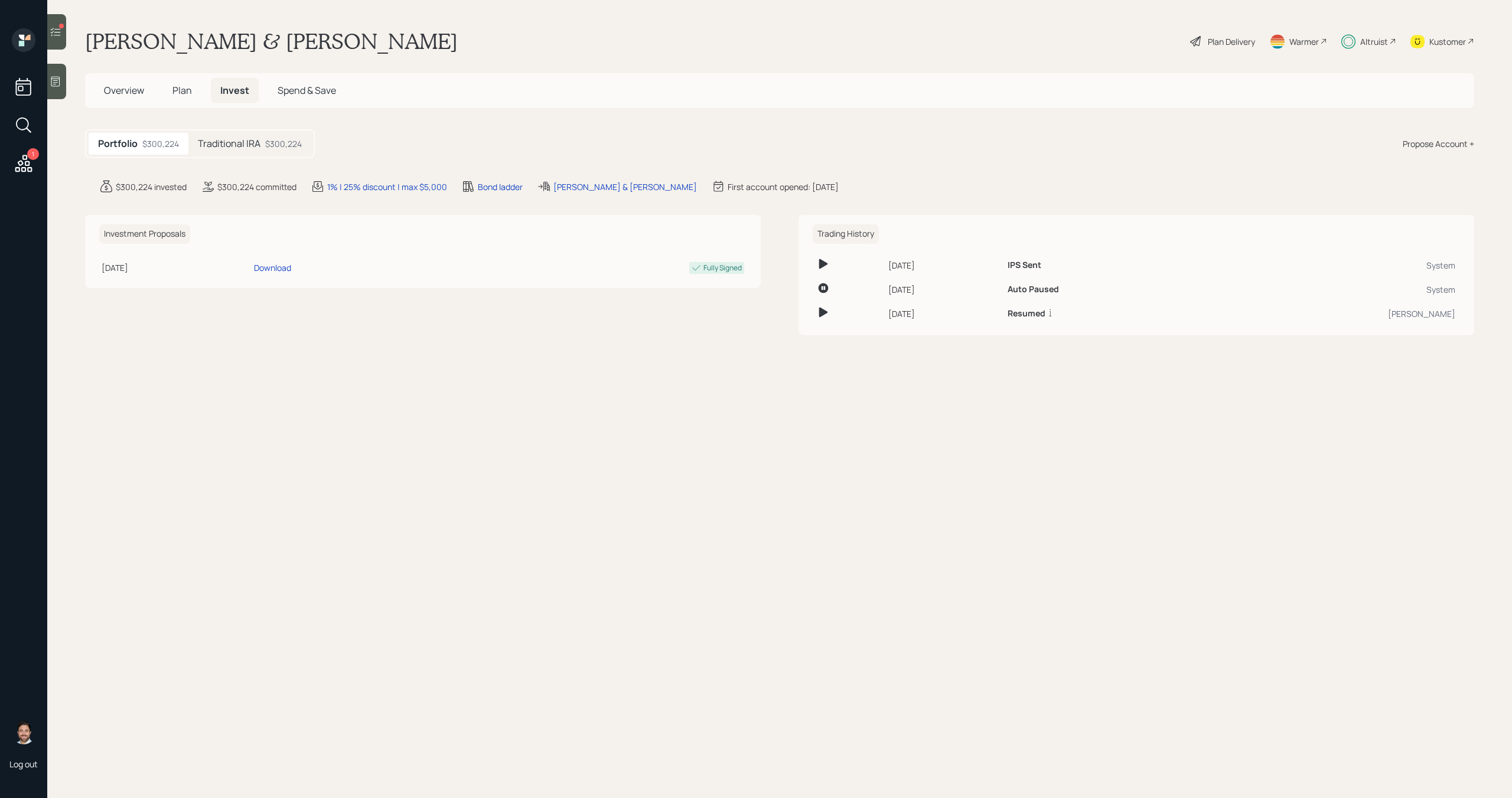
click at [184, 88] on span "Plan" at bounding box center [182, 91] width 19 height 13
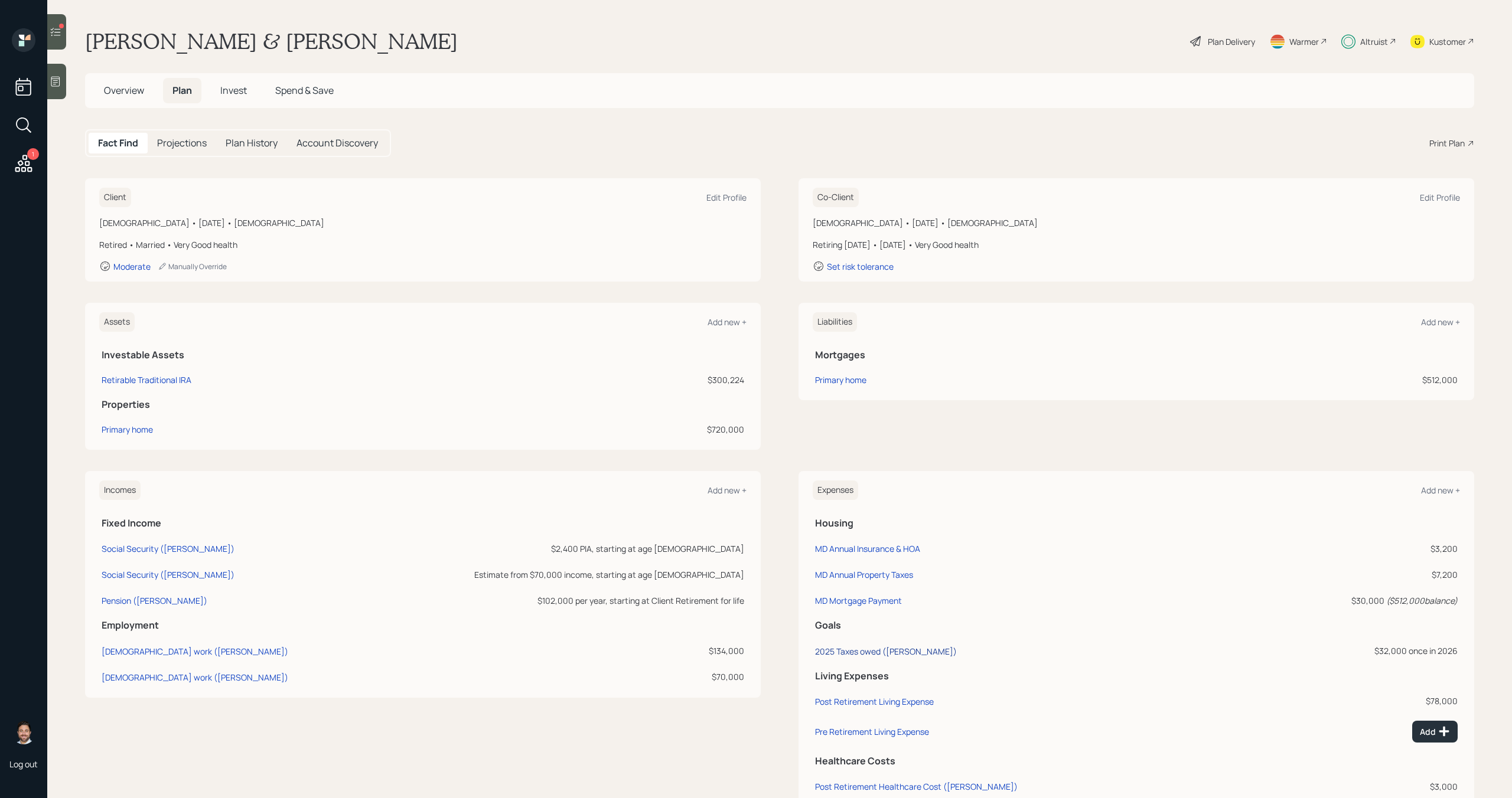
click at [902, 651] on div "2025 Taxes owed (Angela)" at bounding box center [885, 651] width 142 height 11
select select "0"
select select "2026"
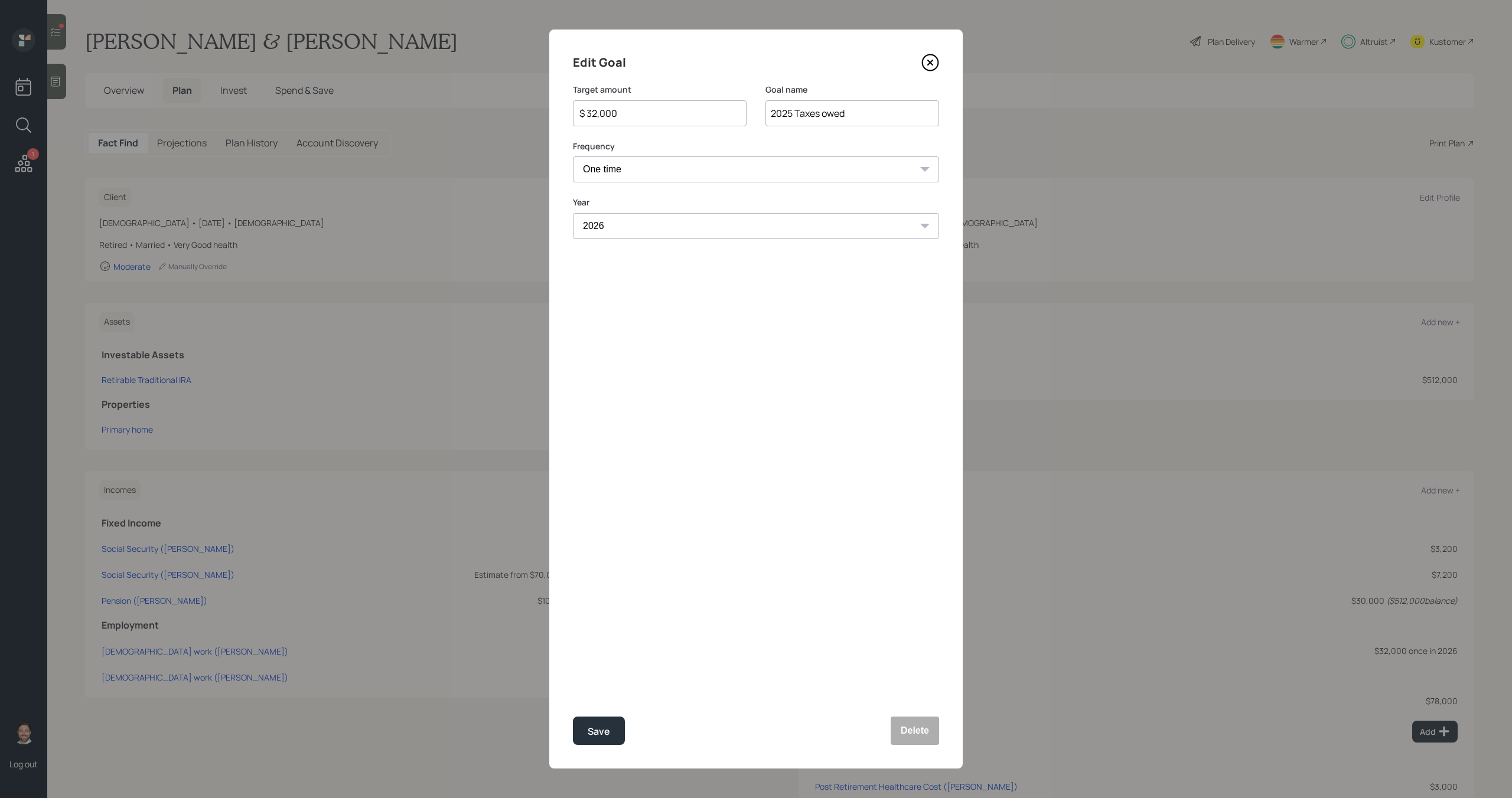
click at [640, 118] on input "$ 32,000" at bounding box center [655, 113] width 154 height 14
click at [601, 719] on button "Save" at bounding box center [599, 730] width 52 height 28
type input "$ 32,000"
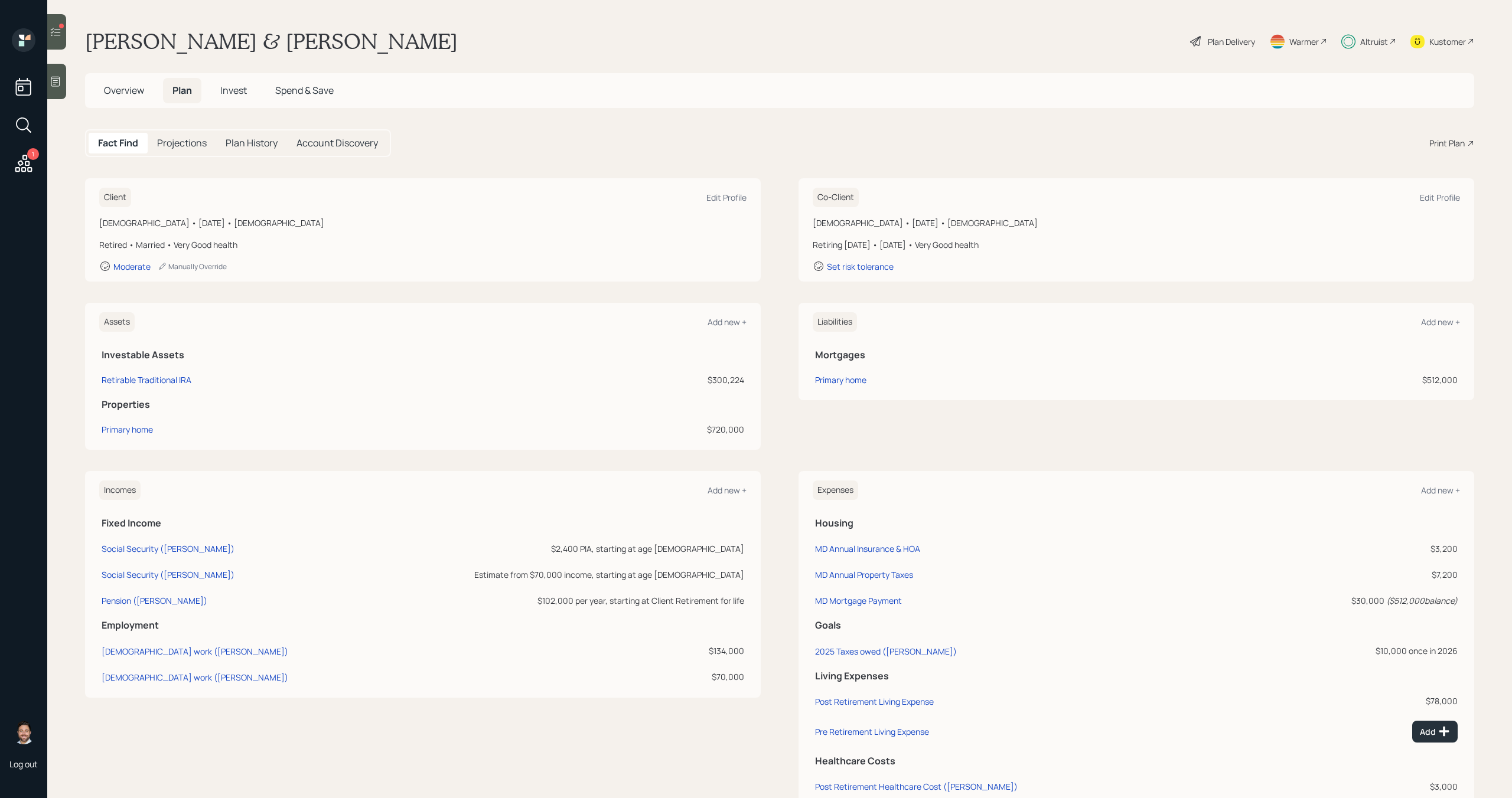
click at [220, 83] on h5 "Invest" at bounding box center [233, 90] width 45 height 25
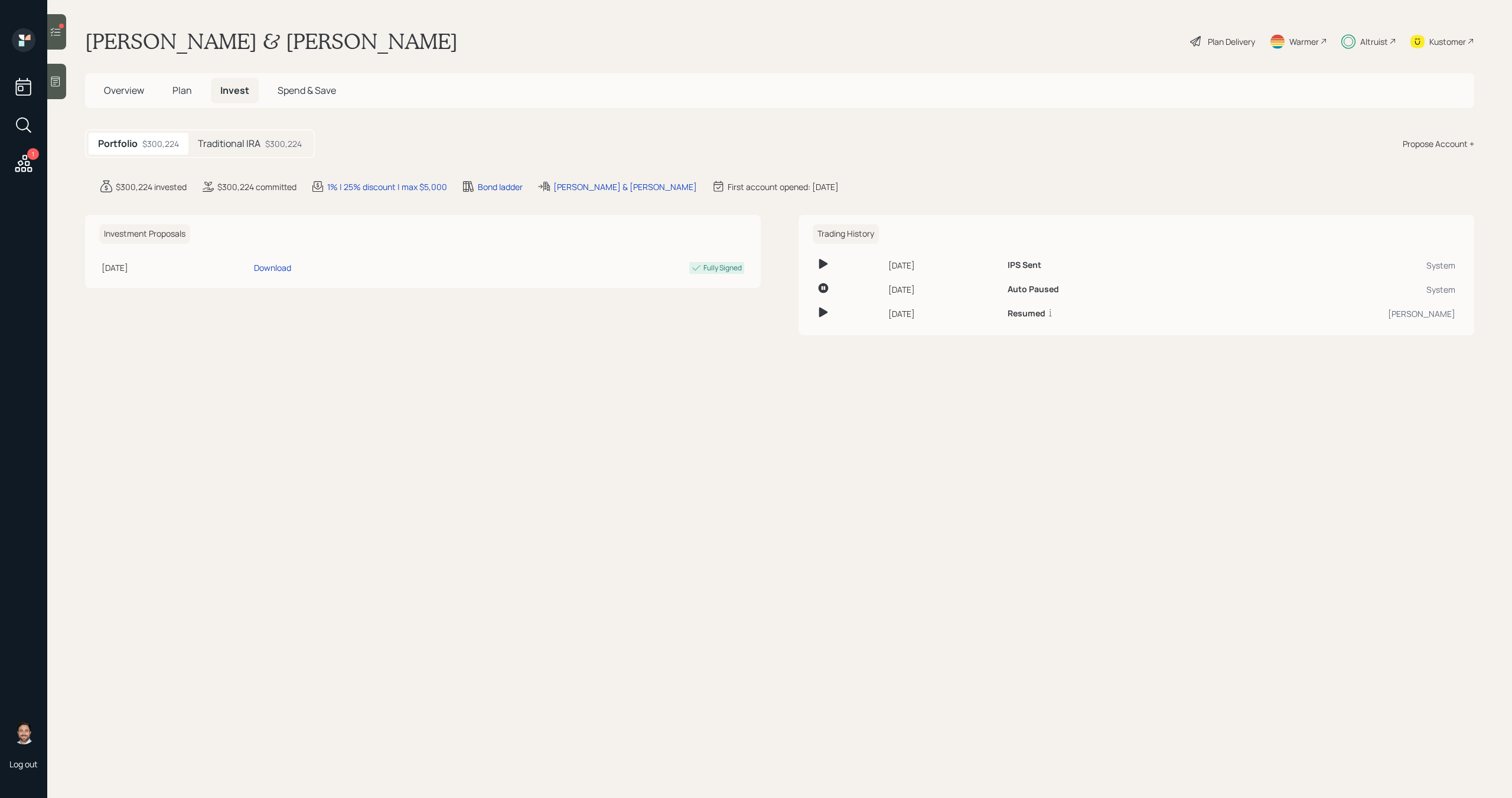
click at [277, 142] on div "$300,224" at bounding box center [283, 143] width 37 height 12
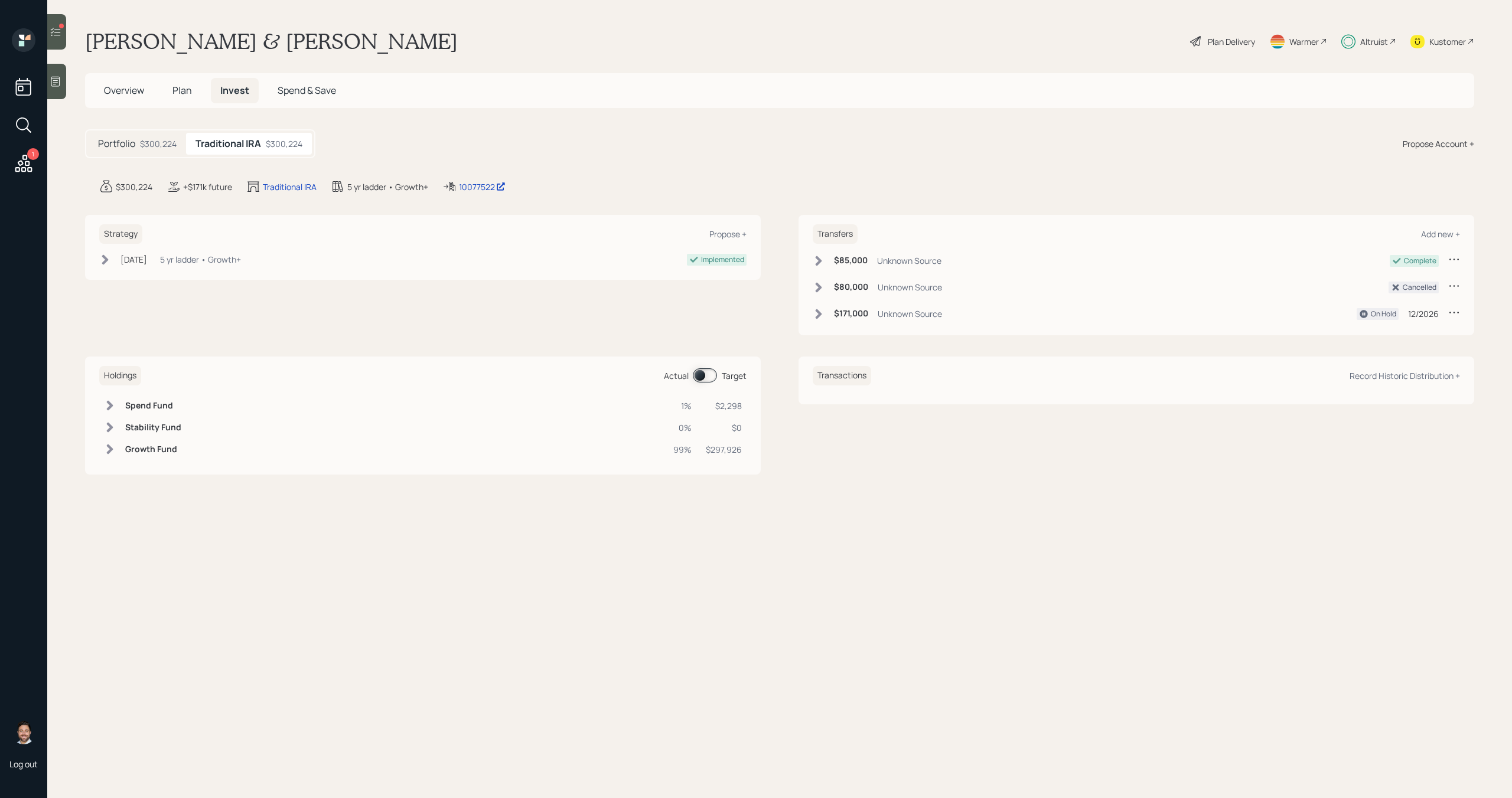
click at [715, 373] on span at bounding box center [705, 376] width 24 height 14
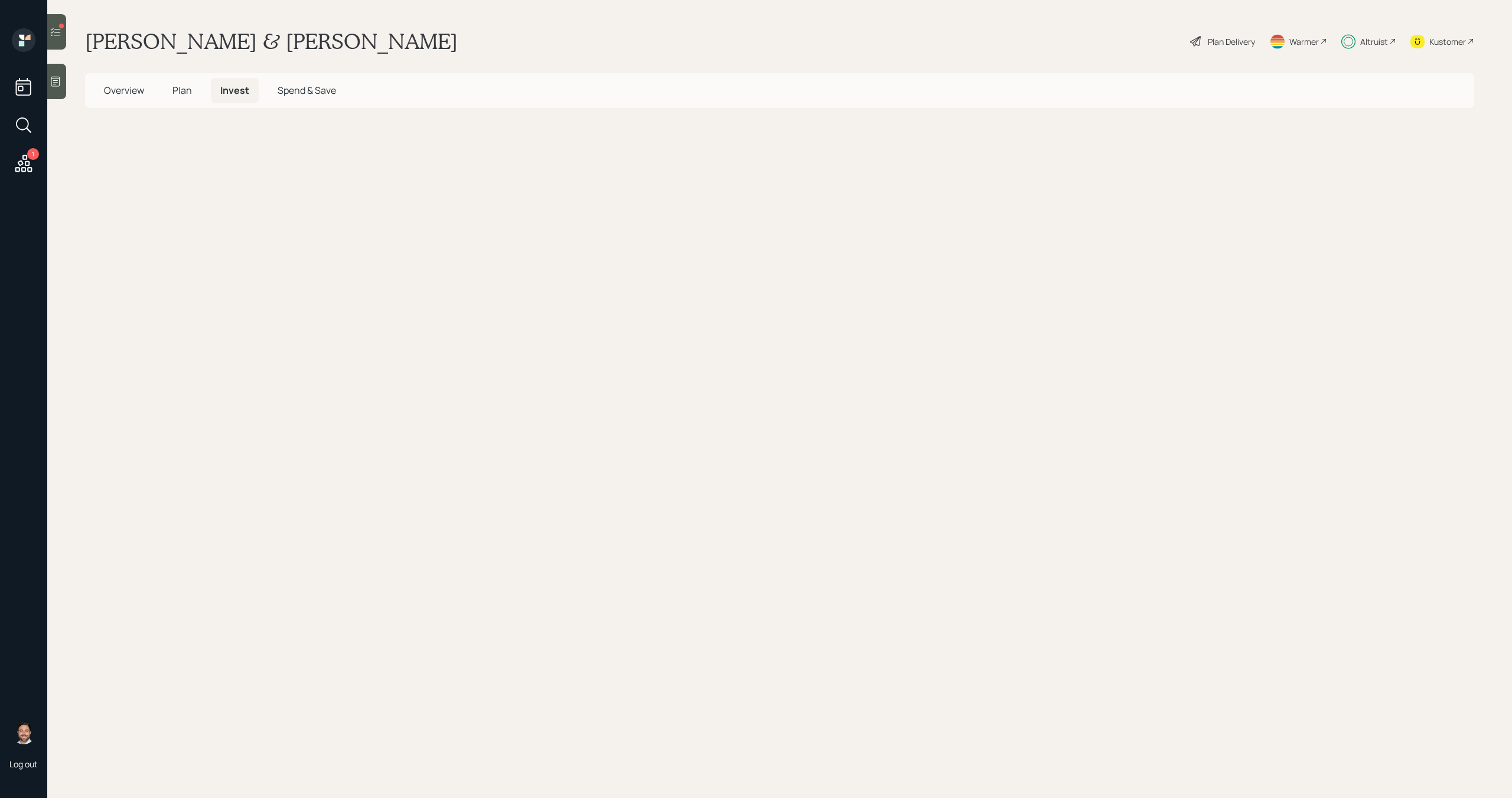
click at [187, 93] on span "Plan" at bounding box center [182, 91] width 19 height 13
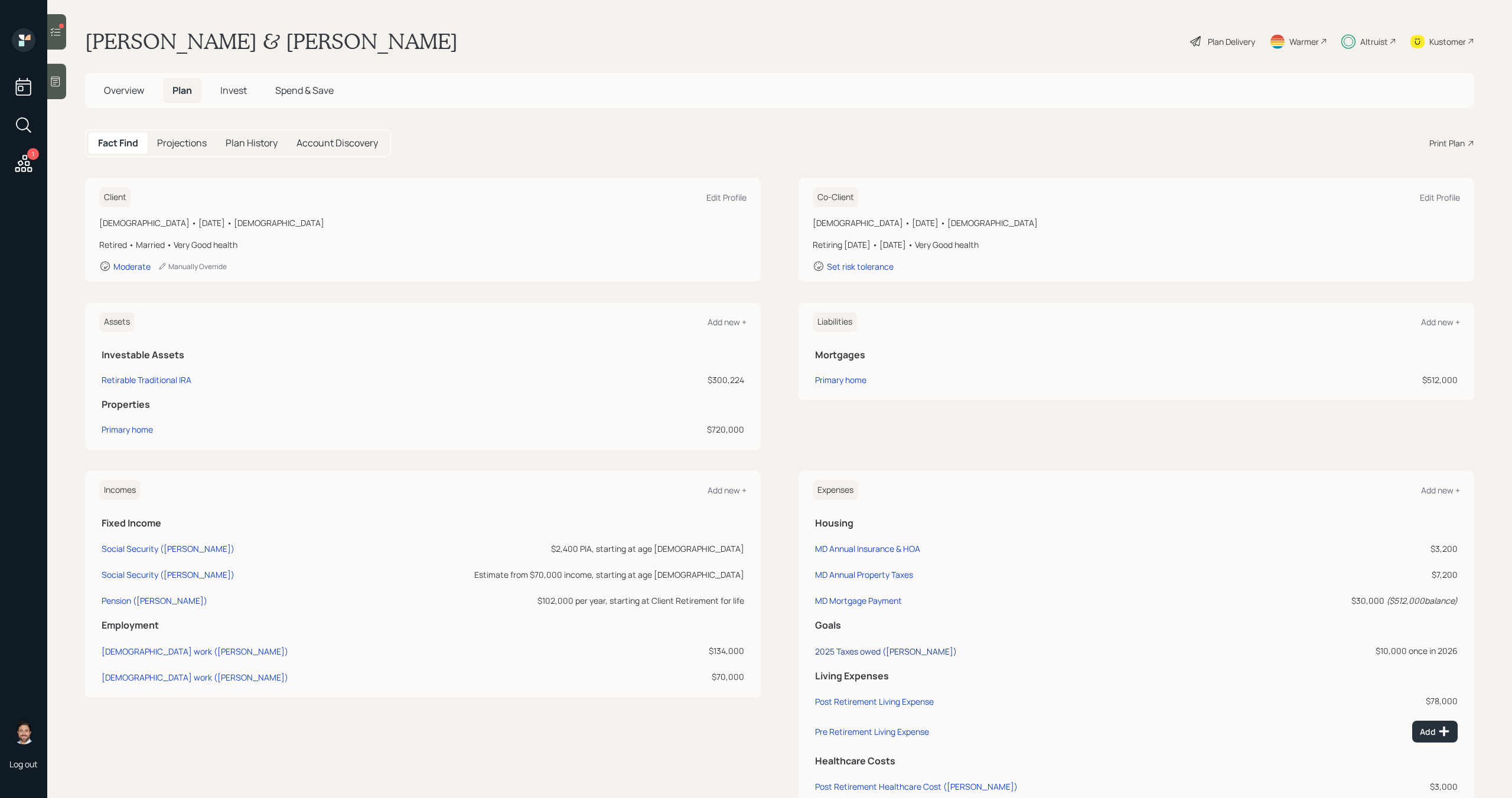
click at [888, 653] on div "2025 Taxes owed ([PERSON_NAME])" at bounding box center [885, 651] width 142 height 11
select select "0"
select select "2026"
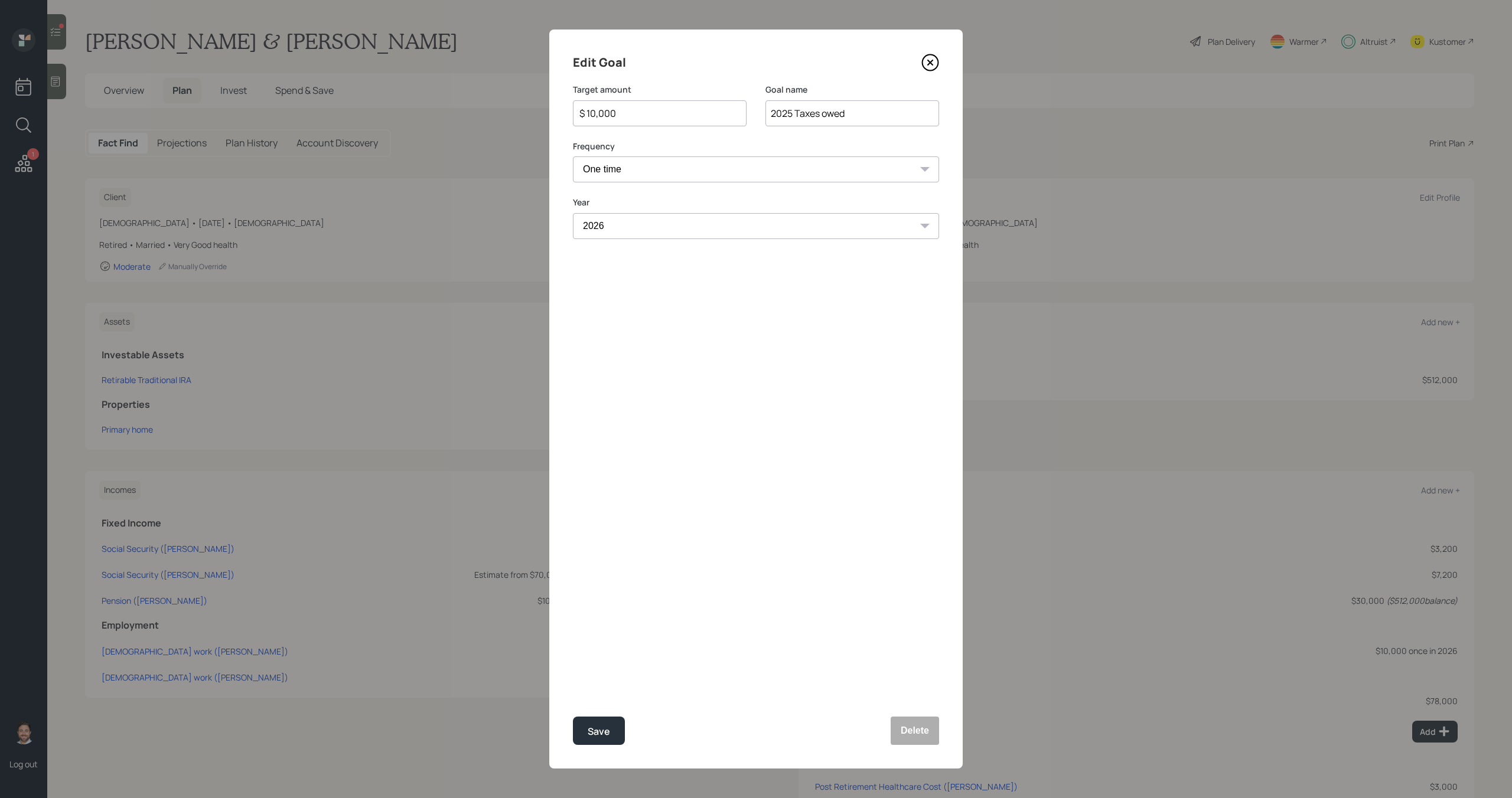
click at [706, 175] on select "One time Every 1 year Every 2 years Every 3 years Every 4 years Every 5 years E…" at bounding box center [756, 170] width 367 height 26
click at [573, 157] on select "One time Every 1 year Every 2 years Every 3 years Every 4 years Every 5 years E…" at bounding box center [756, 170] width 367 height 26
click at [640, 111] on input "$ 10,000" at bounding box center [655, 113] width 154 height 14
click at [604, 736] on div "Save" at bounding box center [599, 732] width 22 height 16
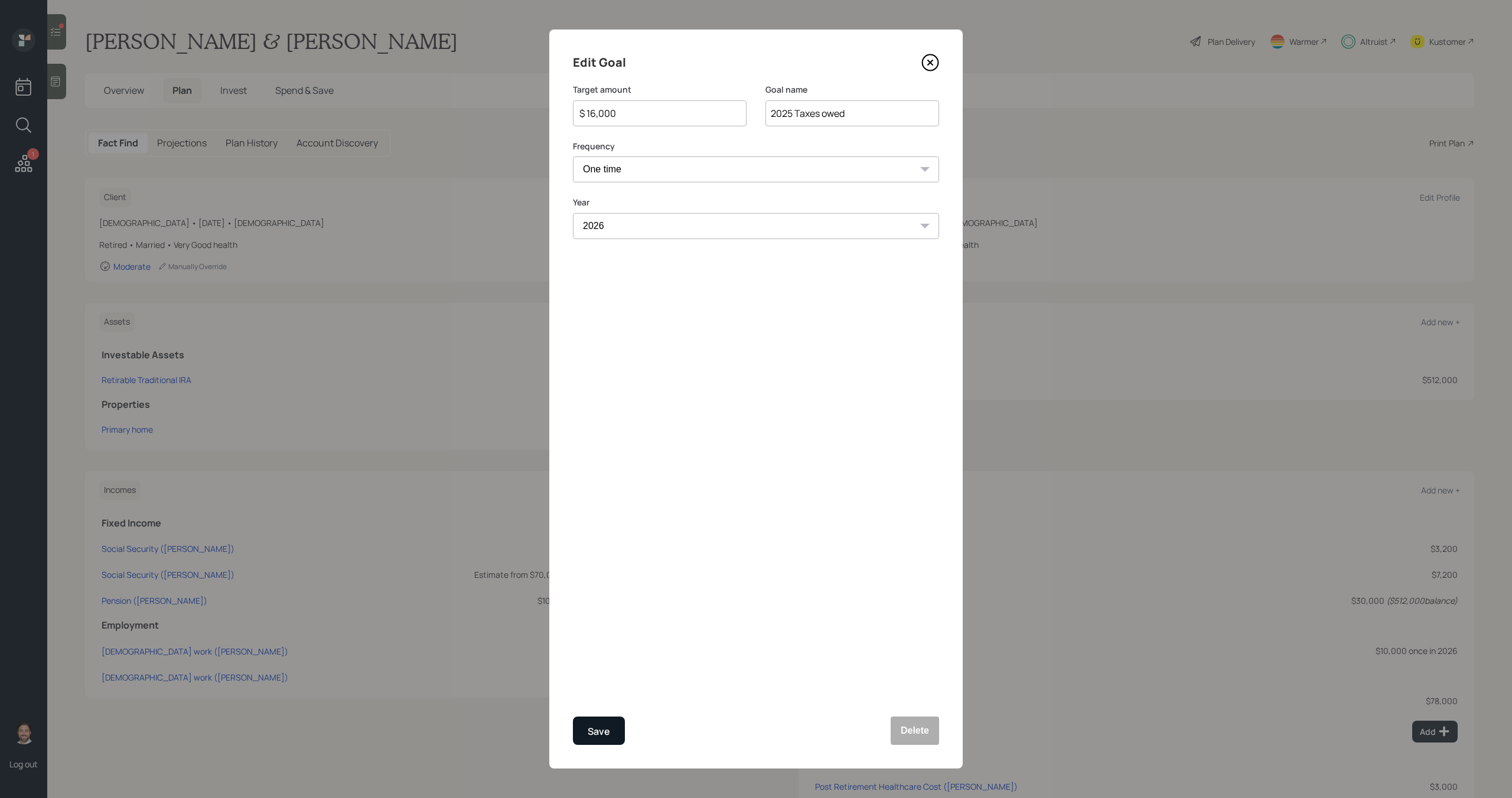
type input "$ 10,000"
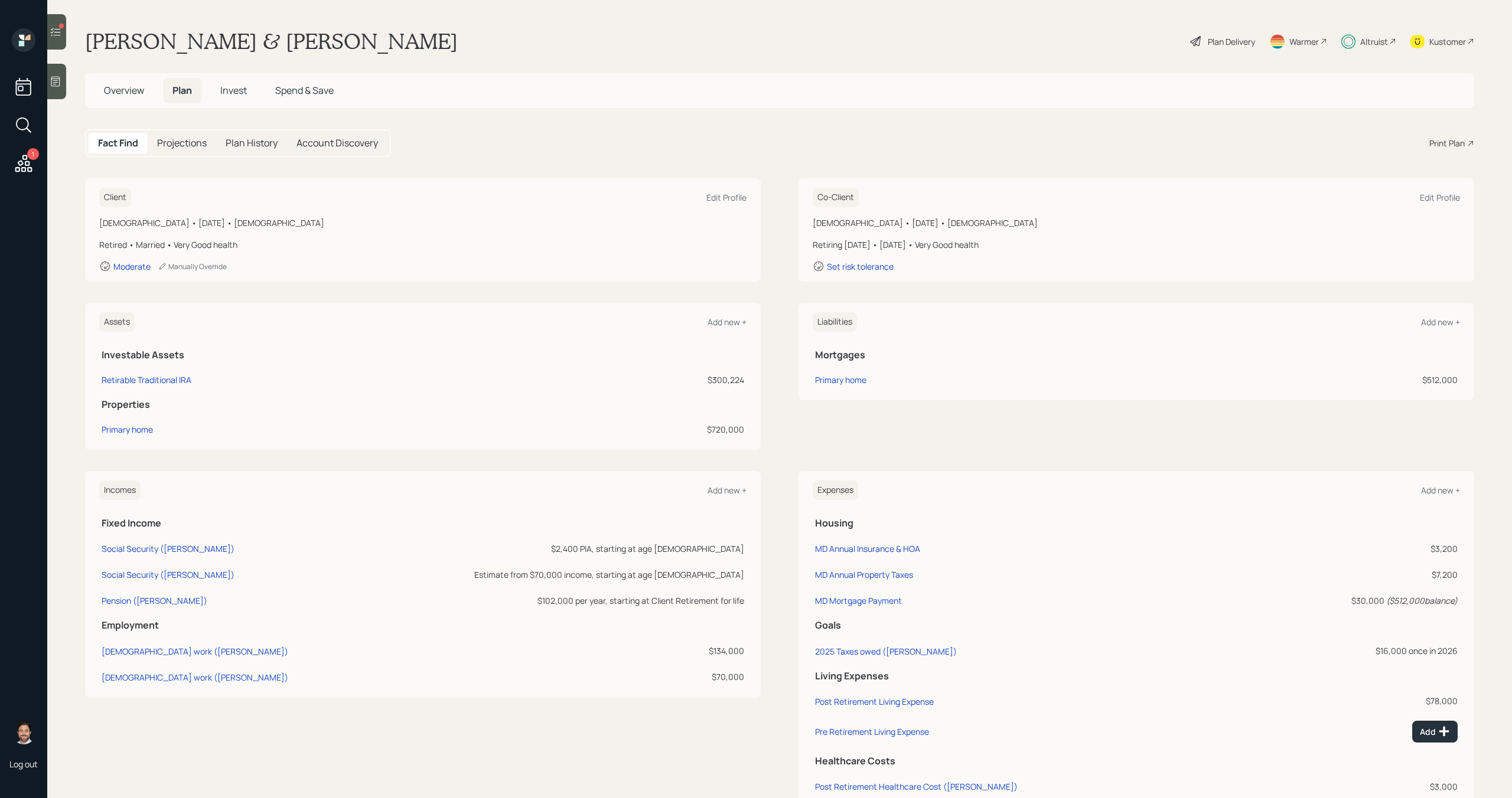
click at [239, 87] on span "Invest" at bounding box center [234, 91] width 27 height 13
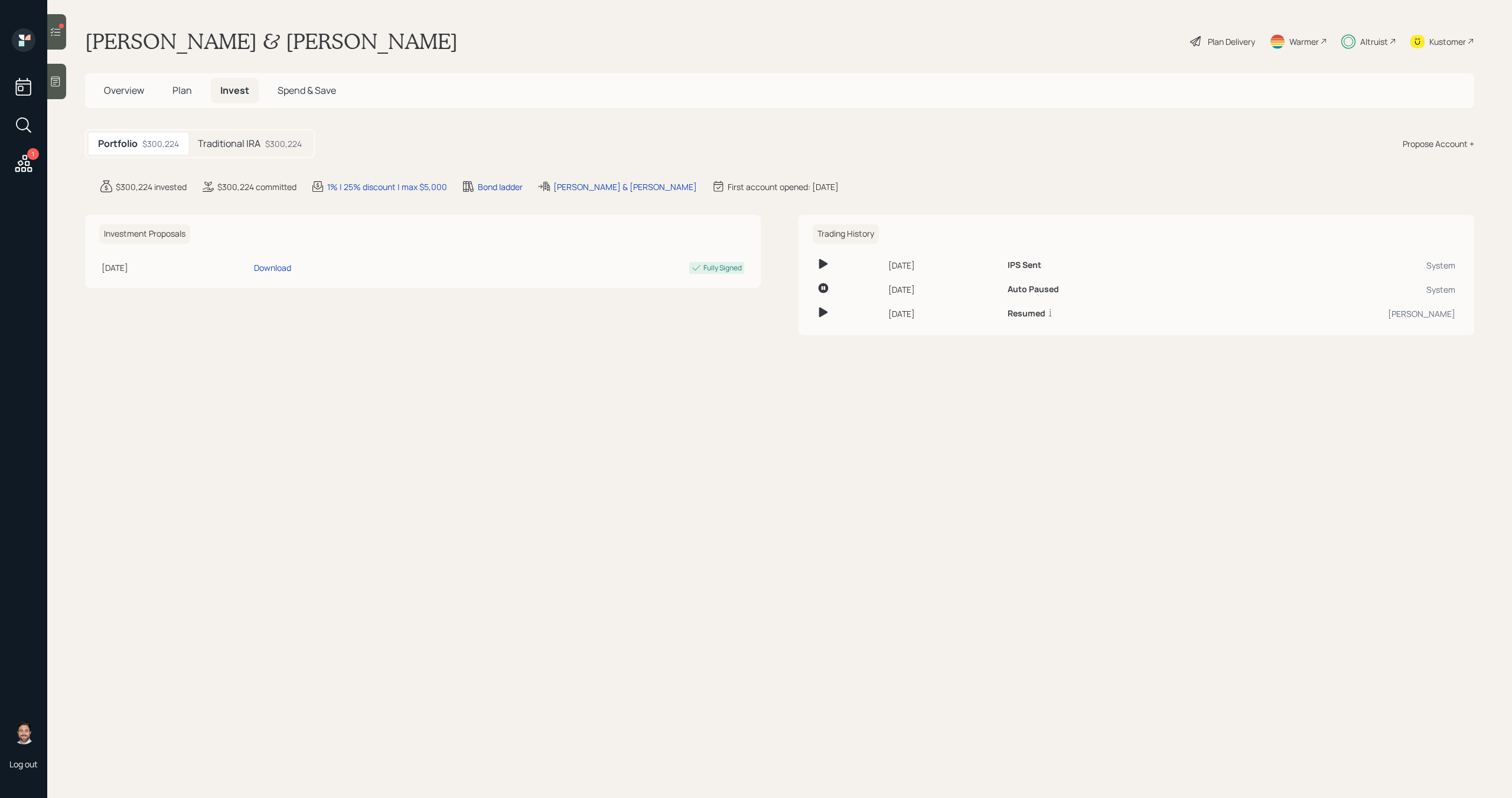
click at [257, 146] on h5 "Traditional IRA" at bounding box center [229, 144] width 63 height 11
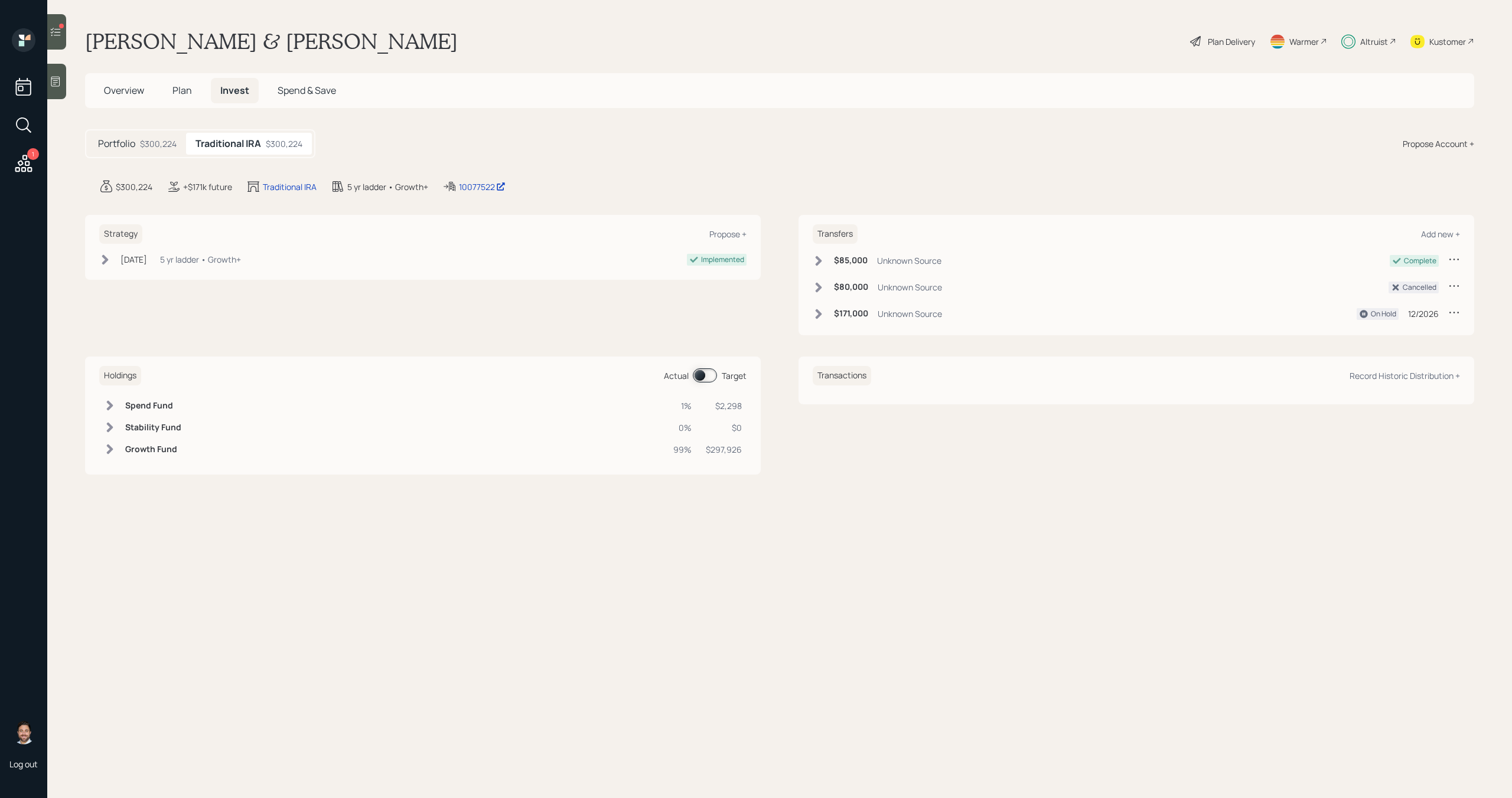
click at [705, 377] on span at bounding box center [705, 376] width 24 height 14
click at [188, 94] on span "Plan" at bounding box center [182, 91] width 19 height 13
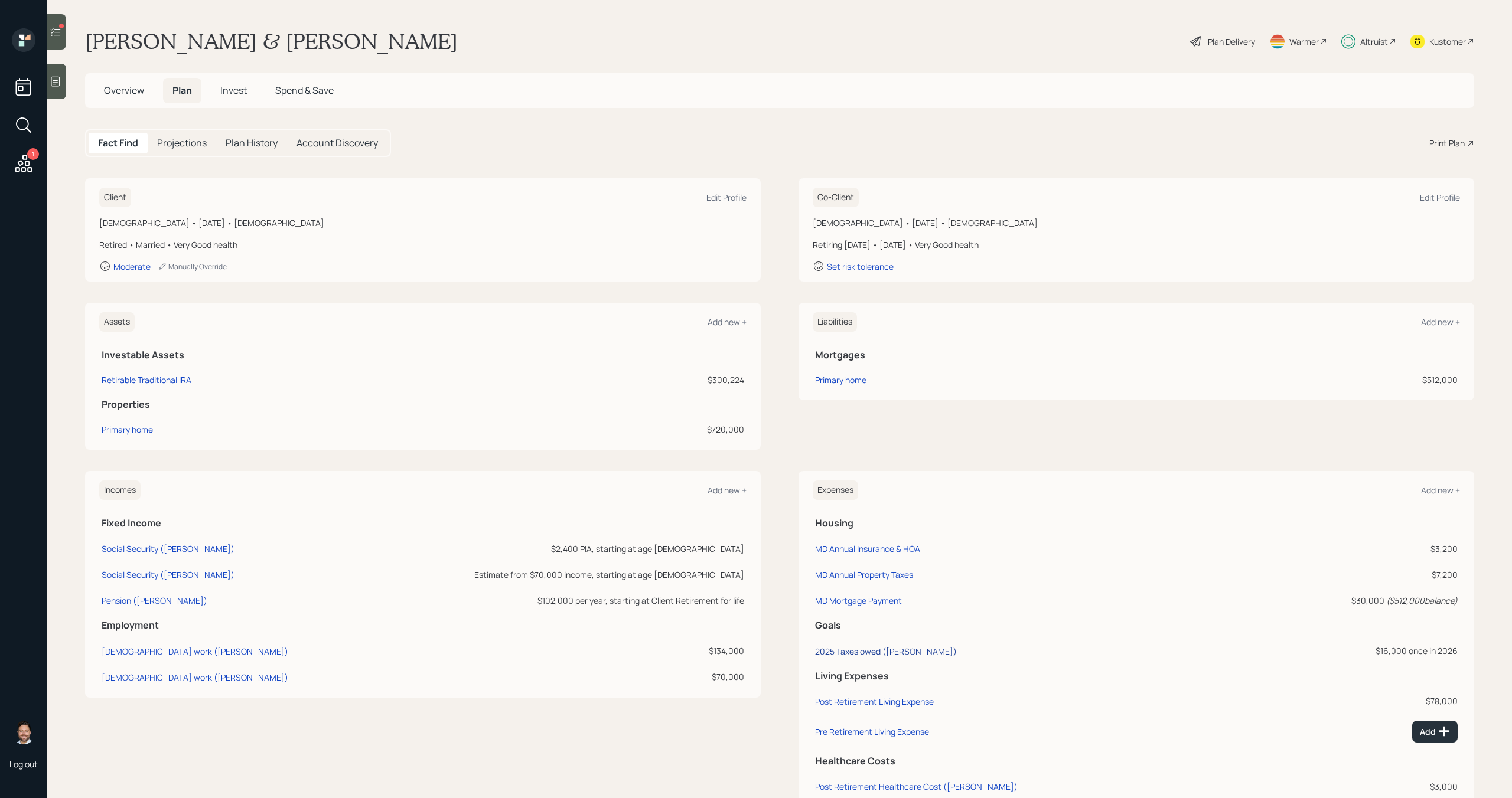
click at [898, 652] on div "2025 Taxes owed ([PERSON_NAME])" at bounding box center [885, 651] width 142 height 11
select select "0"
select select "2026"
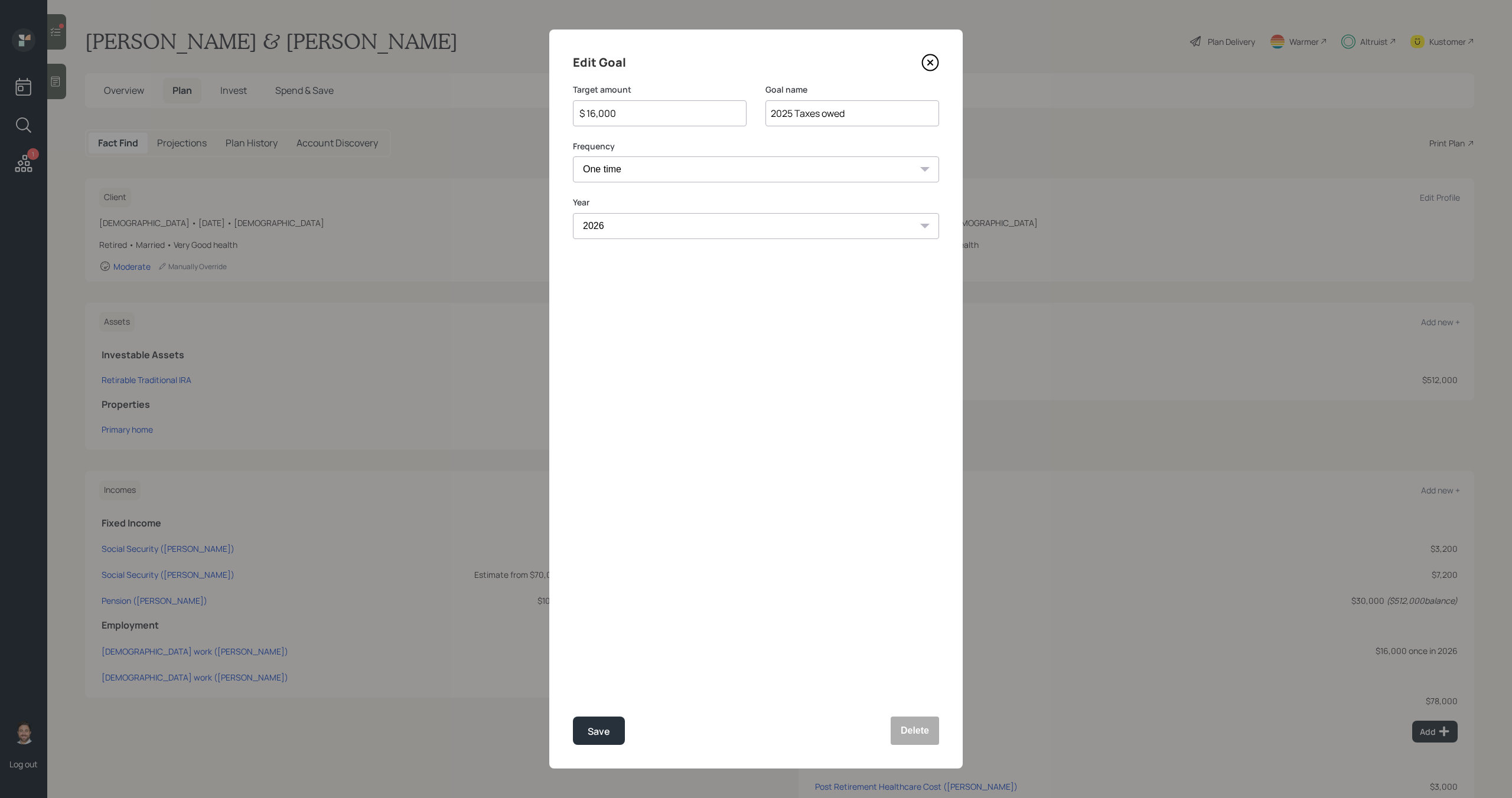
click at [661, 121] on div "$ 16,000" at bounding box center [660, 113] width 174 height 26
click at [667, 108] on input "$ 16,000" at bounding box center [655, 113] width 154 height 14
click at [595, 727] on div "Save" at bounding box center [599, 732] width 22 height 16
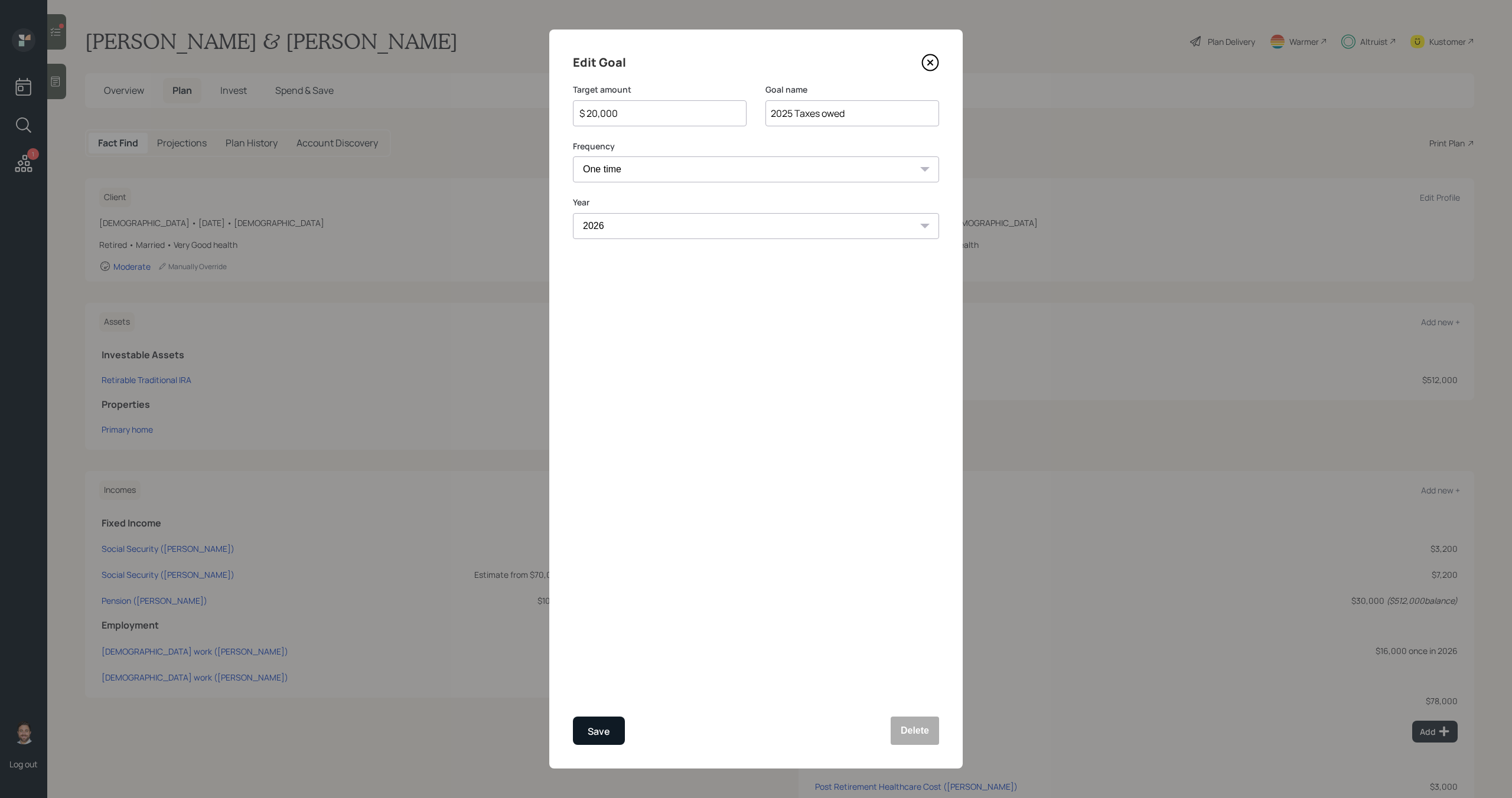
type input "$ 16,000"
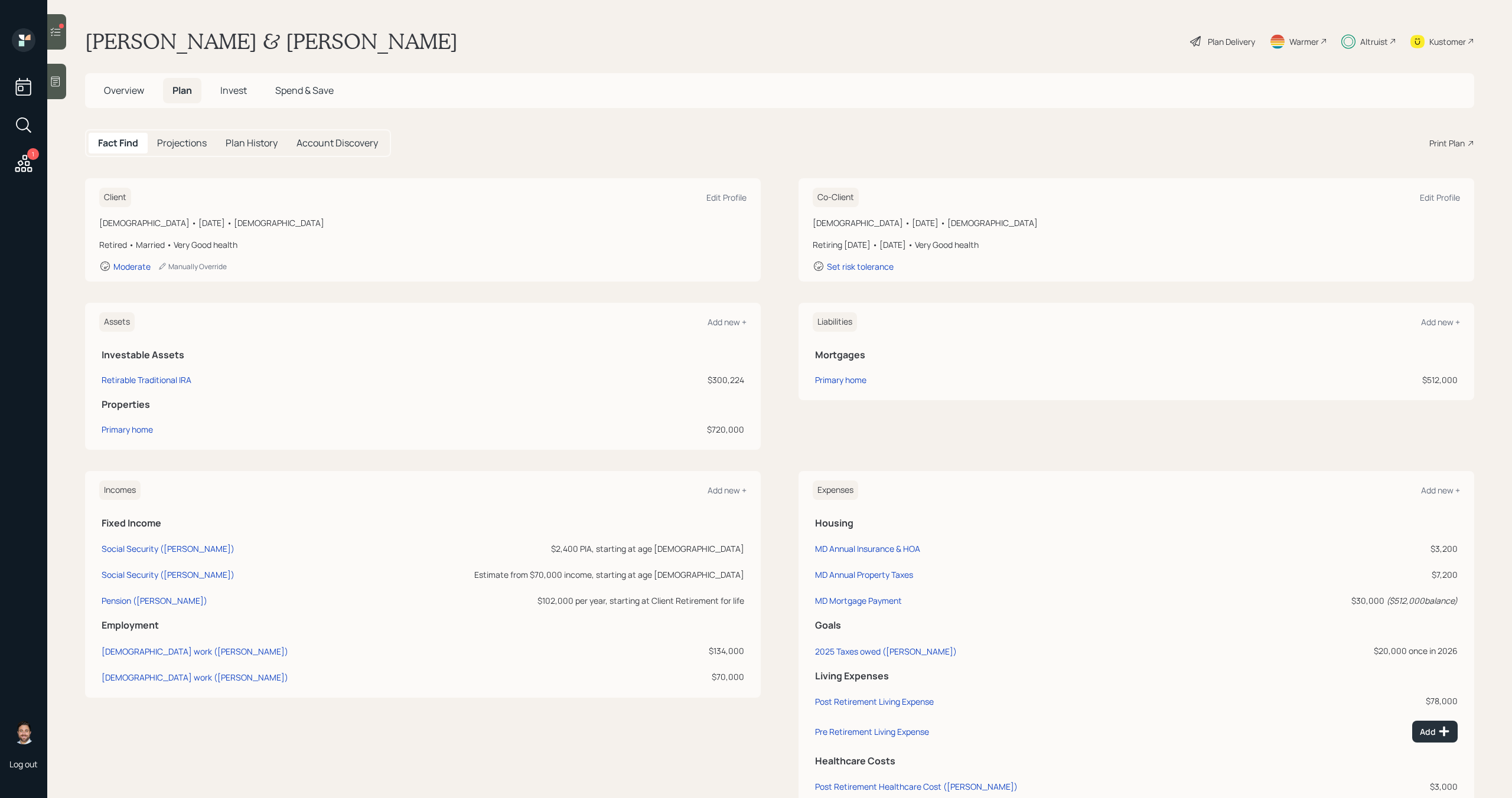
click at [243, 91] on span "Invest" at bounding box center [234, 91] width 27 height 13
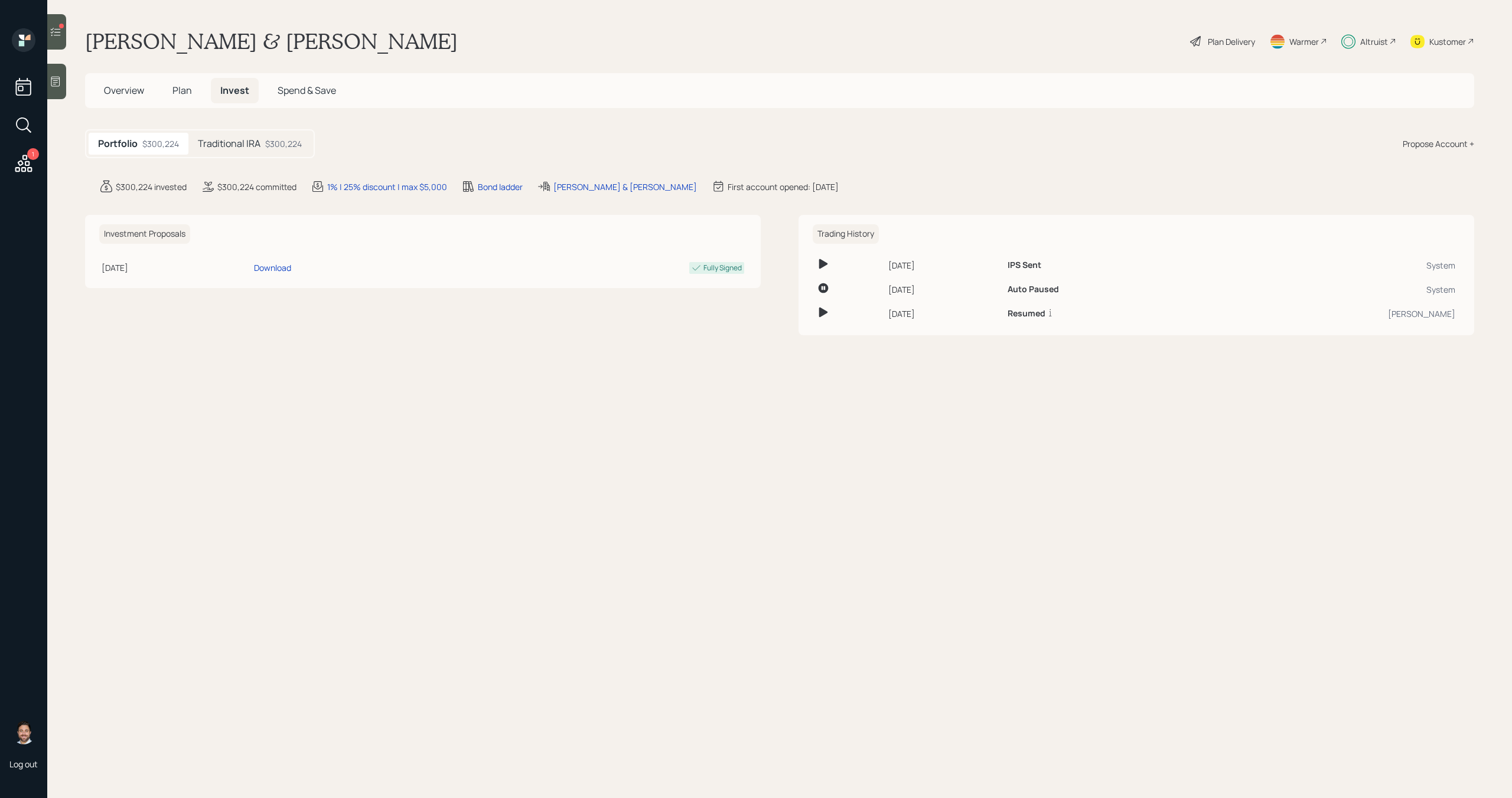
click at [278, 147] on div "$300,224" at bounding box center [283, 143] width 37 height 12
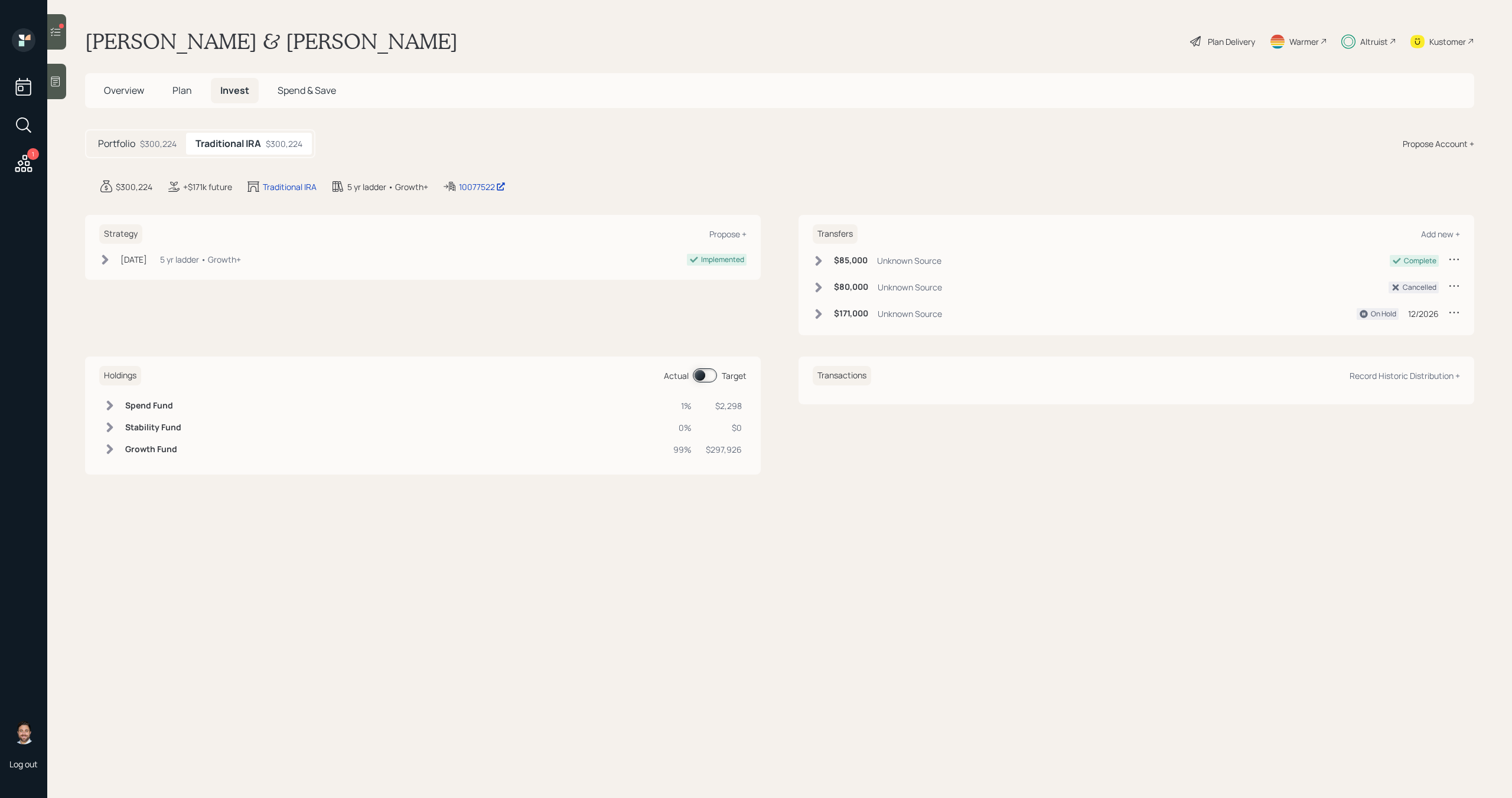
click at [696, 370] on span at bounding box center [705, 376] width 24 height 14
click at [701, 376] on span at bounding box center [705, 376] width 24 height 14
click at [173, 91] on span "Plan" at bounding box center [182, 91] width 19 height 13
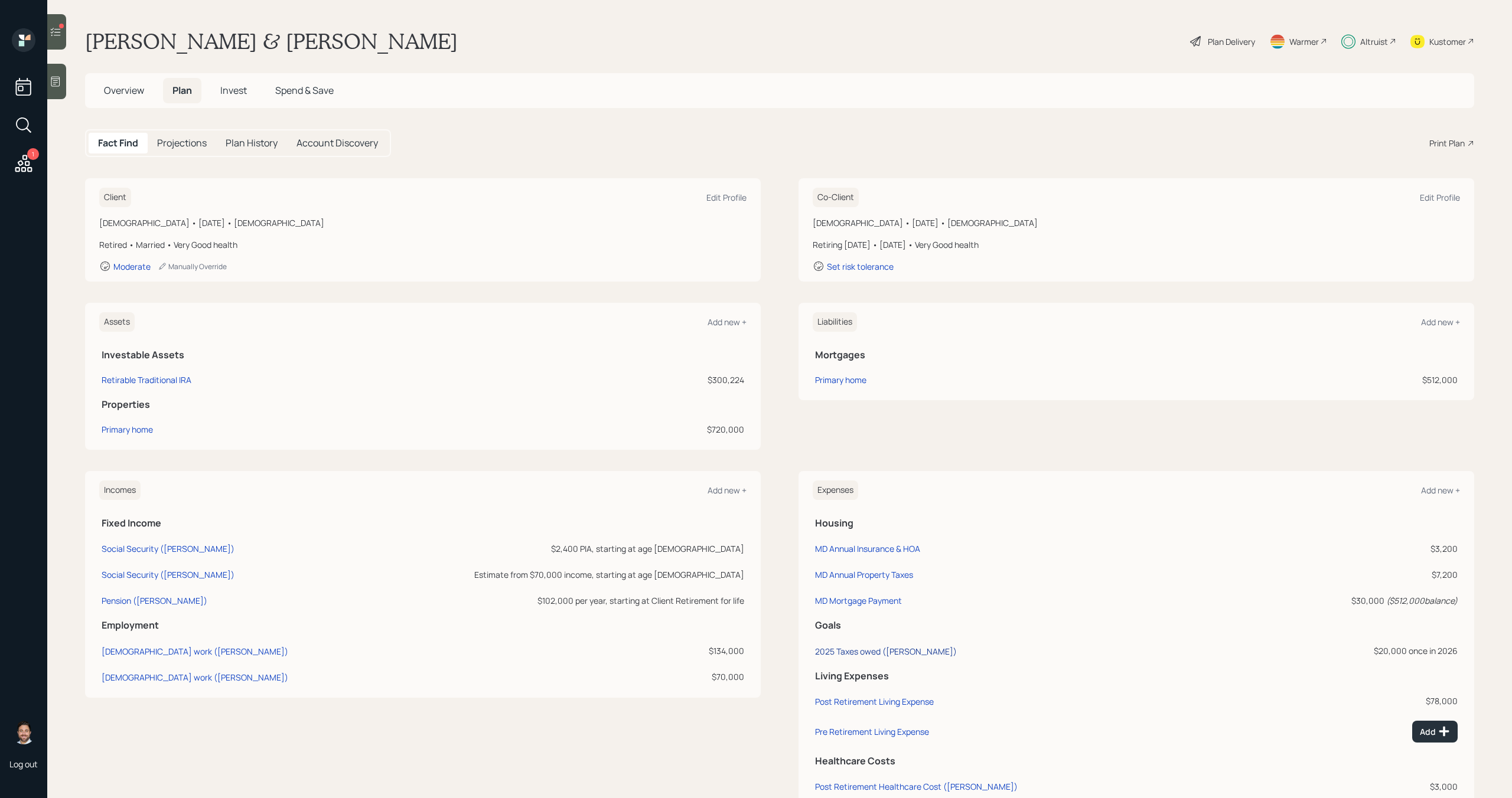
click at [863, 651] on div "2025 Taxes owed ([PERSON_NAME])" at bounding box center [885, 651] width 142 height 11
select select "0"
select select "2026"
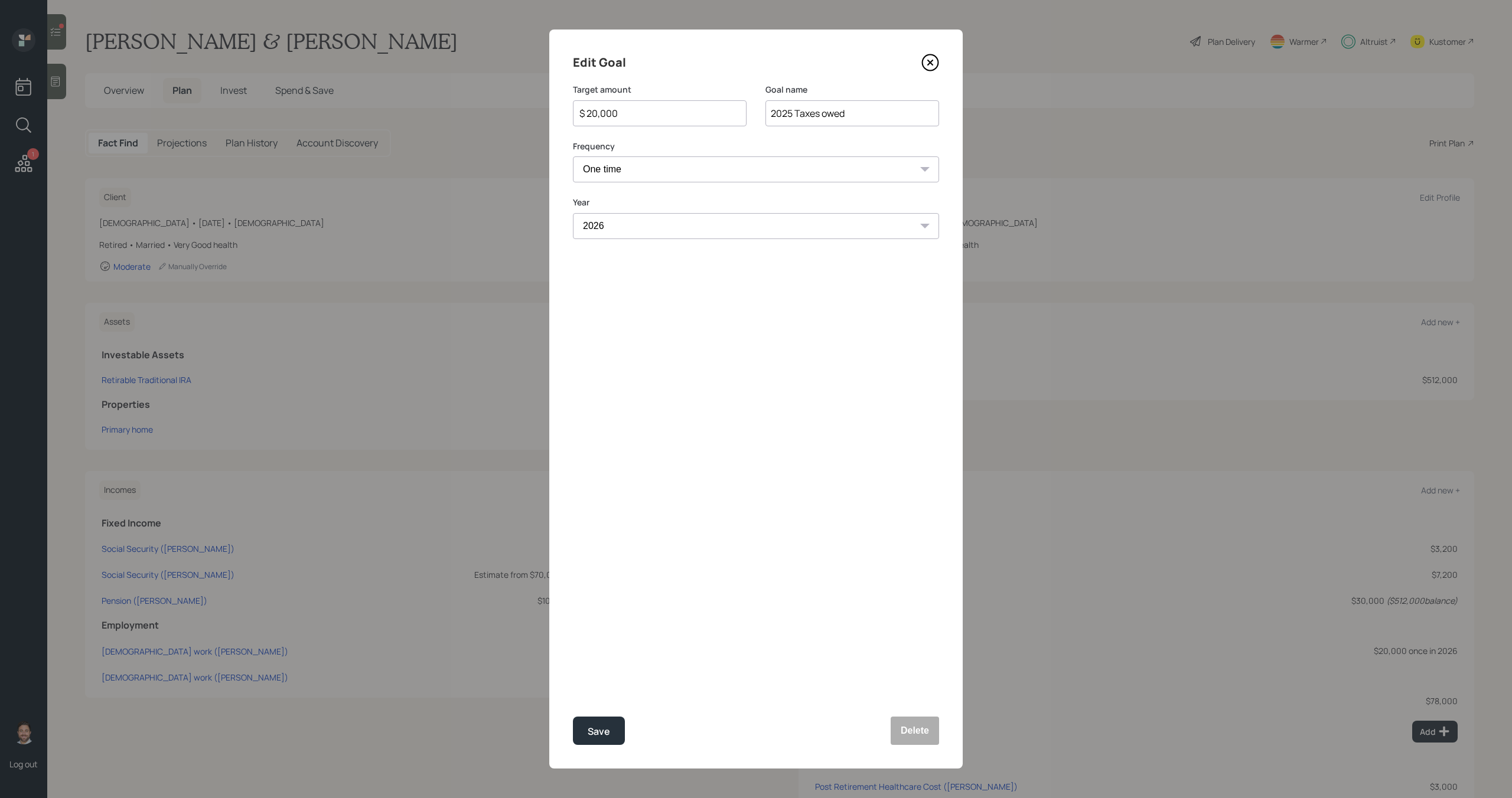
click at [617, 111] on input "$ 20,000" at bounding box center [655, 113] width 154 height 14
click at [599, 720] on button "Save" at bounding box center [599, 730] width 52 height 28
type input "$ 20,000"
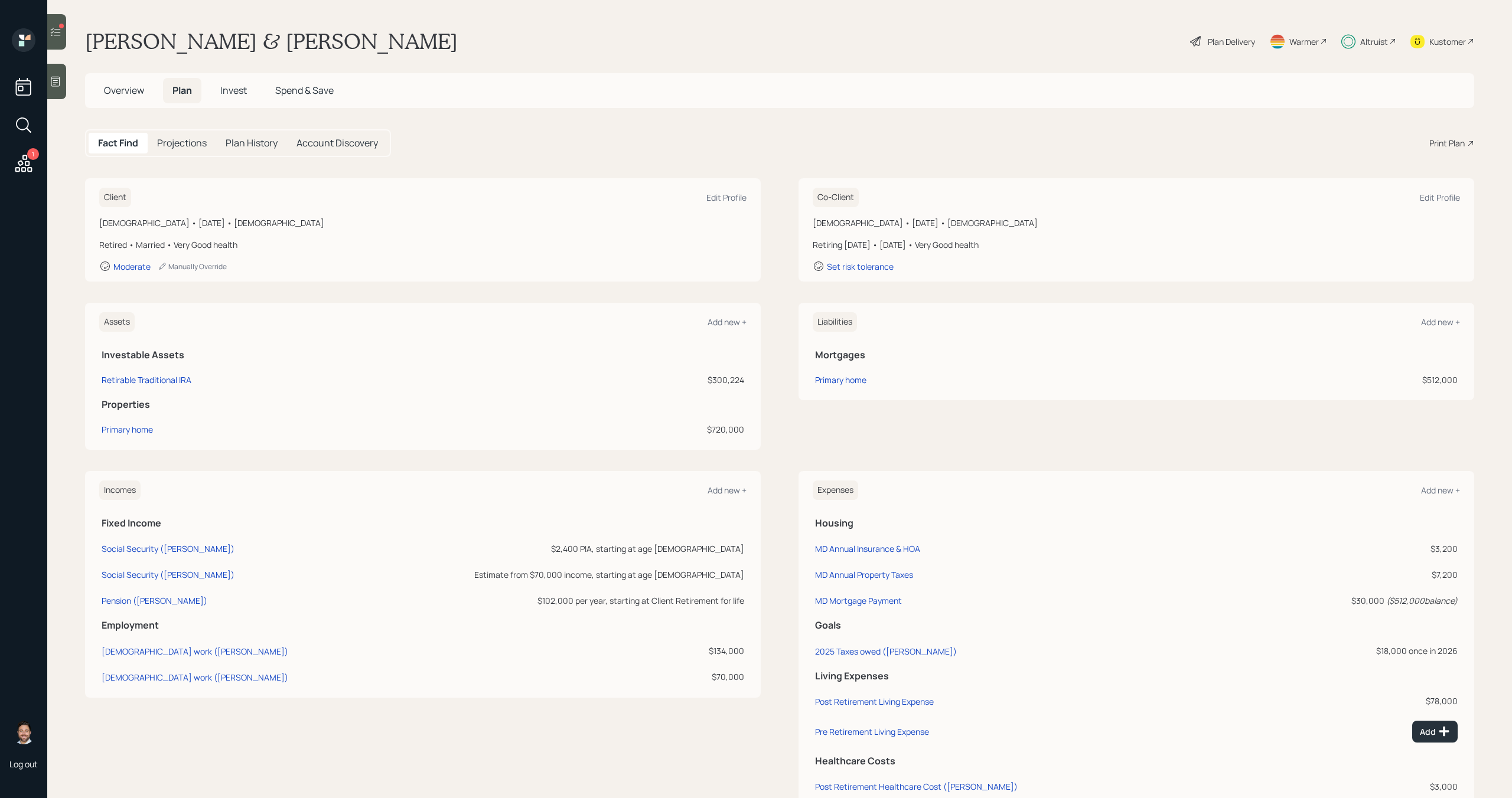
click at [239, 93] on span "Invest" at bounding box center [234, 91] width 27 height 13
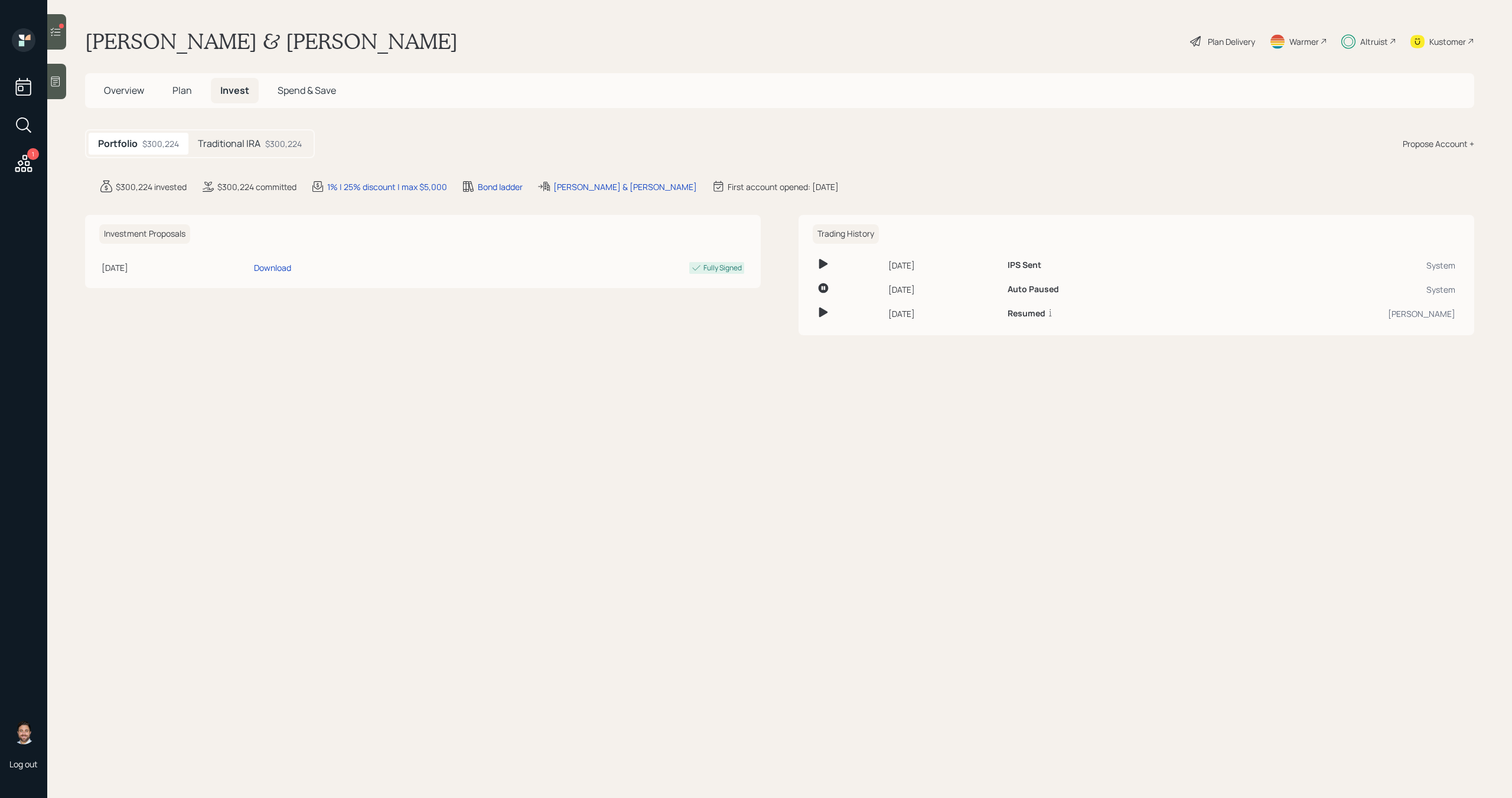
click at [230, 141] on h5 "Traditional IRA" at bounding box center [229, 144] width 63 height 11
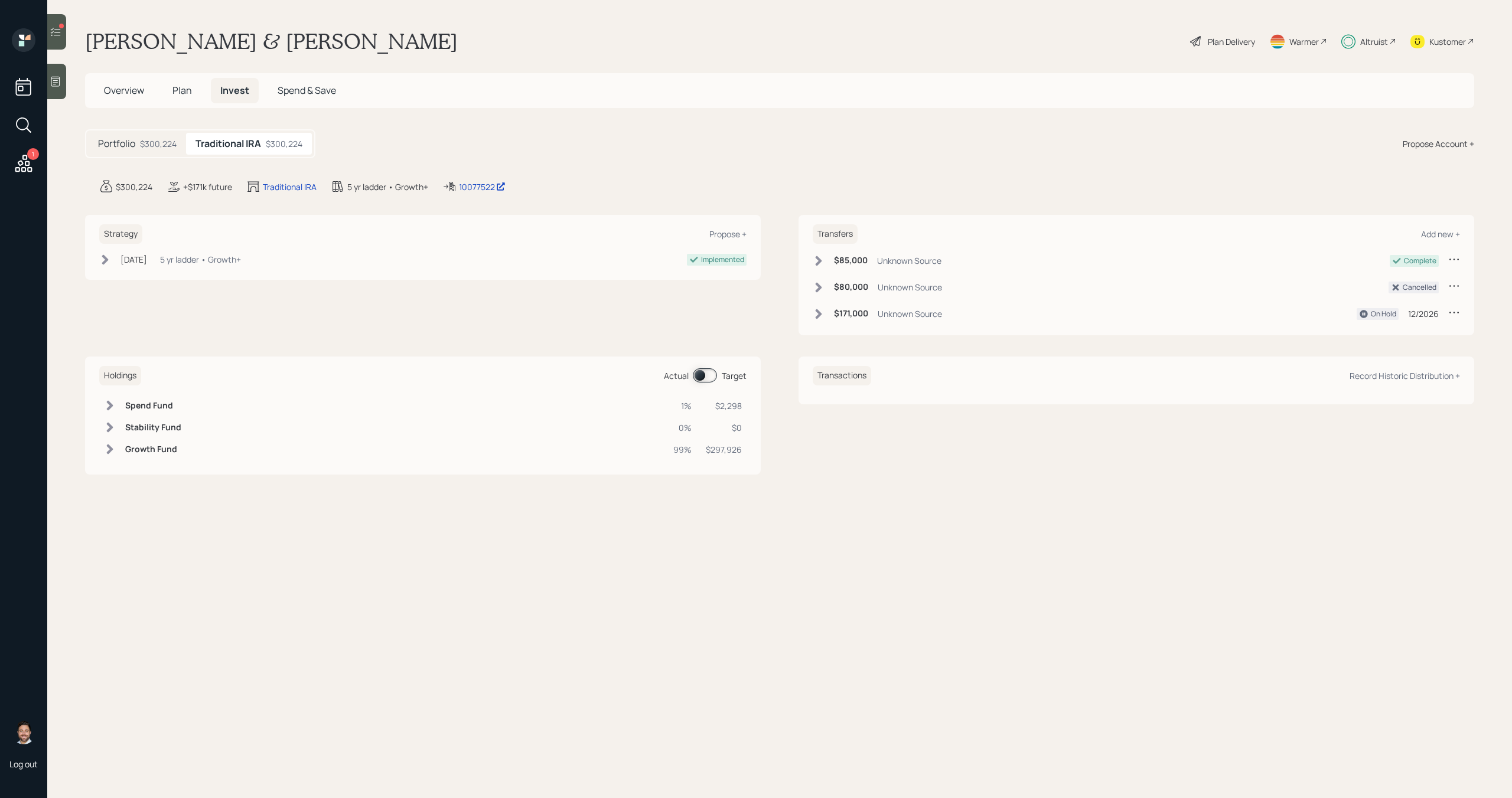
click at [705, 379] on span at bounding box center [705, 376] width 24 height 14
click at [187, 88] on span "Plan" at bounding box center [182, 91] width 19 height 13
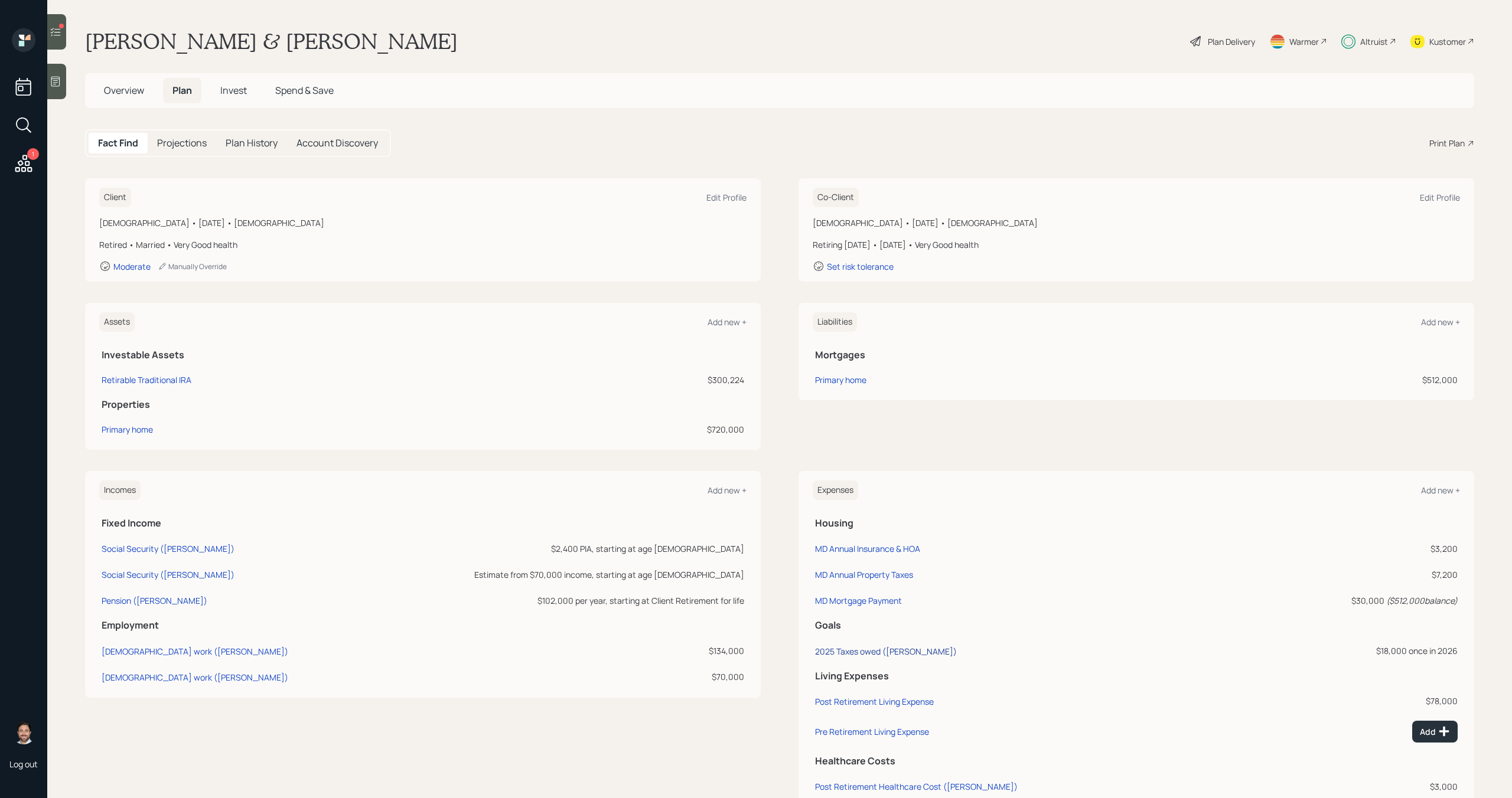
click at [890, 650] on div "2025 Taxes owed ([PERSON_NAME])" at bounding box center [885, 651] width 142 height 11
select select "0"
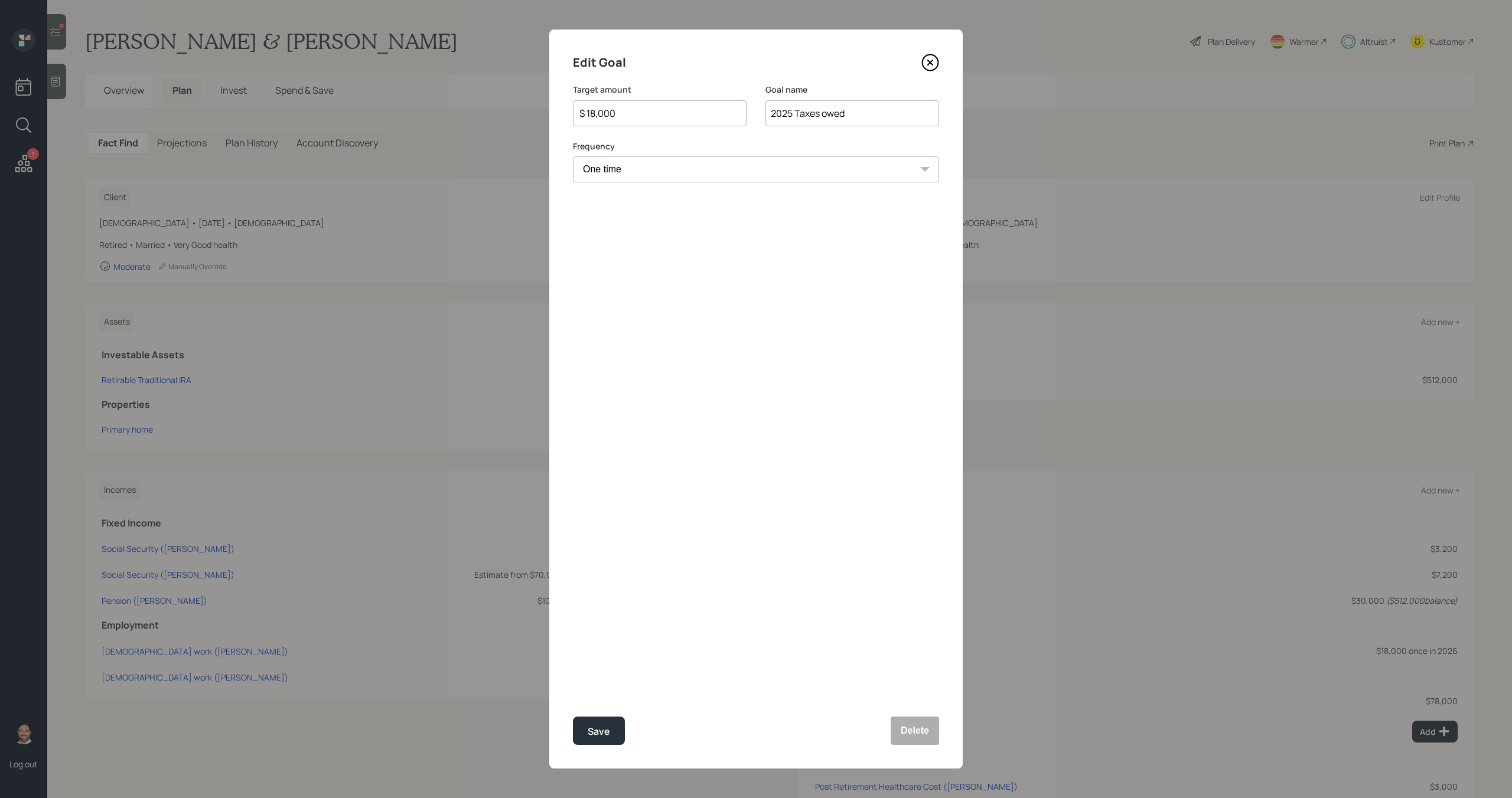
select select "2026"
click at [672, 117] on input "$ 18,000" at bounding box center [655, 113] width 154 height 14
click at [673, 121] on div "$ 18,000" at bounding box center [660, 113] width 174 height 26
click at [663, 119] on input "$ 18,000" at bounding box center [655, 113] width 154 height 14
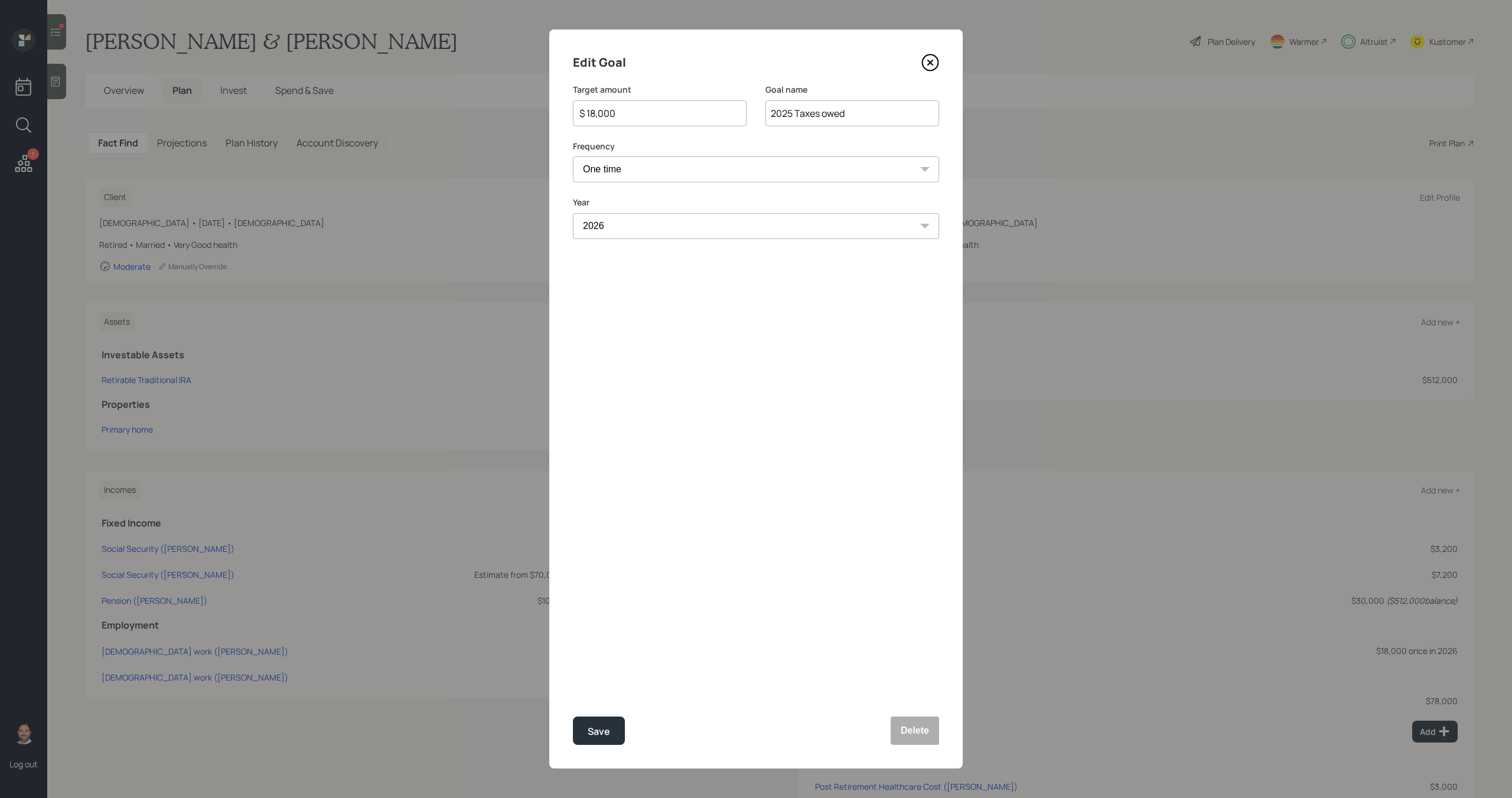
click at [663, 119] on input "$ 18,000" at bounding box center [655, 113] width 154 height 14
click at [608, 736] on div "Save" at bounding box center [599, 732] width 22 height 16
type input "$ 18,000"
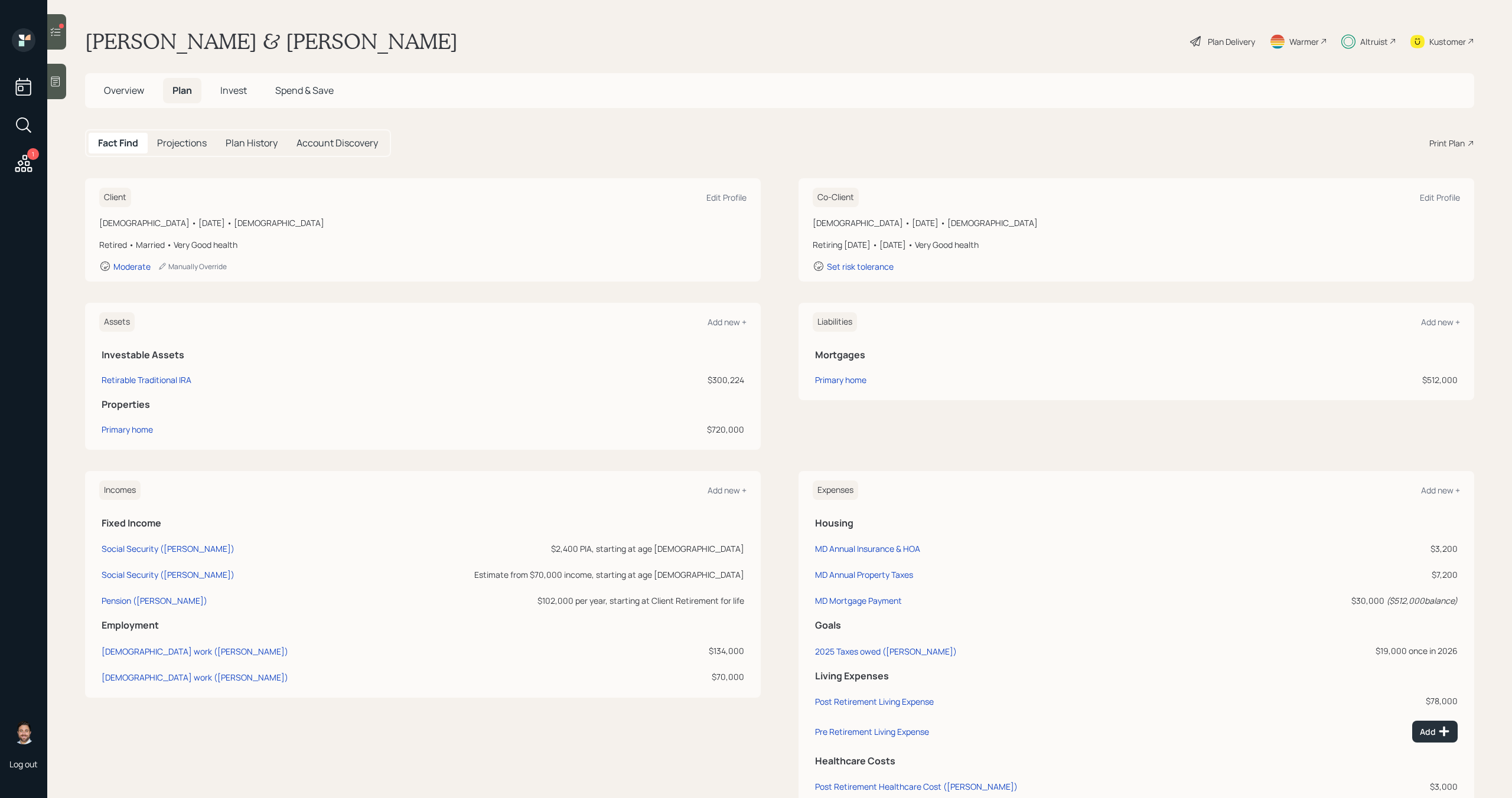
click at [236, 87] on span "Invest" at bounding box center [234, 91] width 27 height 13
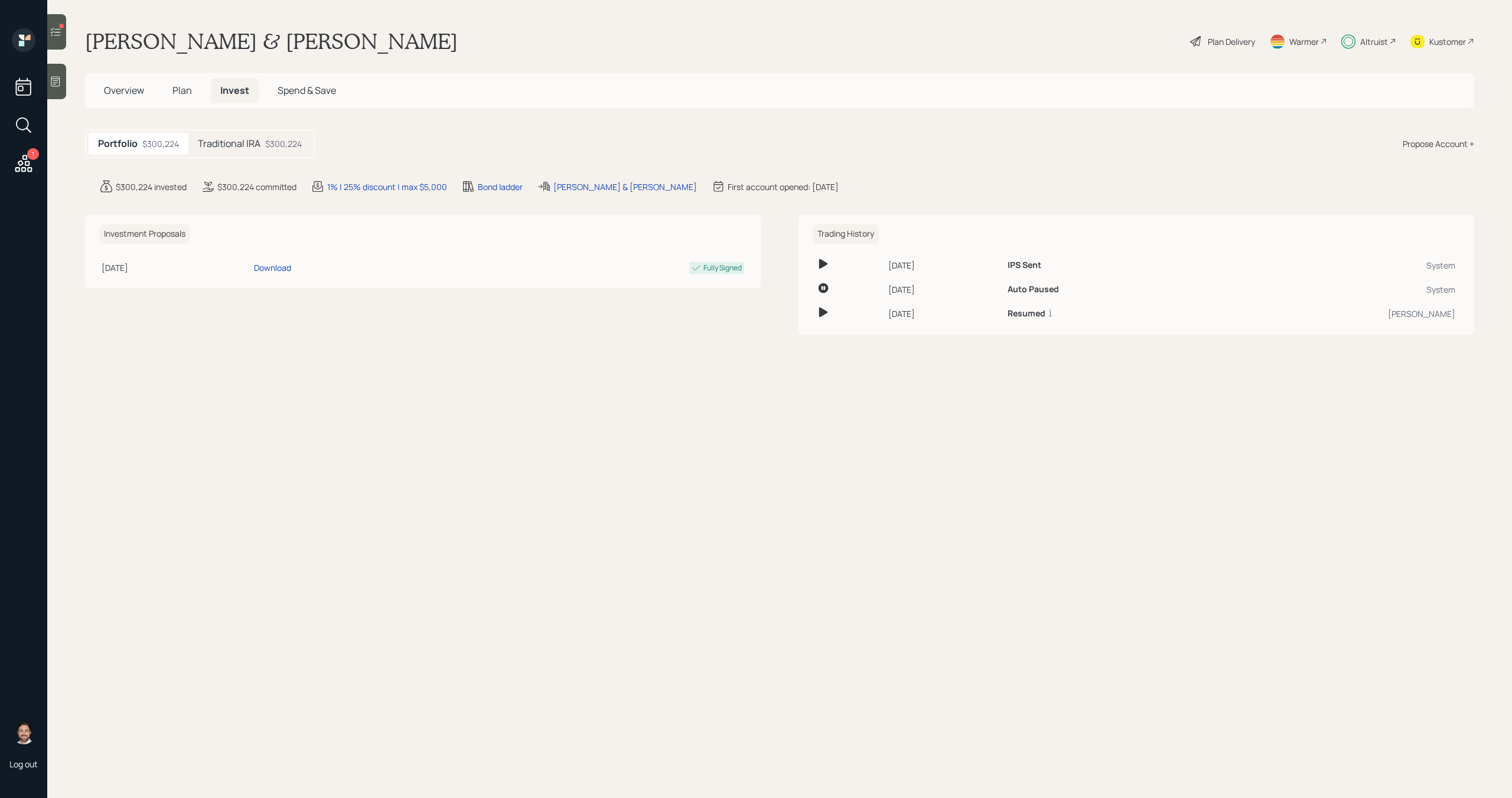
click at [193, 93] on h5 "Plan" at bounding box center [182, 90] width 38 height 25
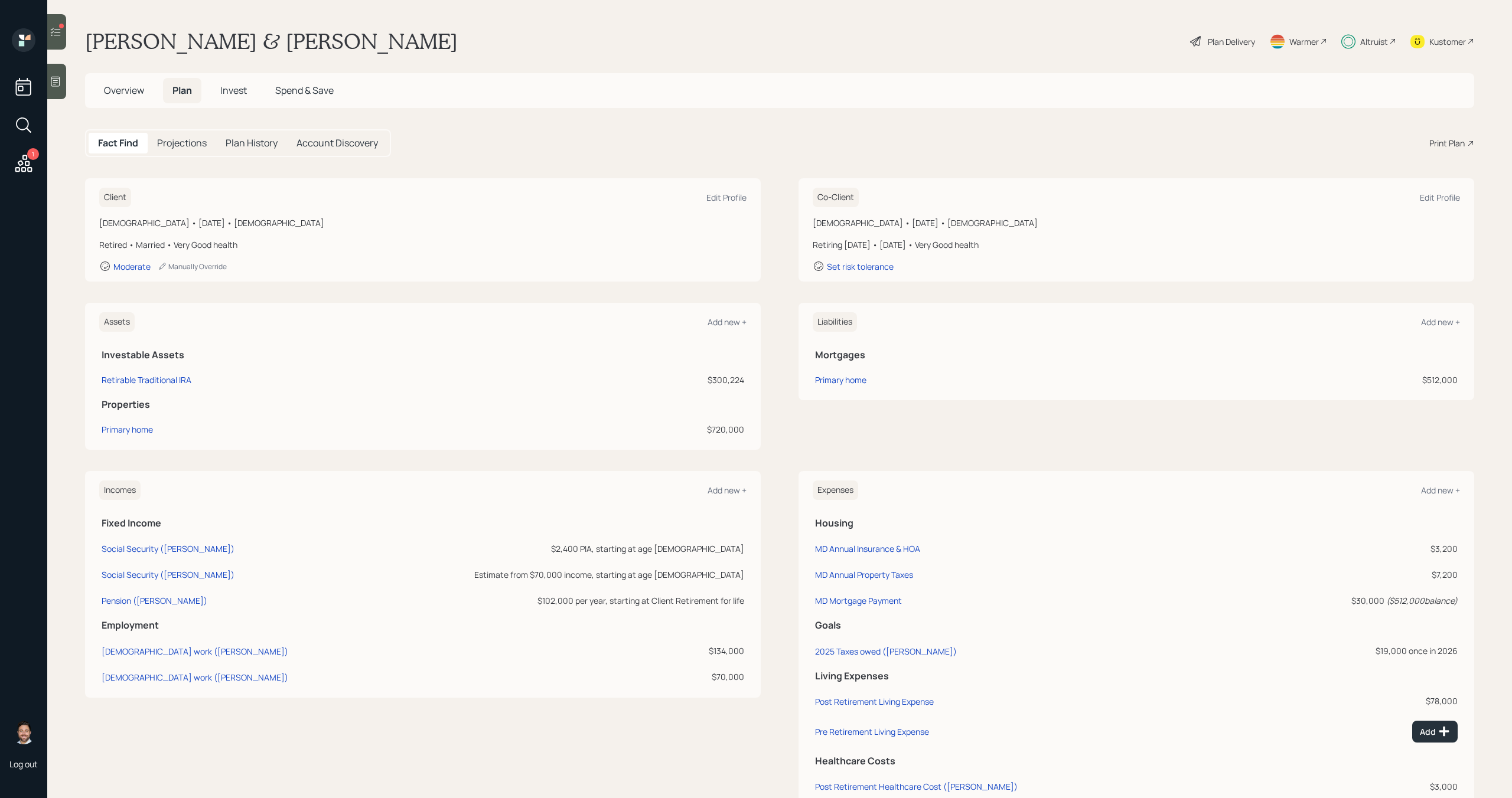
click at [243, 94] on span "Invest" at bounding box center [234, 91] width 27 height 13
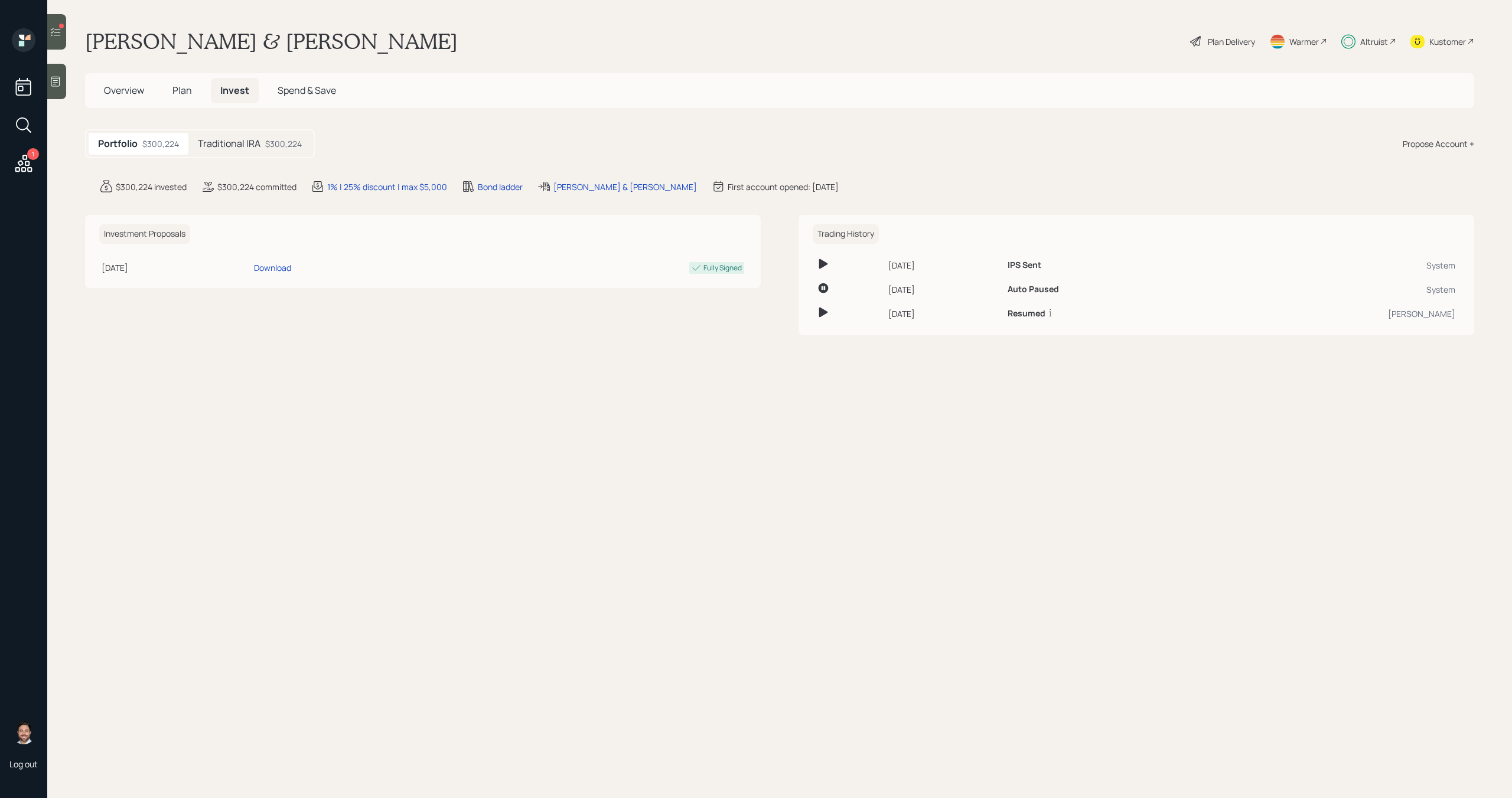
click at [236, 141] on h5 "Traditional IRA" at bounding box center [229, 144] width 63 height 11
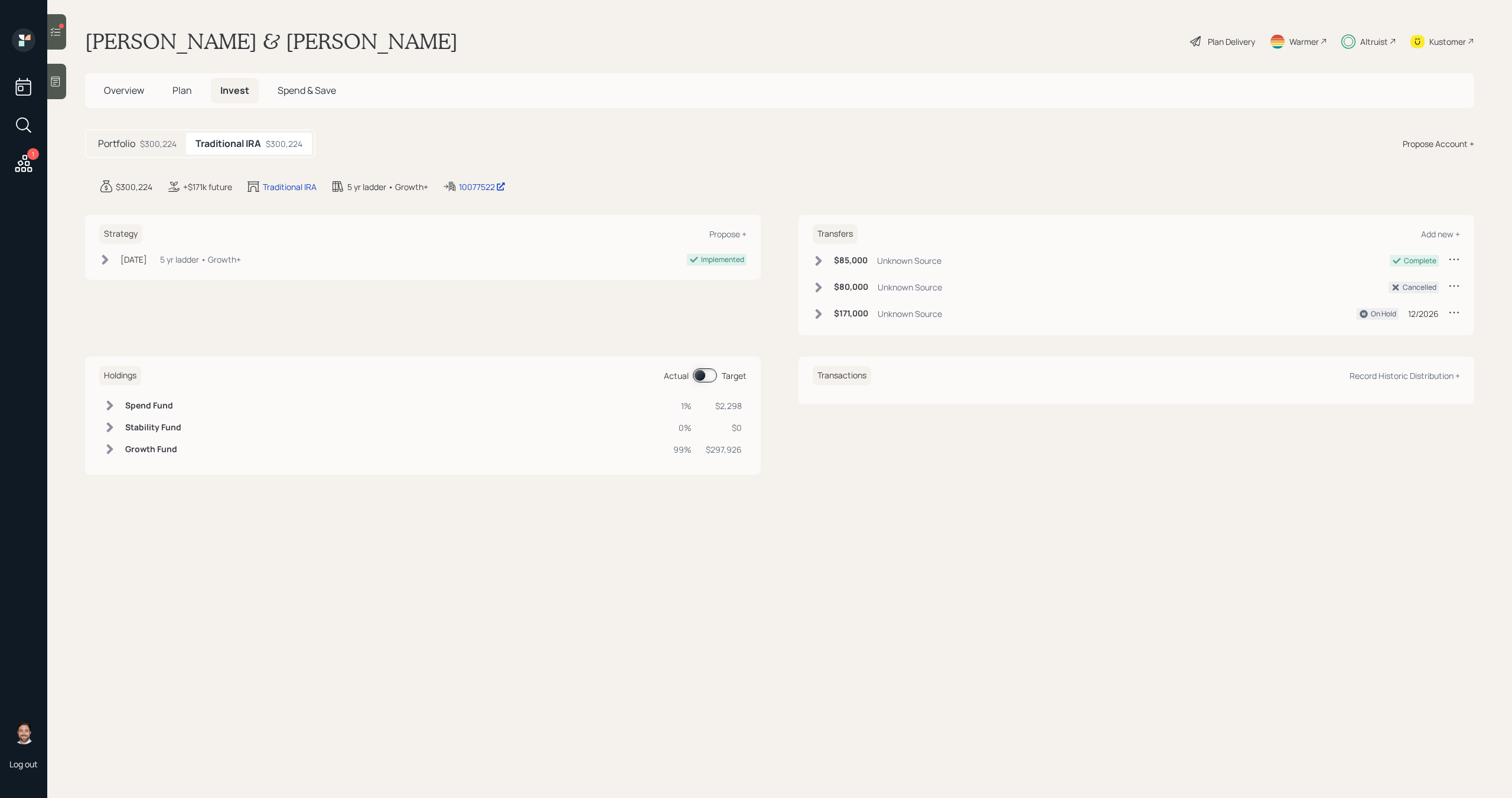
click at [704, 373] on span at bounding box center [705, 376] width 24 height 14
click at [182, 94] on span "Plan" at bounding box center [182, 91] width 19 height 13
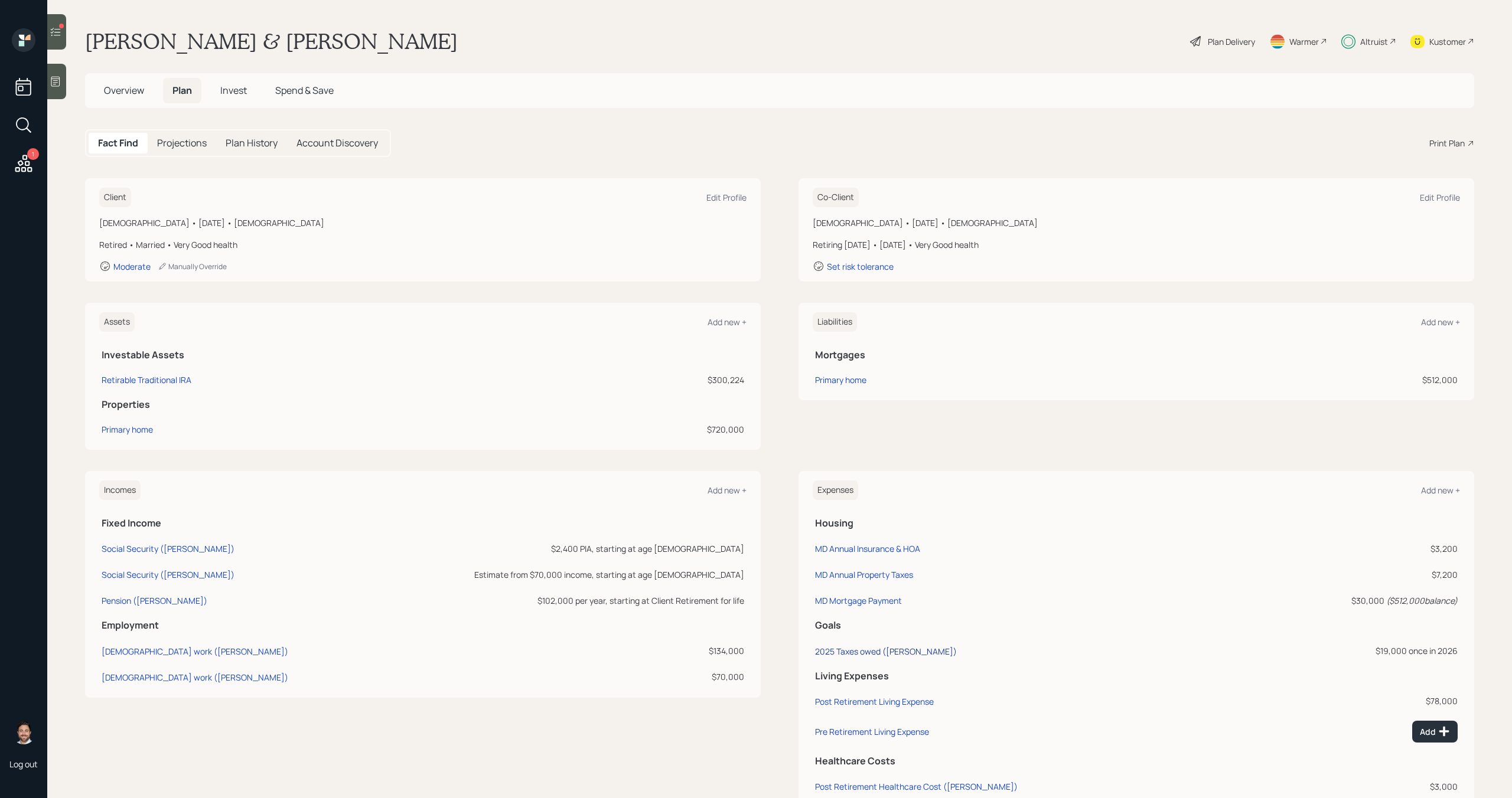
click at [842, 649] on div "2025 Taxes owed (Angela)" at bounding box center [885, 651] width 142 height 11
select select "0"
select select "2026"
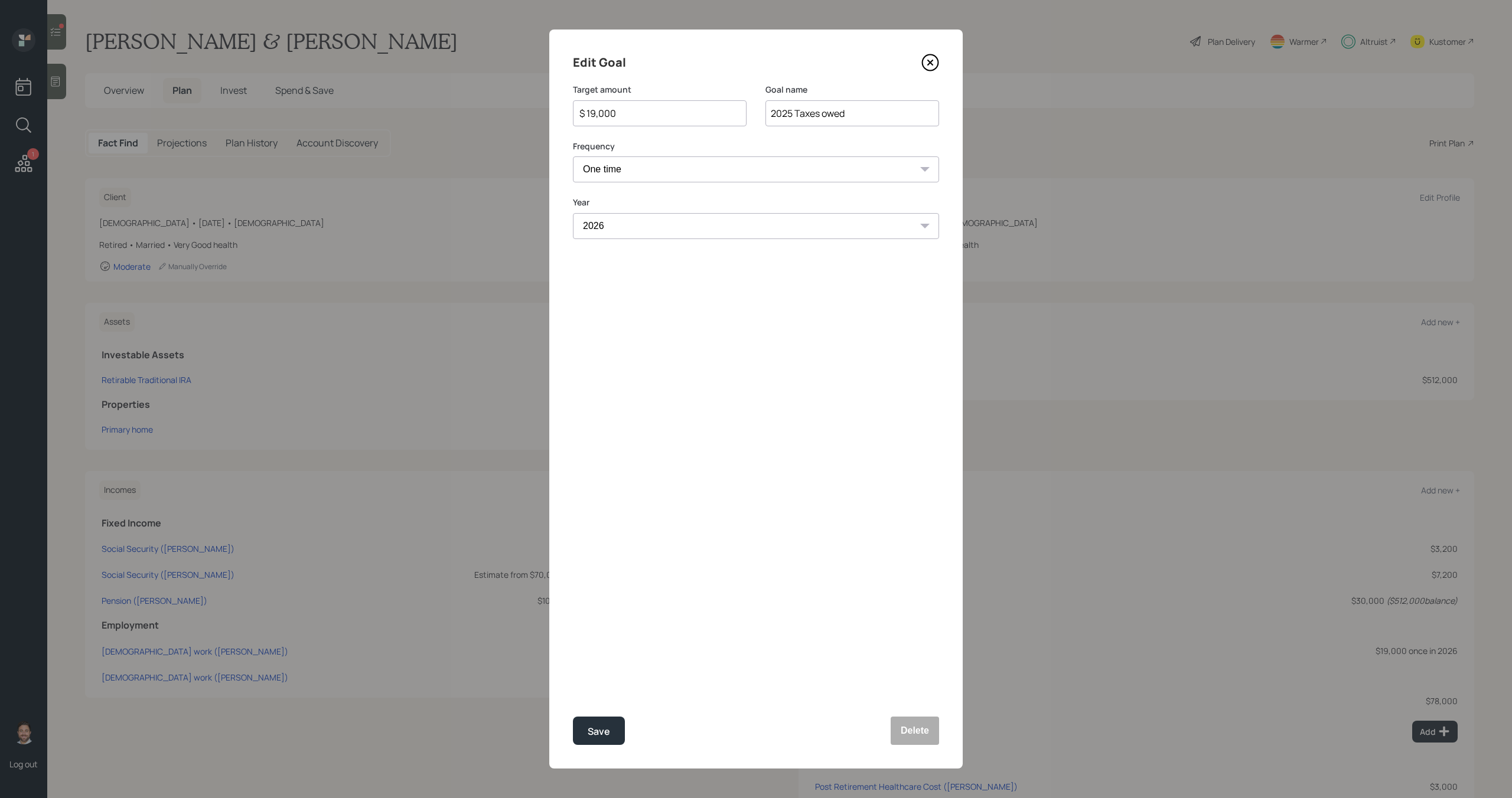
click at [629, 112] on input "$ 19,000" at bounding box center [655, 113] width 154 height 14
click at [605, 733] on div "Save" at bounding box center [599, 732] width 22 height 16
type input "$ 19,000"
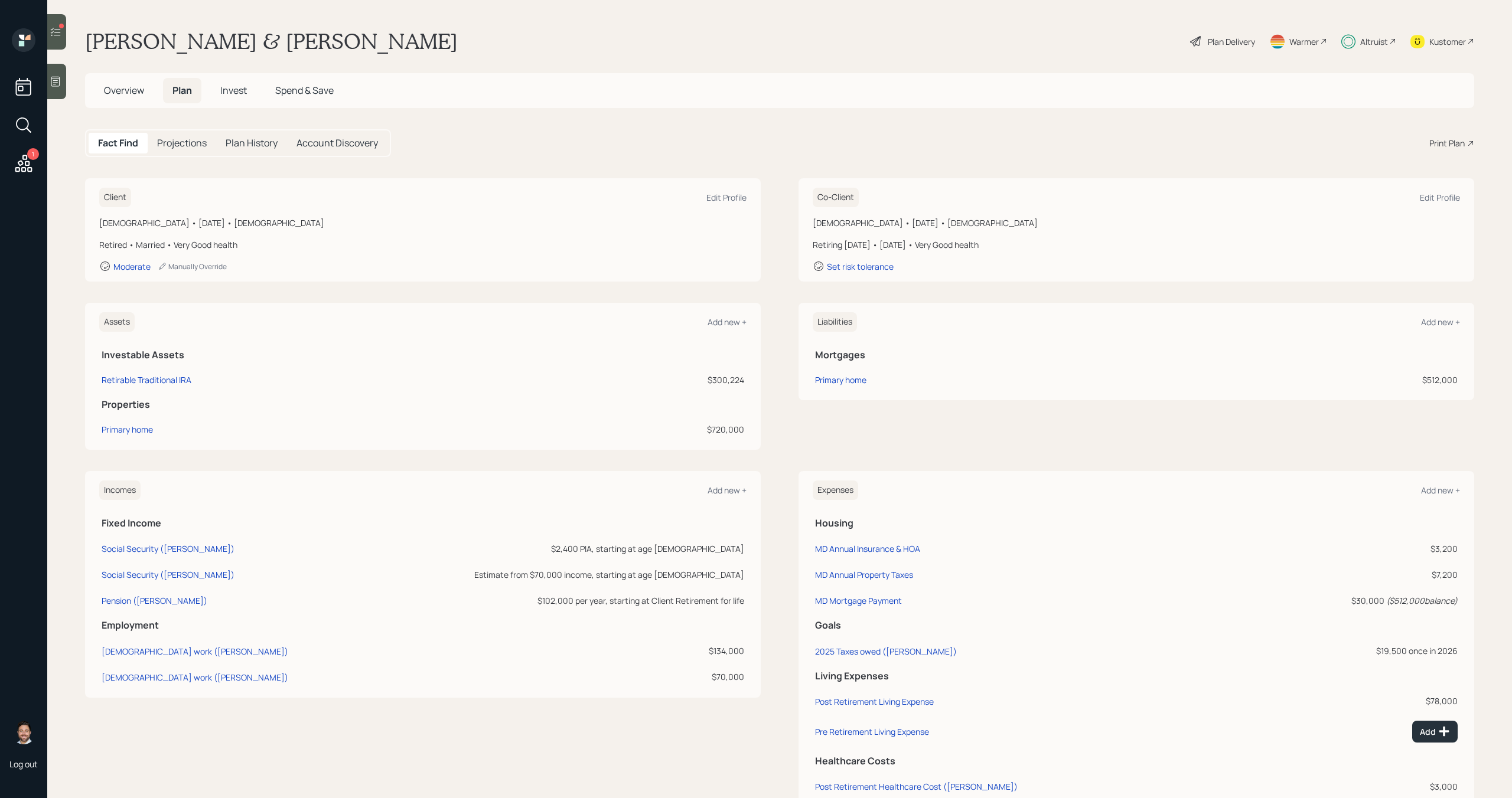
click at [234, 88] on span "Invest" at bounding box center [234, 91] width 27 height 13
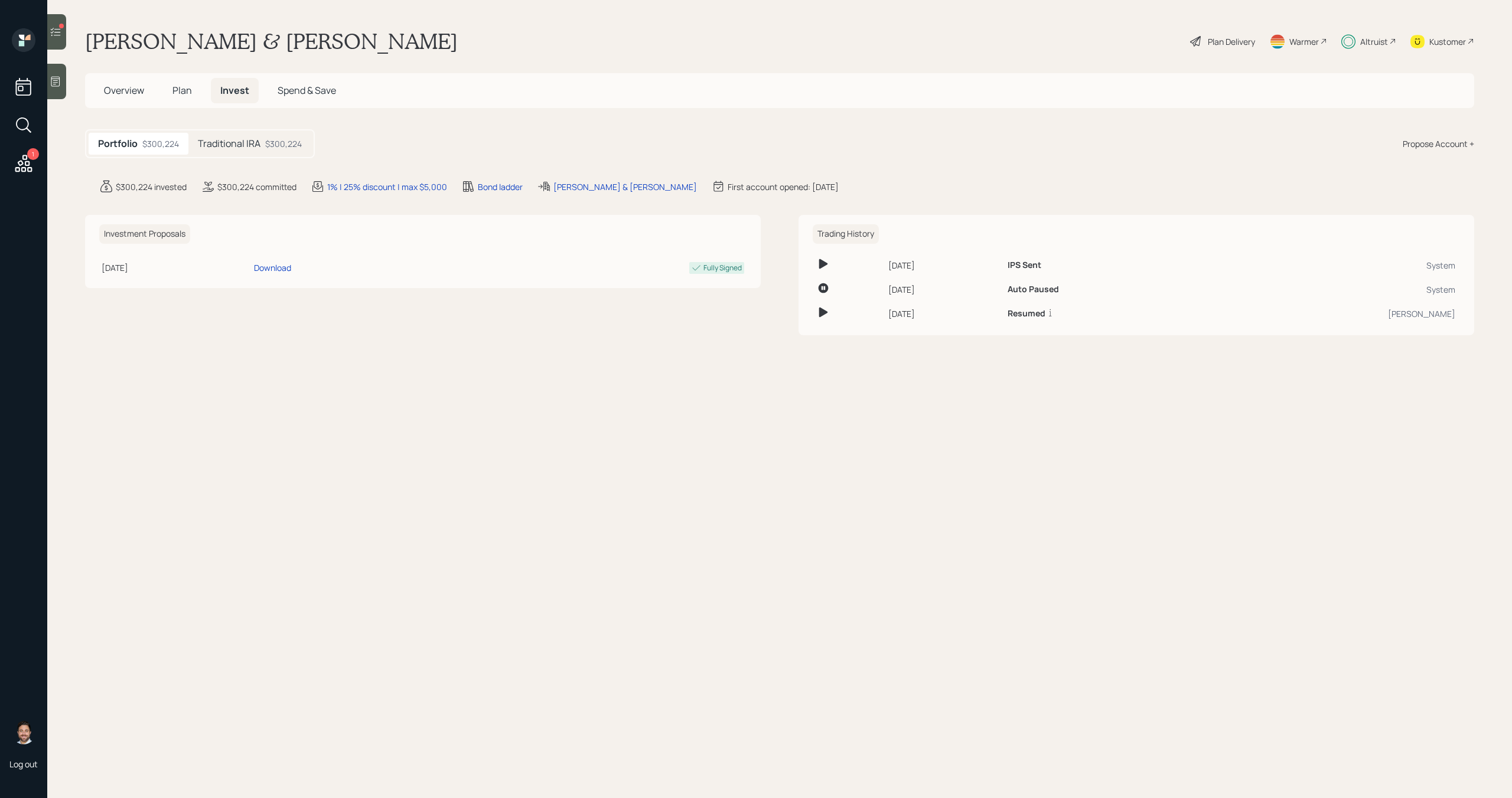
click at [241, 152] on div "Traditional IRA $300,224" at bounding box center [249, 144] width 123 height 22
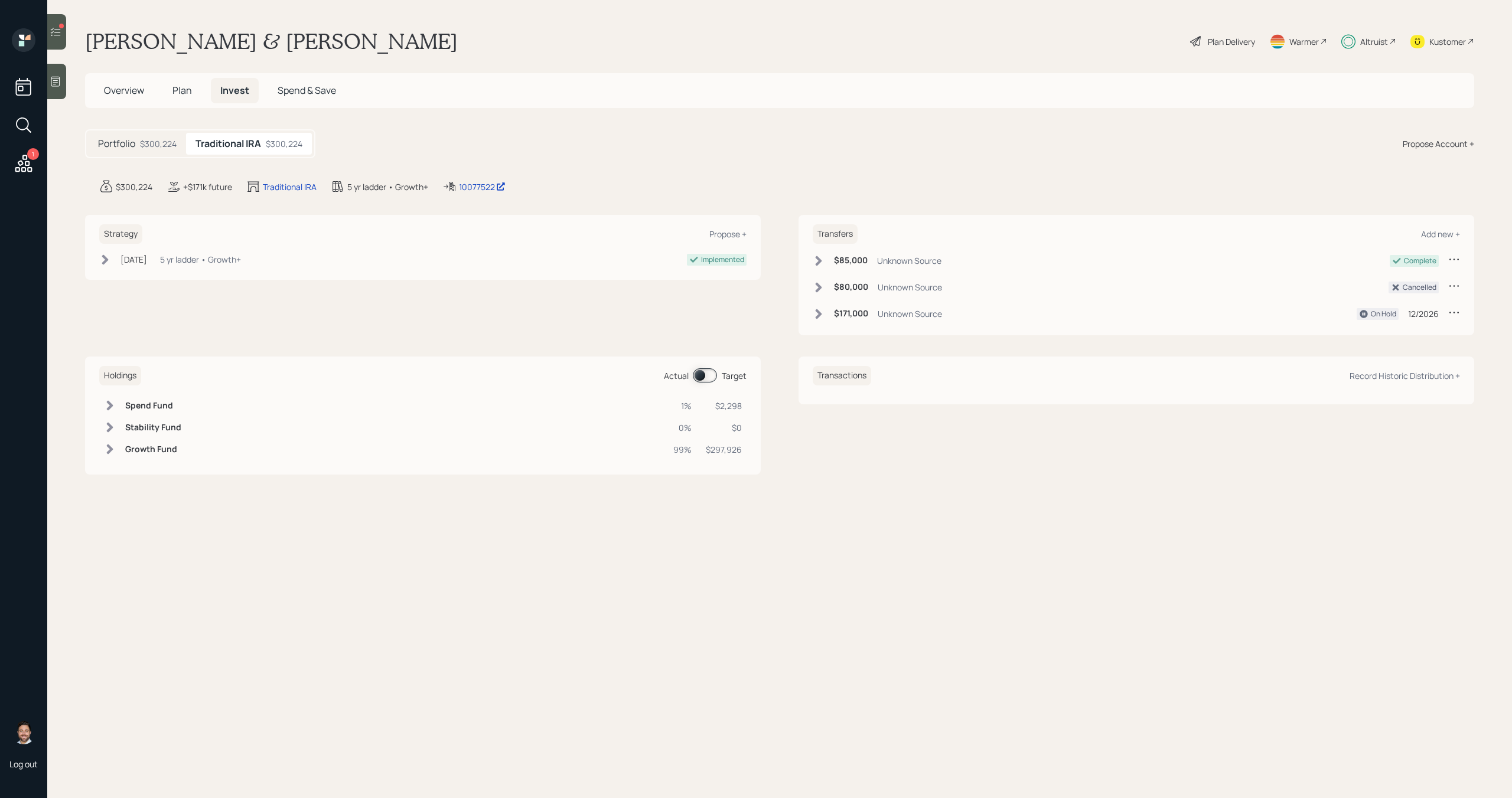
click at [142, 141] on div "$300,224" at bounding box center [158, 143] width 37 height 12
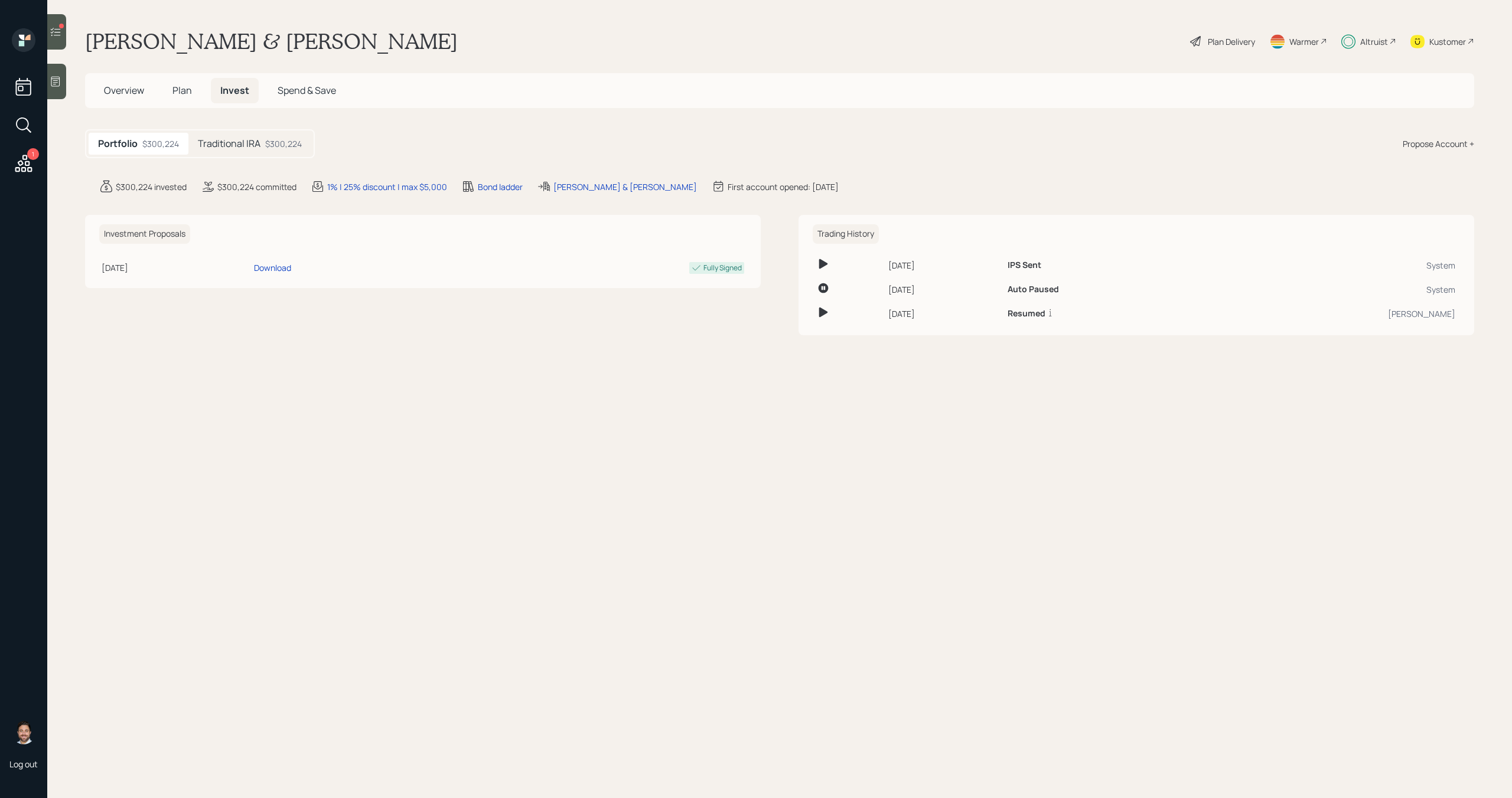
click at [216, 144] on h5 "Traditional IRA" at bounding box center [229, 144] width 63 height 11
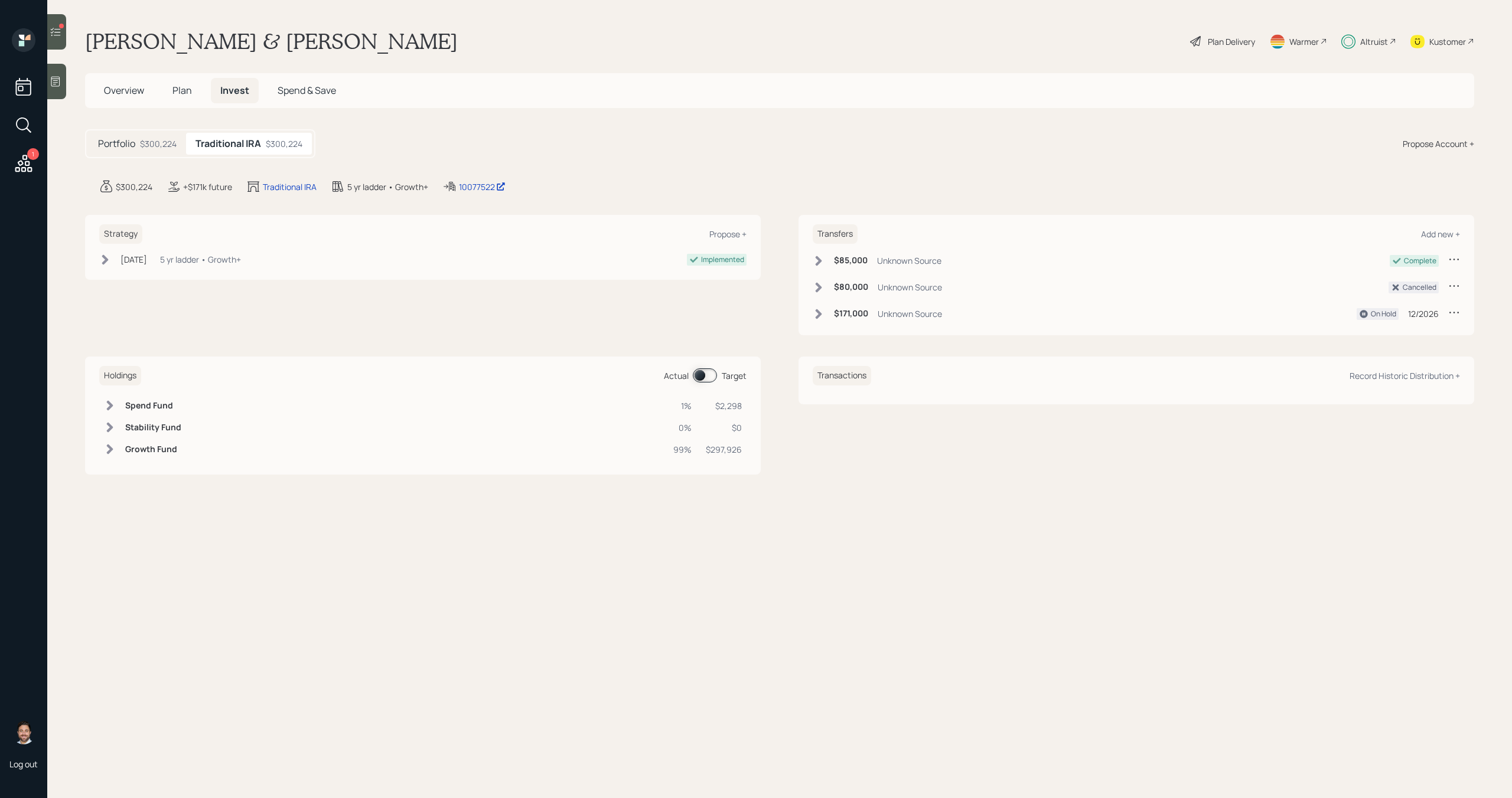
click at [178, 85] on span "Plan" at bounding box center [182, 91] width 19 height 13
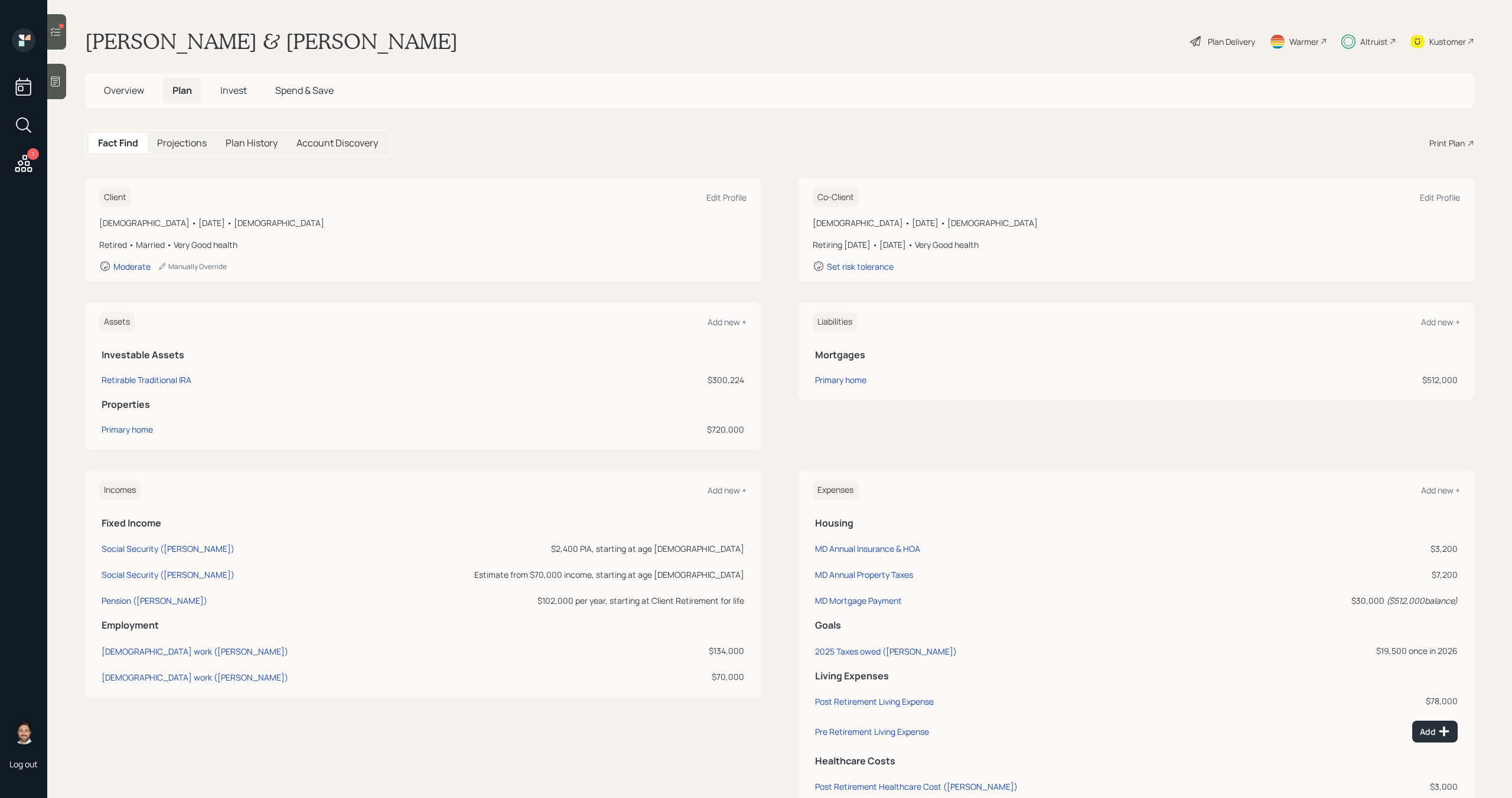
click at [242, 94] on span "Invest" at bounding box center [234, 91] width 27 height 13
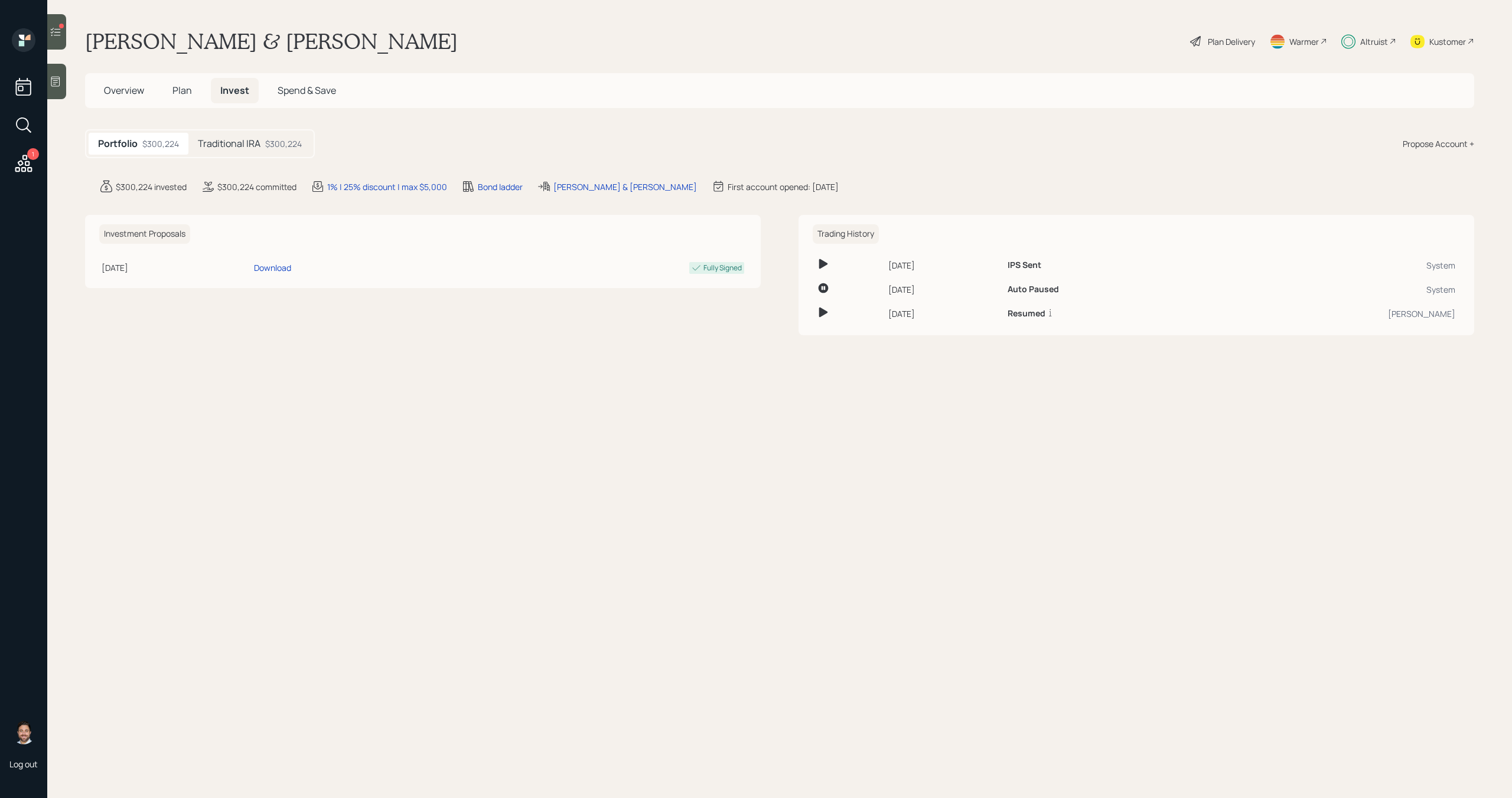
click at [180, 92] on span "Plan" at bounding box center [182, 91] width 19 height 13
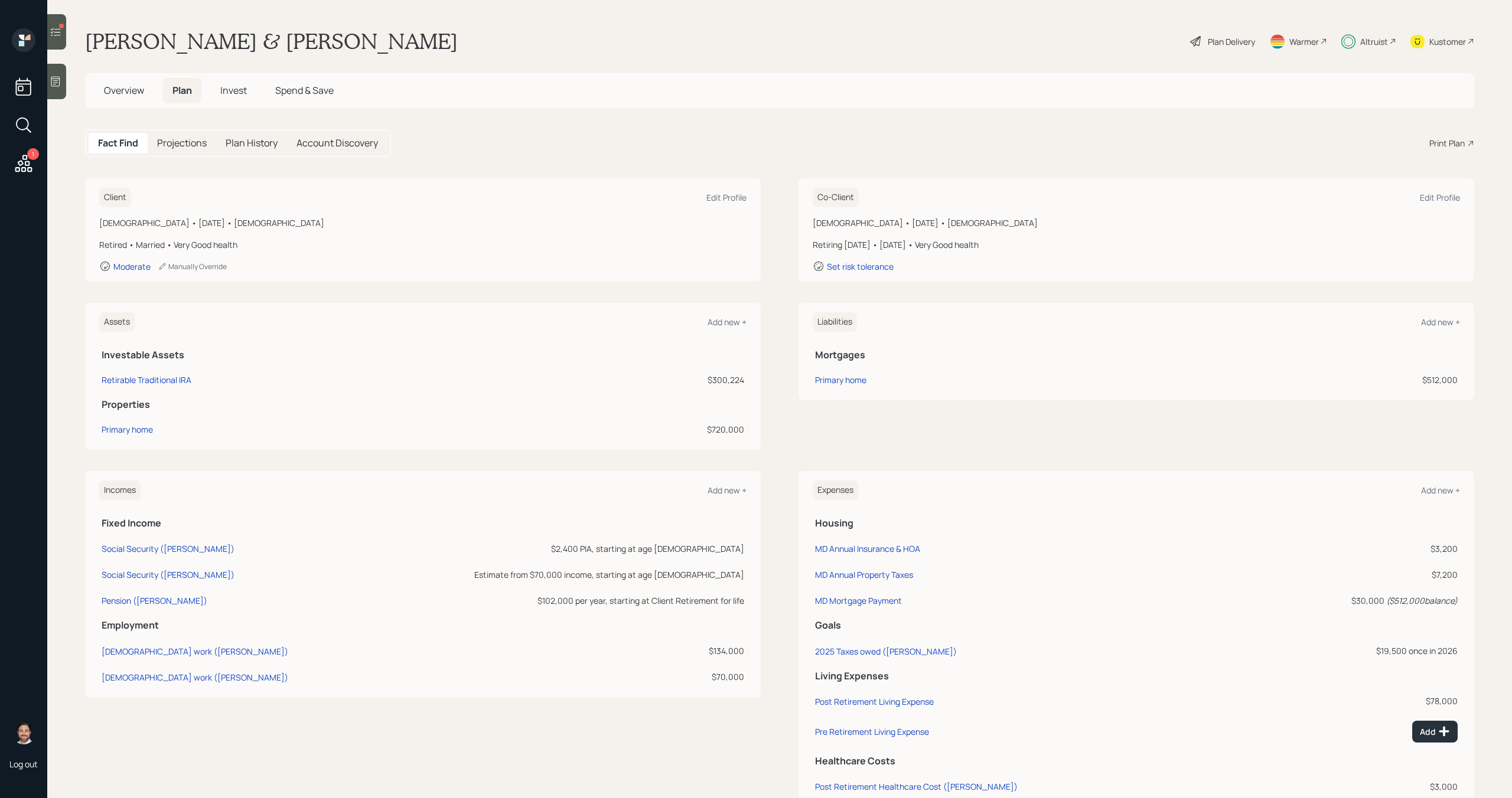
click at [221, 96] on span "Invest" at bounding box center [234, 91] width 27 height 13
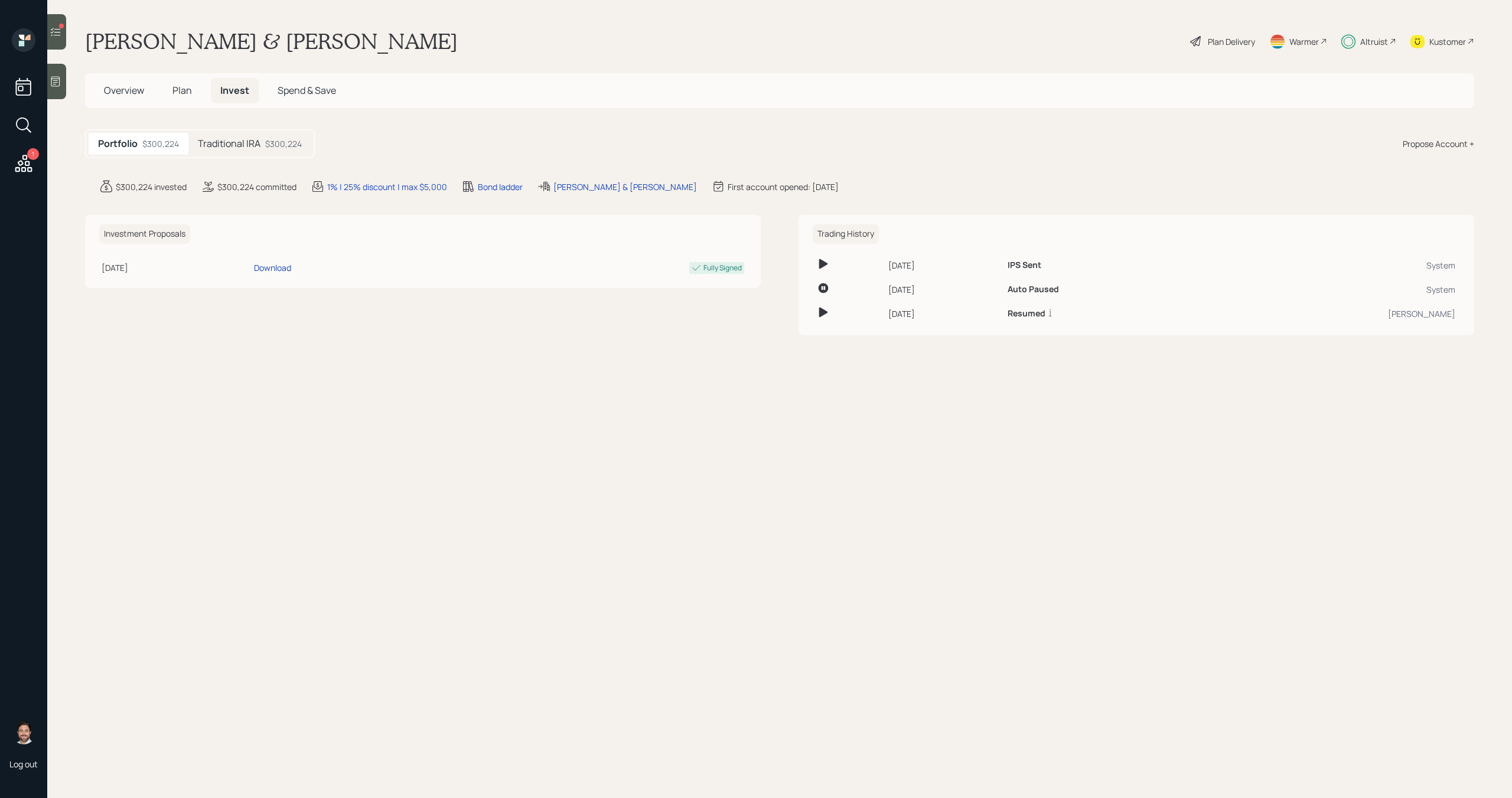
click at [242, 141] on h5 "Traditional IRA" at bounding box center [229, 144] width 63 height 11
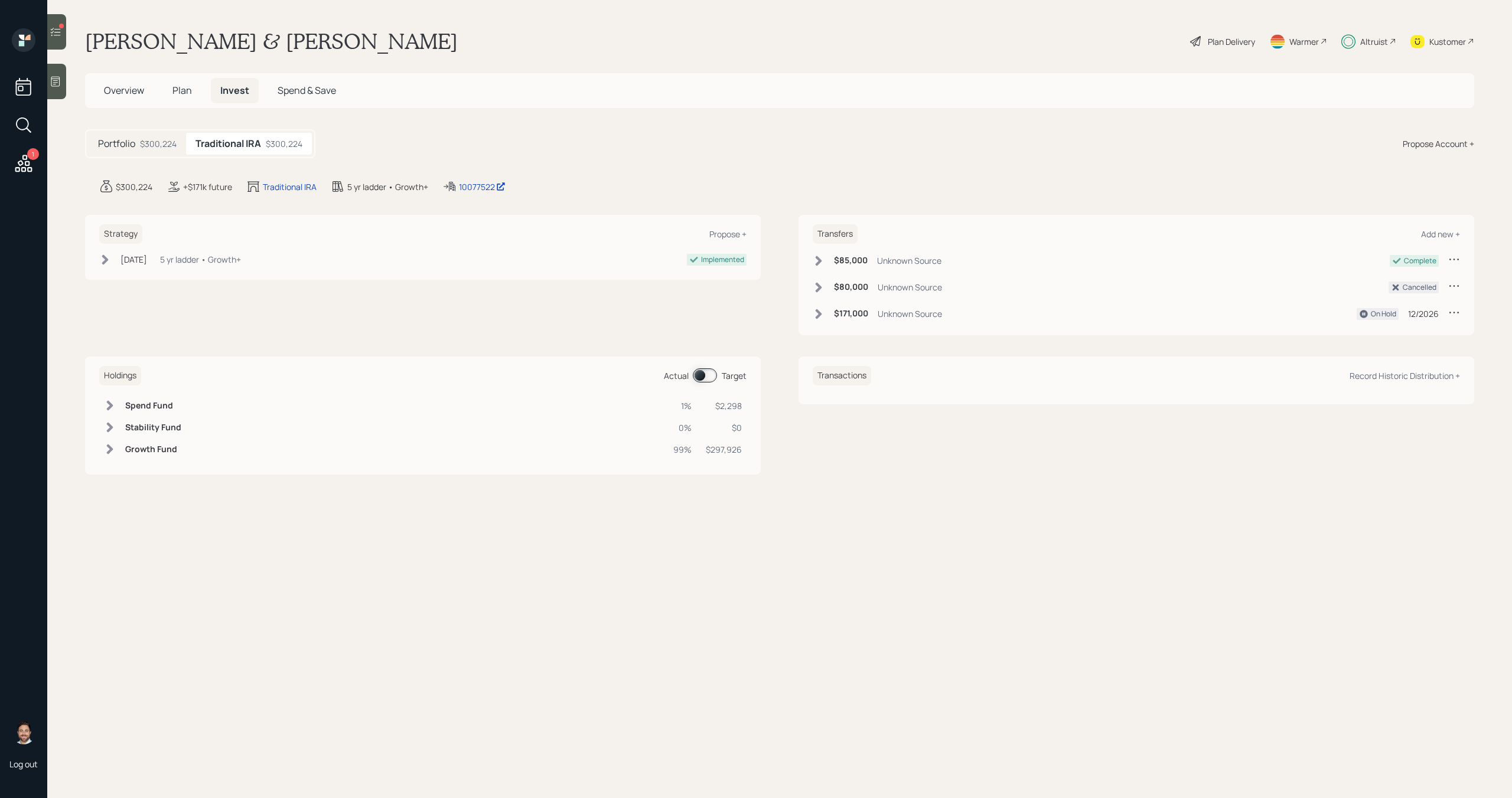
click at [716, 374] on span at bounding box center [705, 376] width 24 height 14
click at [713, 377] on span at bounding box center [705, 376] width 24 height 14
click at [173, 90] on span "Plan" at bounding box center [182, 91] width 19 height 13
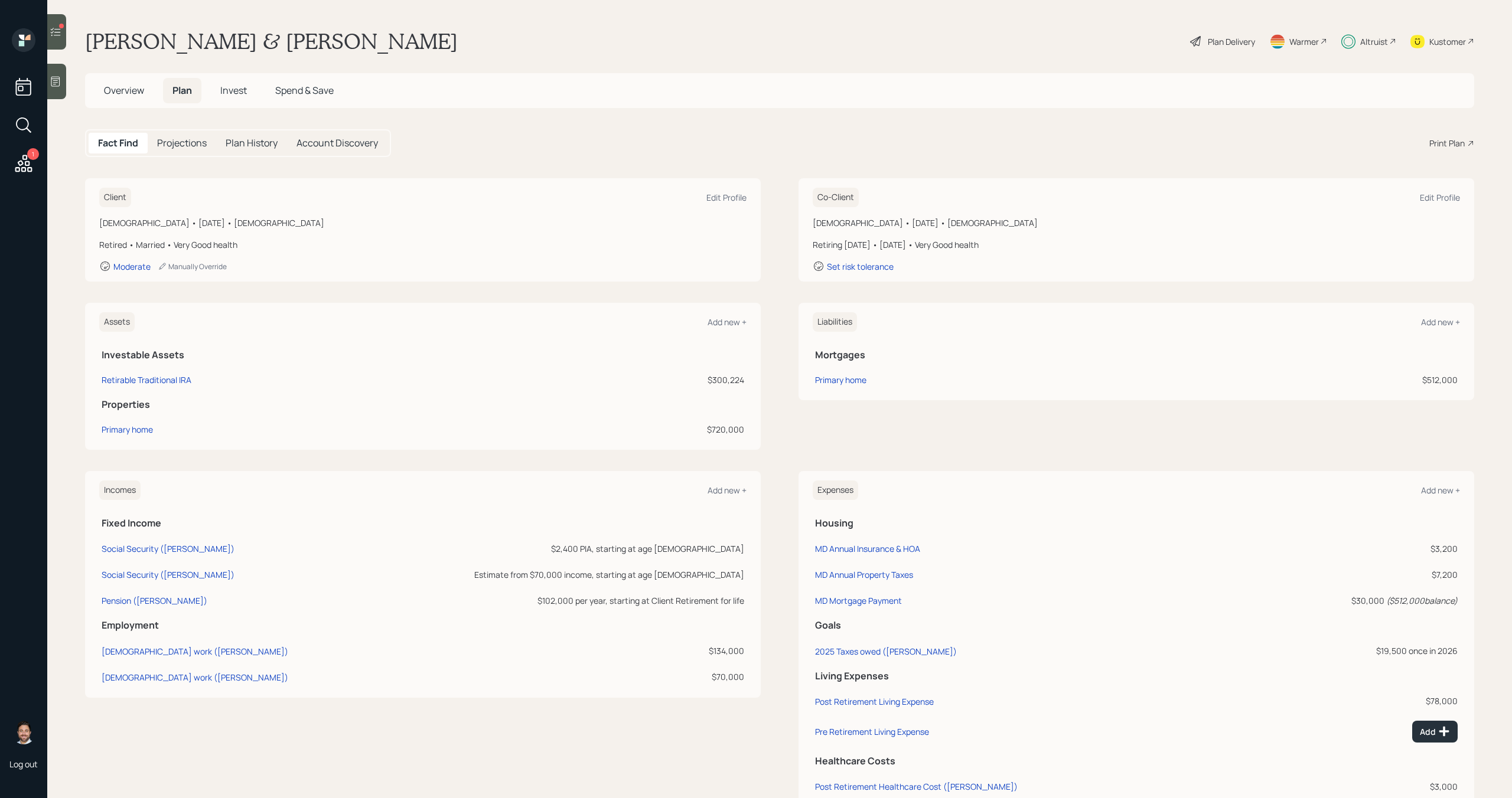
scroll to position [63, 0]
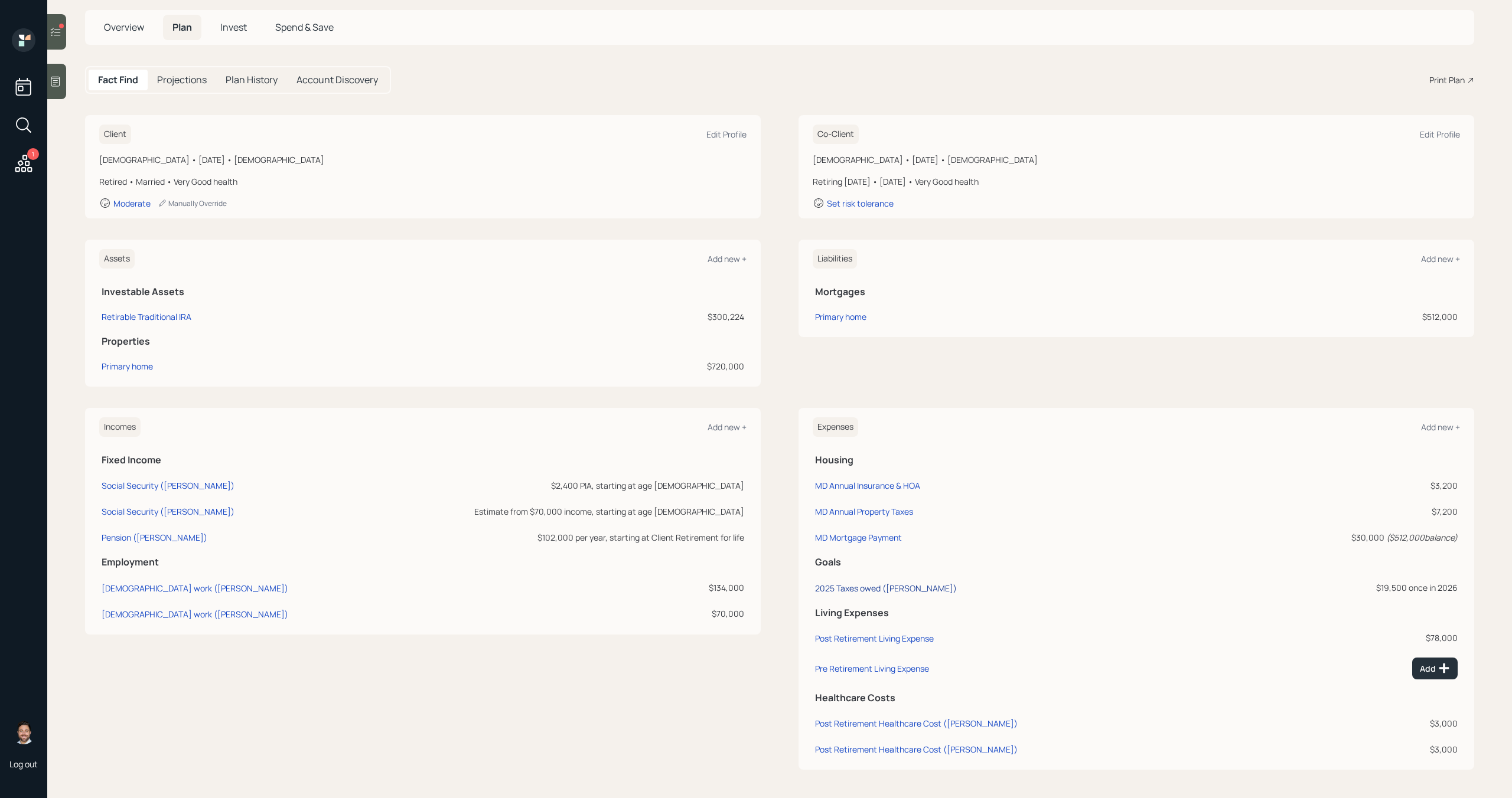
click at [902, 588] on div "2025 Taxes owed (Angela)" at bounding box center [885, 588] width 142 height 11
select select "0"
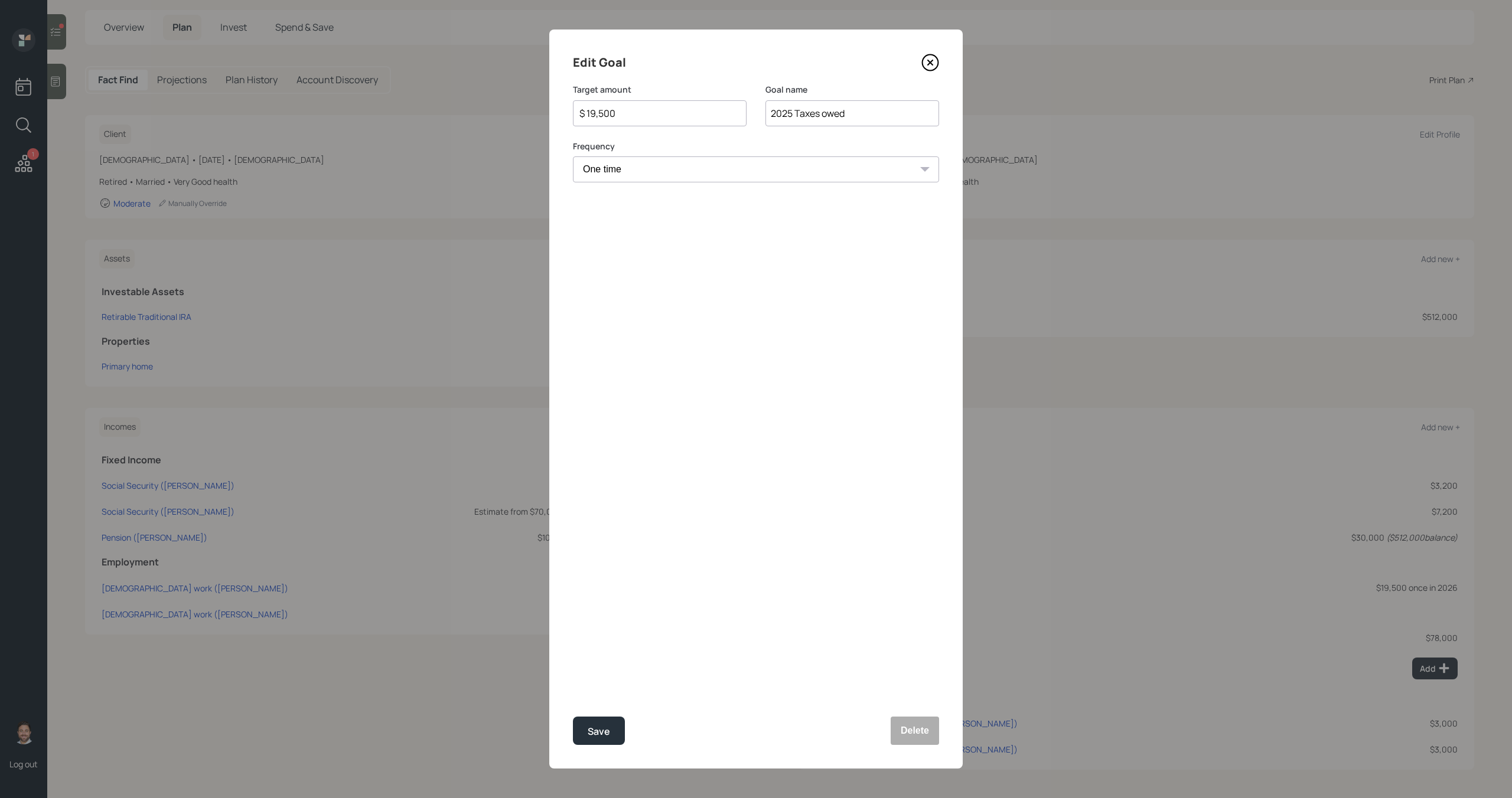
select select "2026"
click at [662, 116] on input "$ 19,500" at bounding box center [655, 113] width 154 height 14
type input "$ 19,750"
click at [870, 110] on input "2025 Taxes owed" at bounding box center [852, 113] width 174 height 26
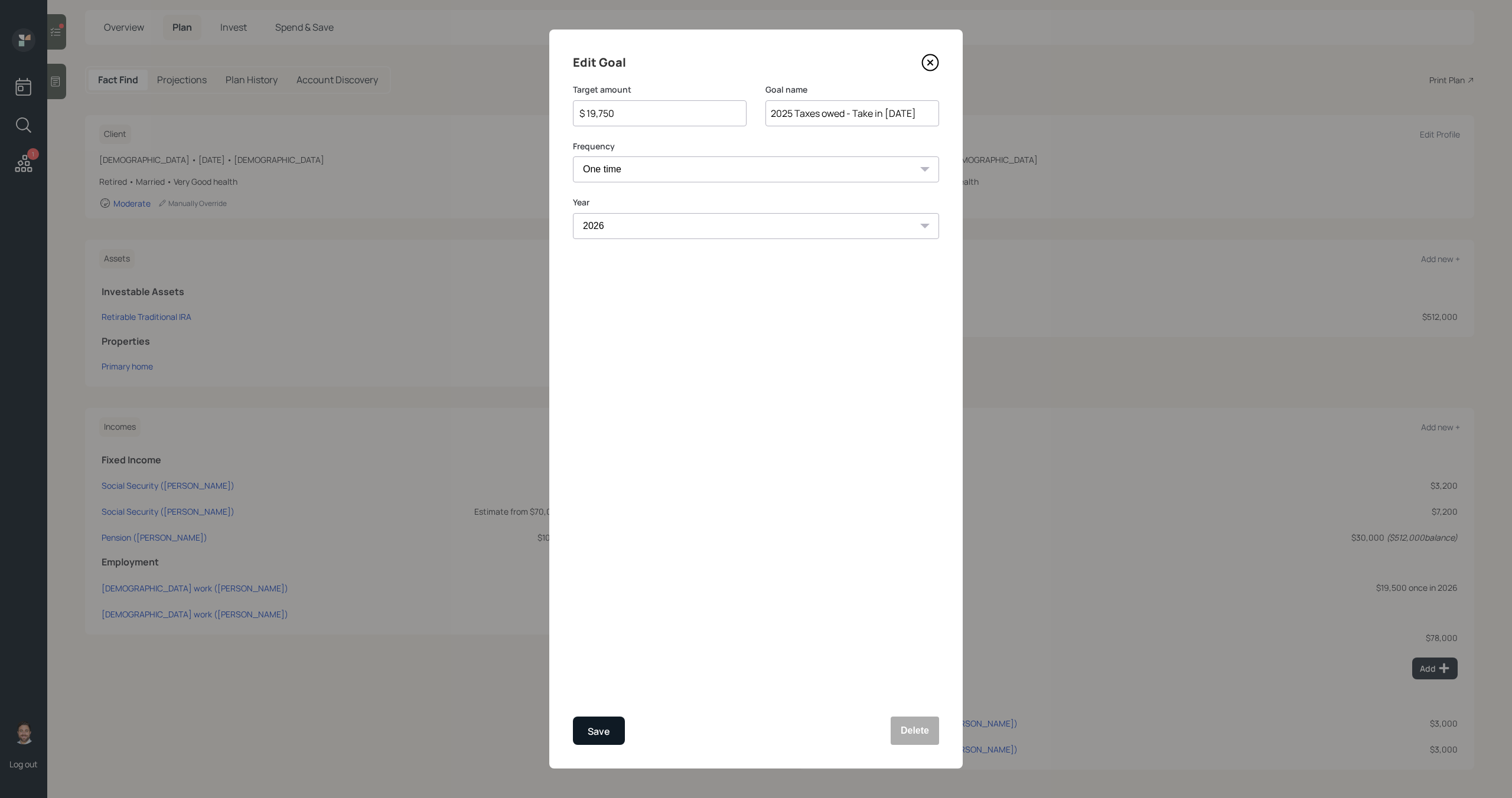
type input "2025 Taxes owed - Take in [DATE]"
click at [607, 726] on div "Save" at bounding box center [599, 732] width 22 height 16
type input "$ 19,500"
type input "2025 Taxes owed"
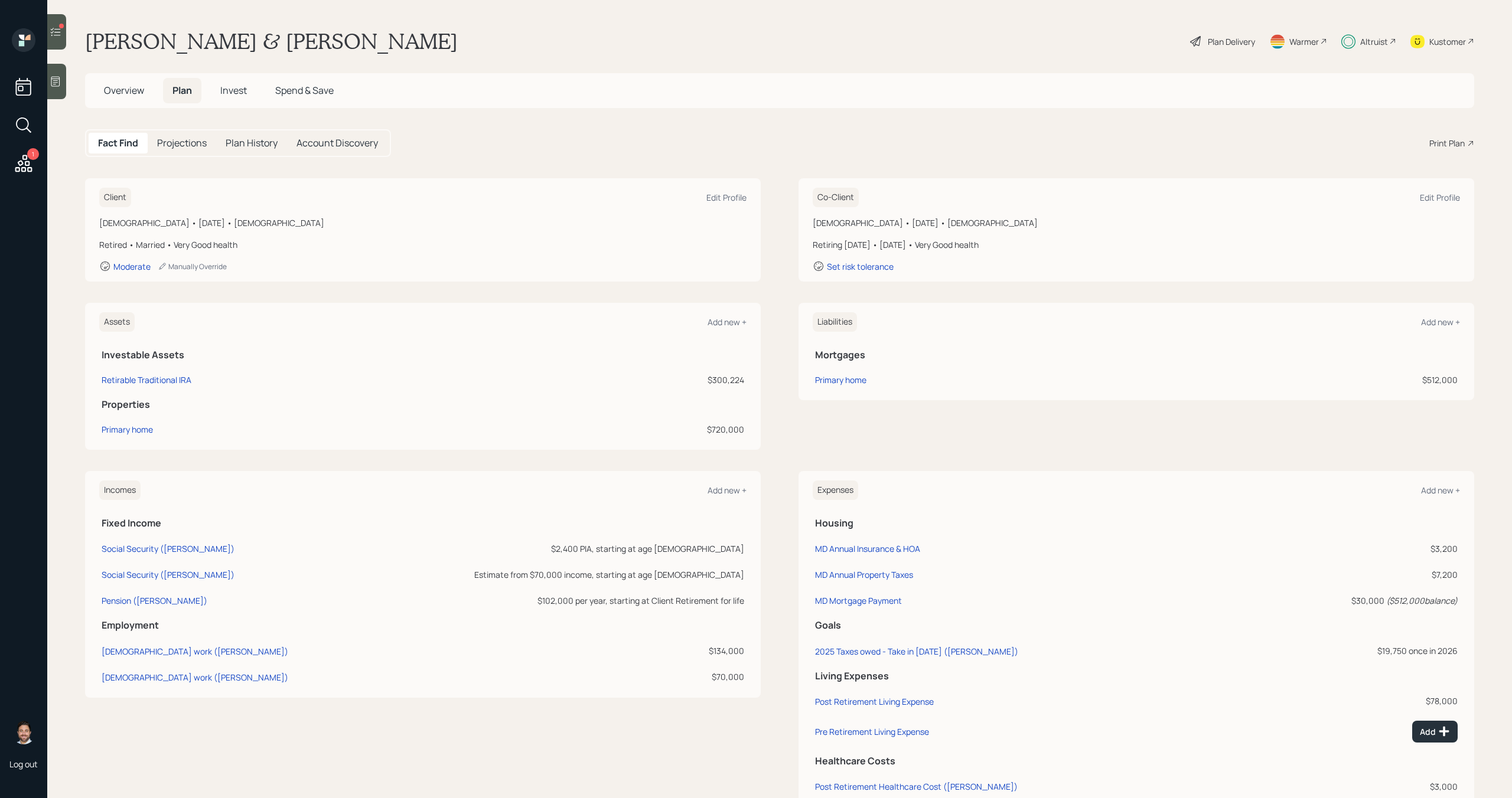
click at [59, 34] on icon at bounding box center [55, 32] width 11 height 11
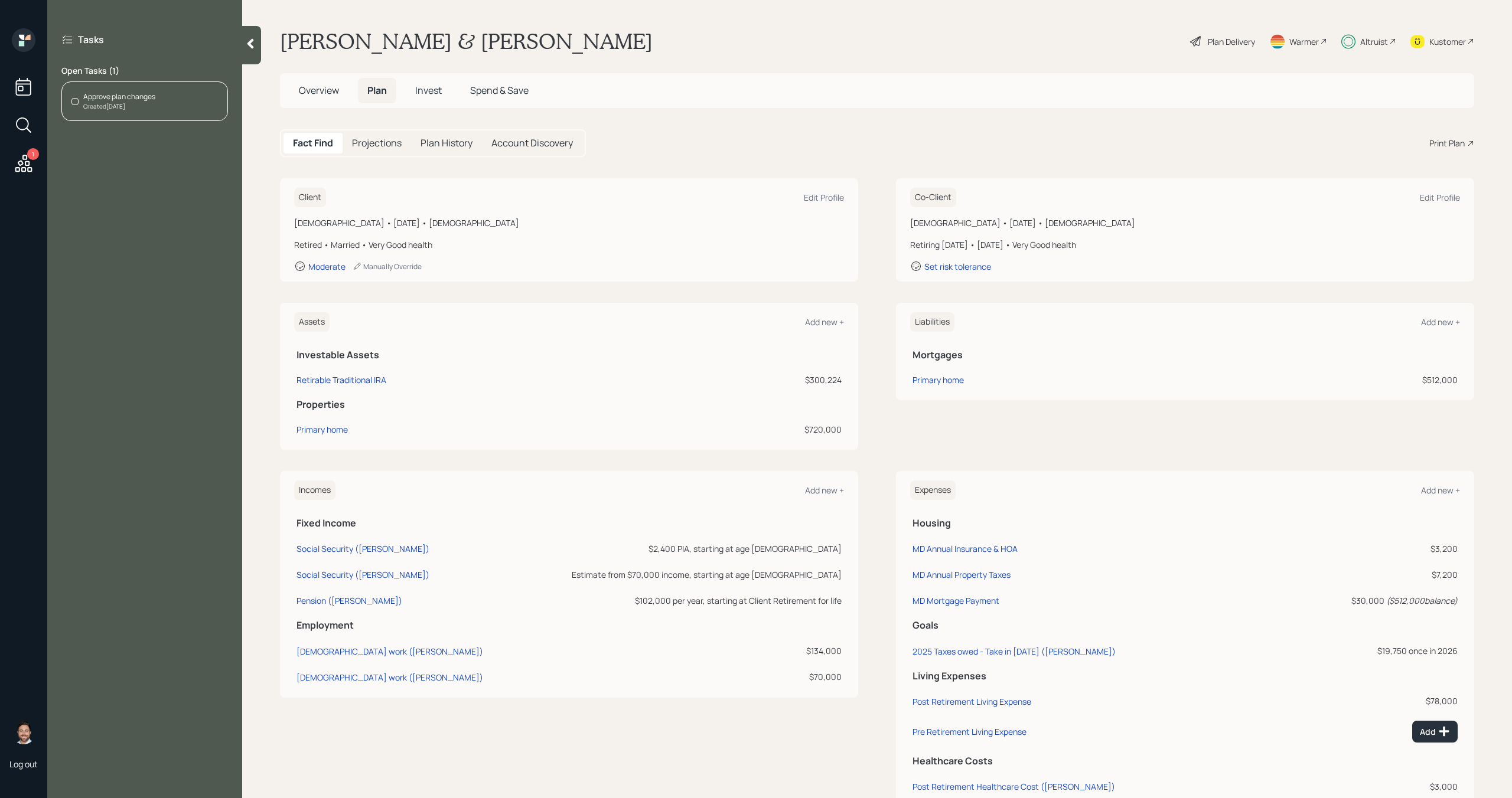
click at [171, 95] on div "Approve plan changes Created [DATE]" at bounding box center [144, 101] width 167 height 40
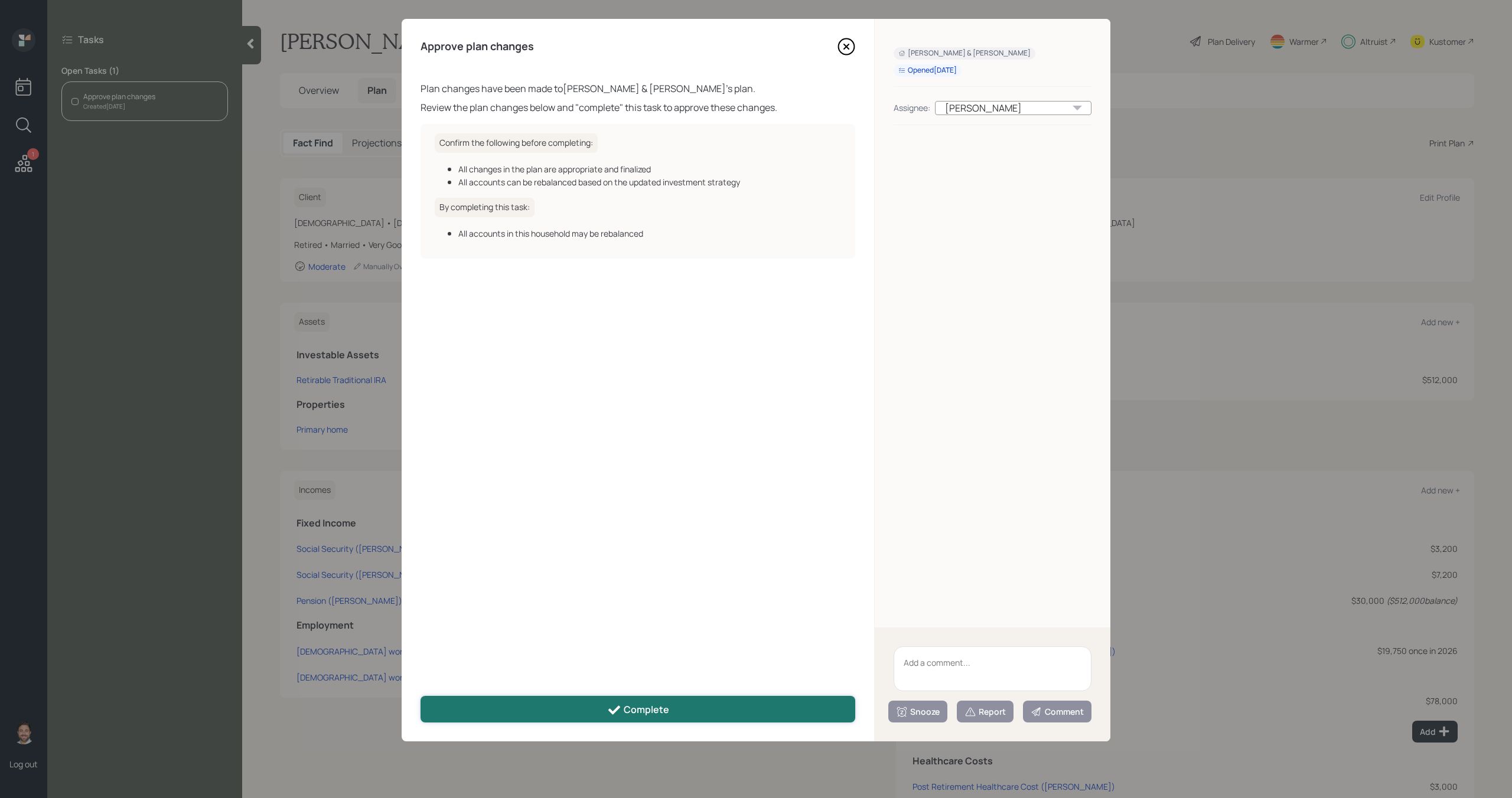
click at [687, 714] on button "Complete" at bounding box center [637, 709] width 435 height 27
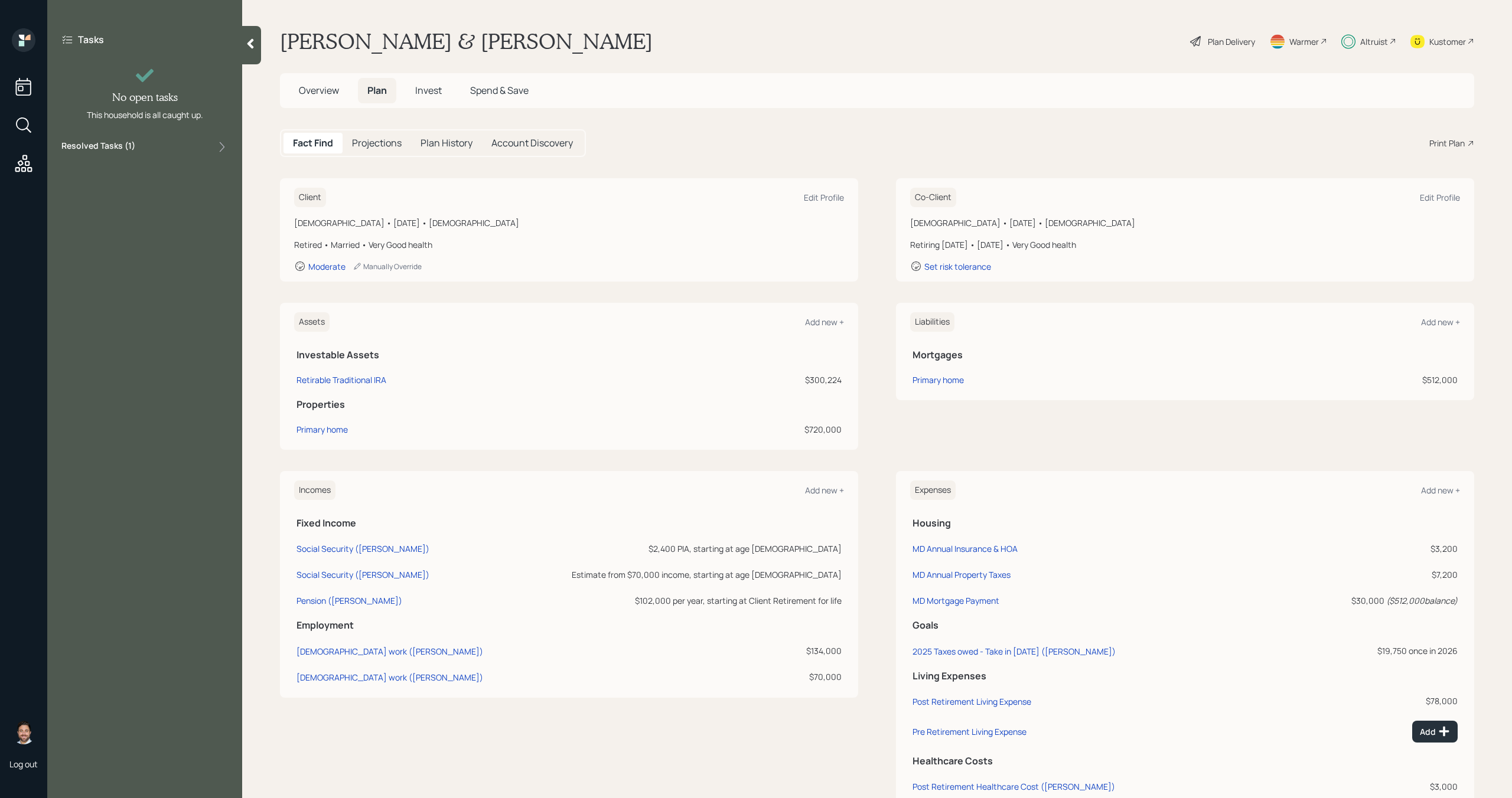
click at [252, 54] on div at bounding box center [252, 45] width 19 height 38
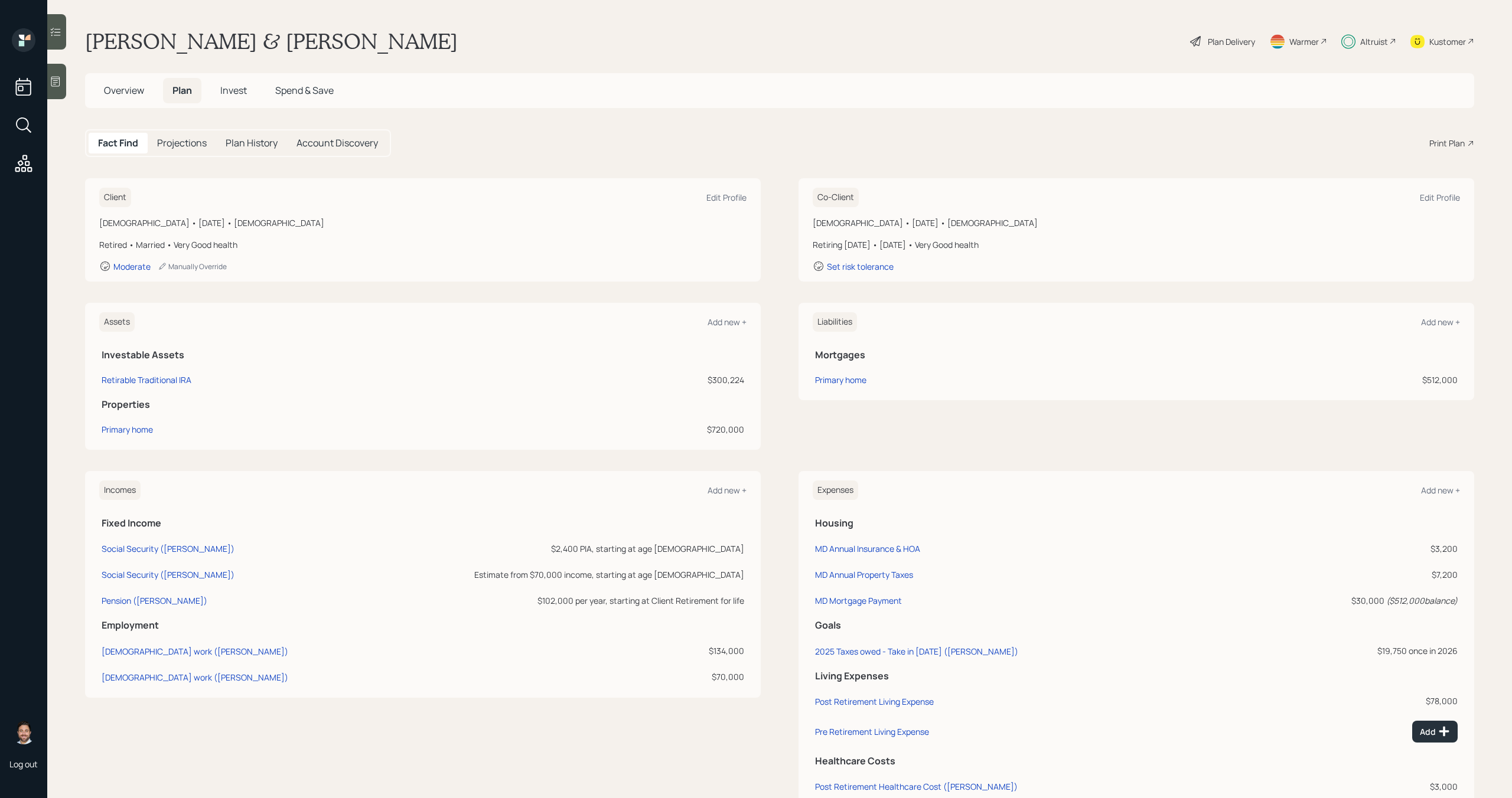
click at [231, 83] on h5 "Invest" at bounding box center [233, 90] width 45 height 25
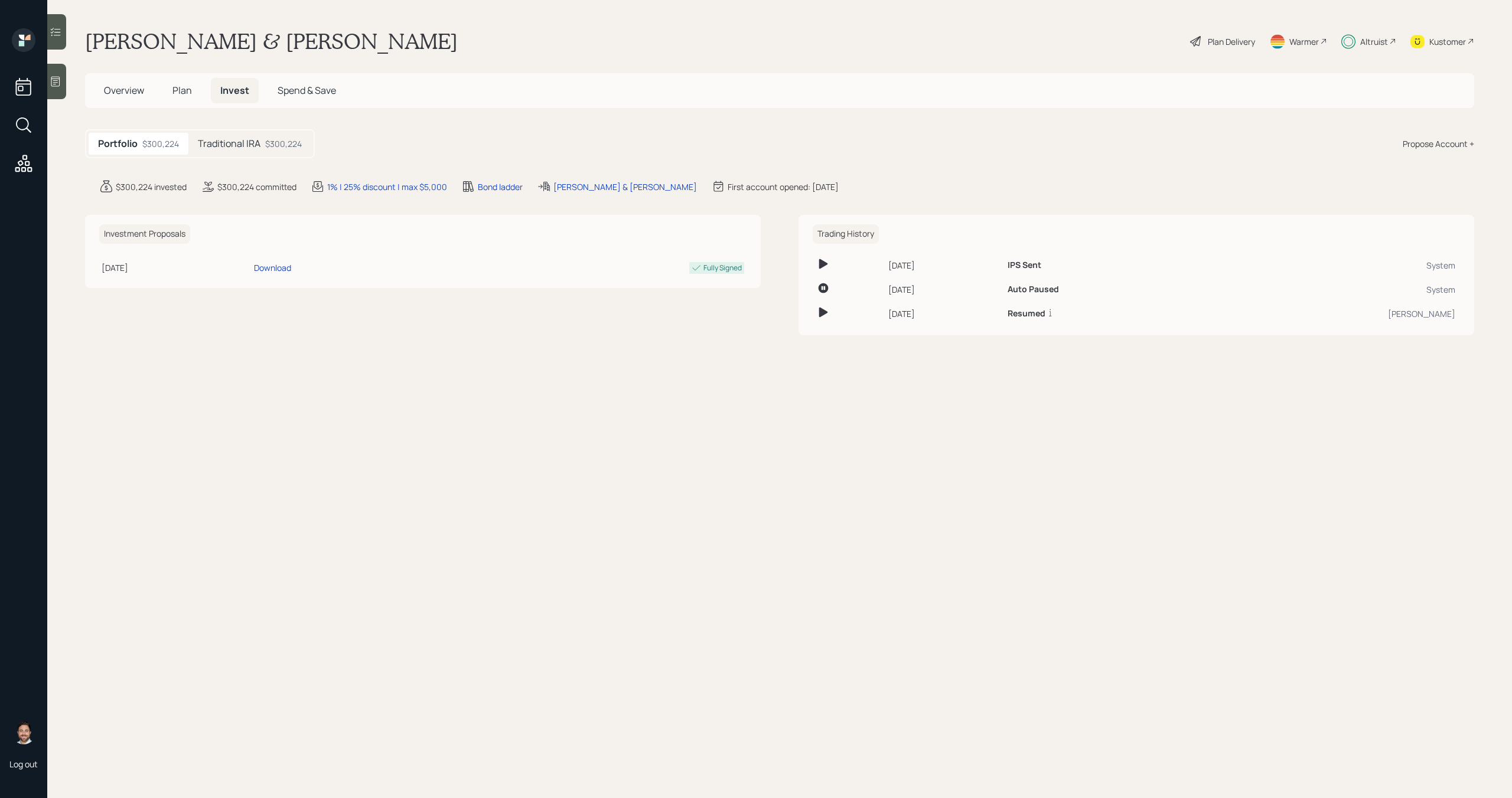
click at [287, 133] on div "Traditional IRA $300,224" at bounding box center [249, 144] width 123 height 22
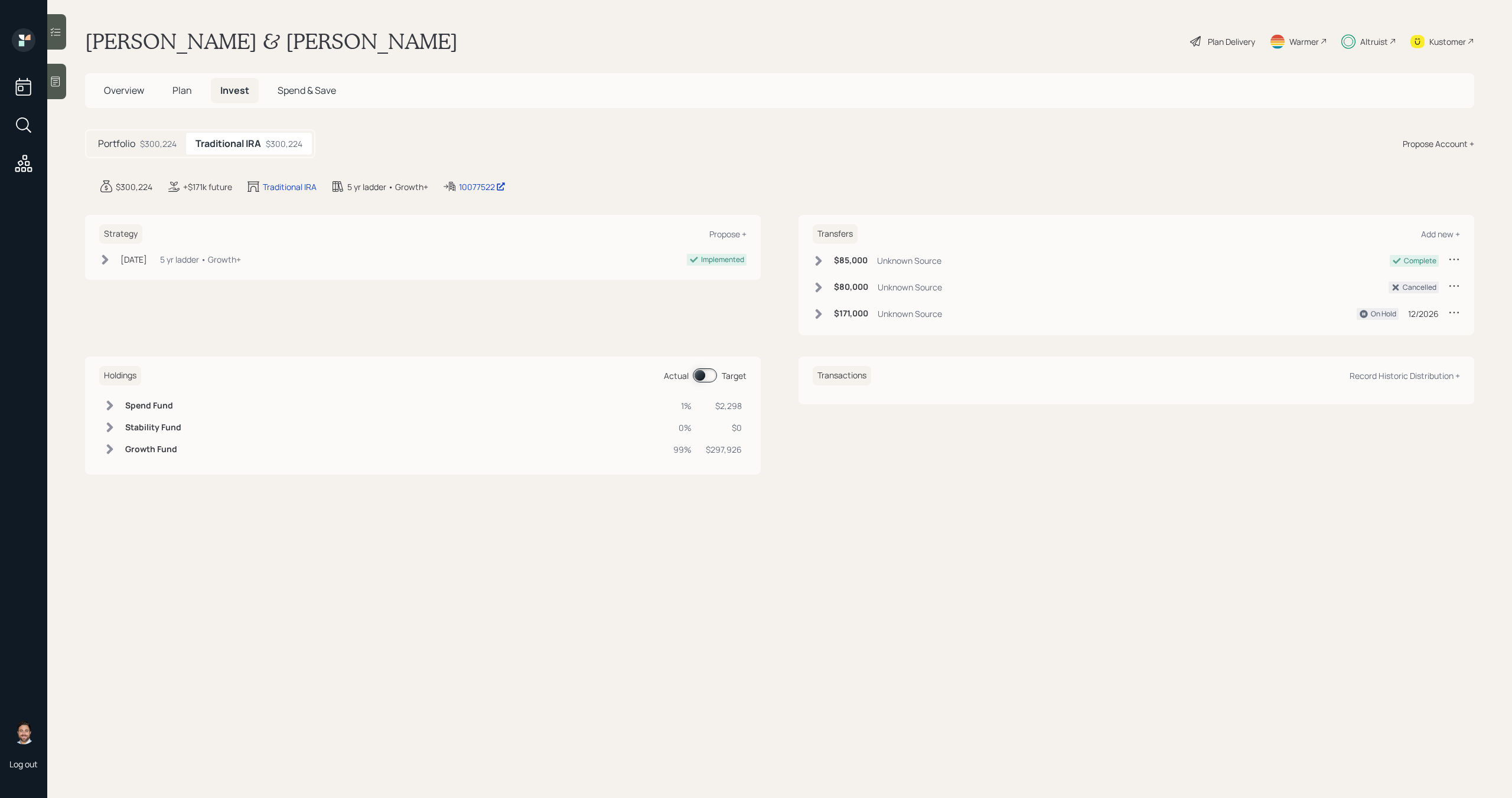
click at [709, 374] on span at bounding box center [705, 376] width 24 height 14
